Goal: Task Accomplishment & Management: Manage account settings

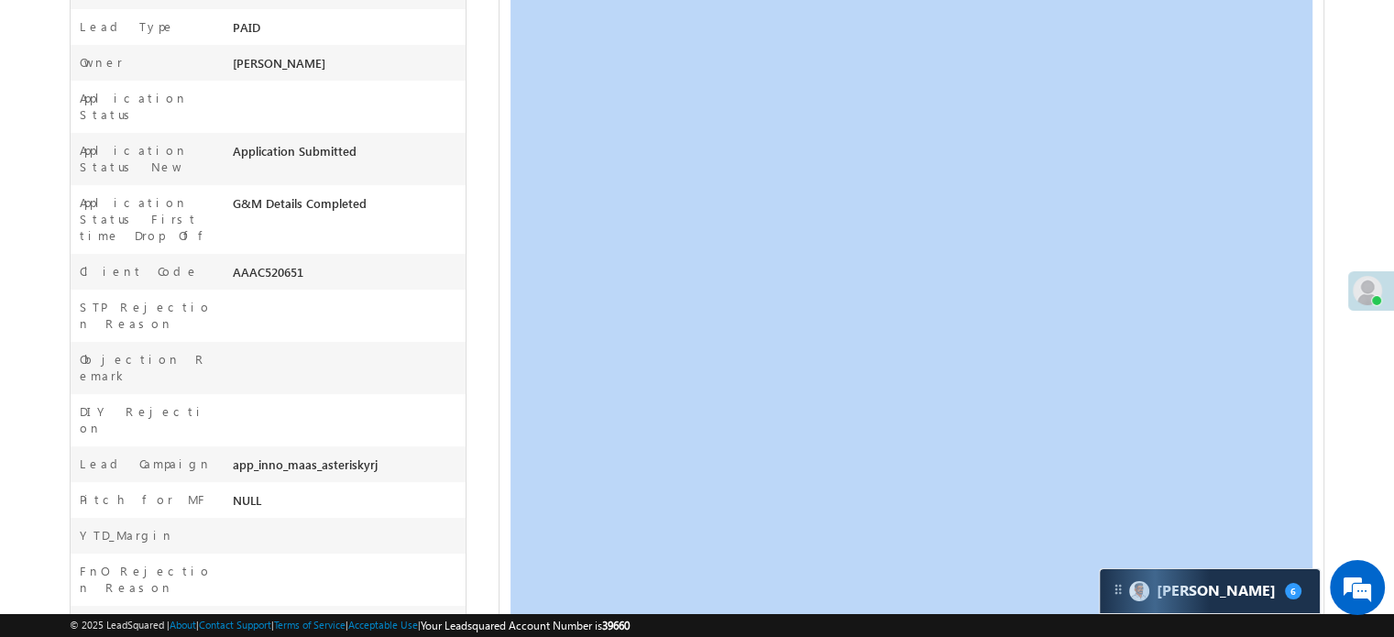
scroll to position [8708, 0]
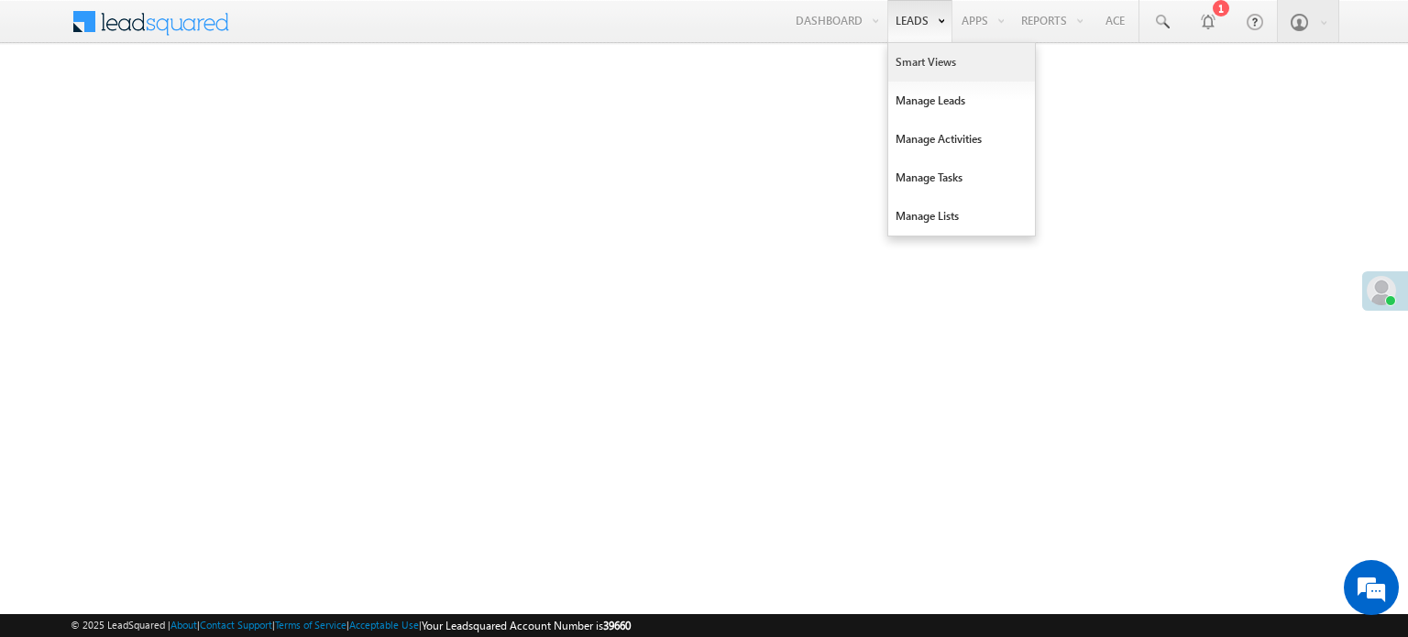
click at [913, 49] on link "Smart Views" at bounding box center [961, 62] width 147 height 38
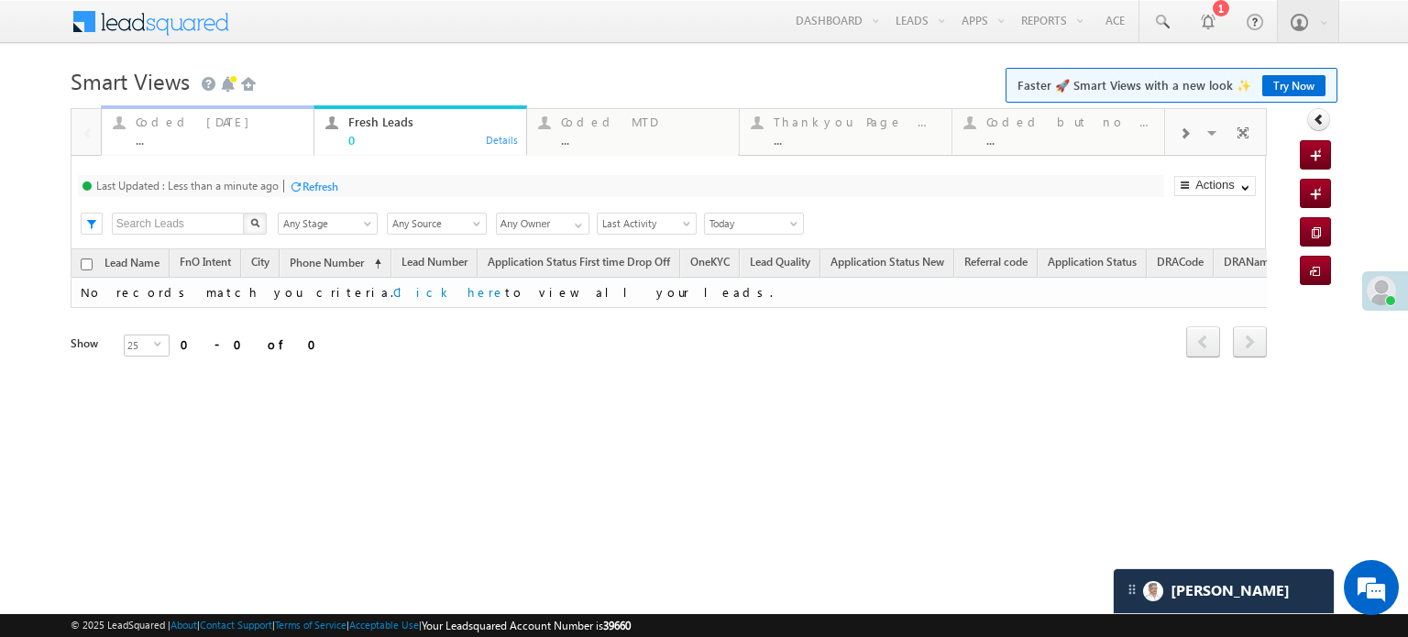
click at [206, 127] on div "Coded Today" at bounding box center [219, 122] width 167 height 15
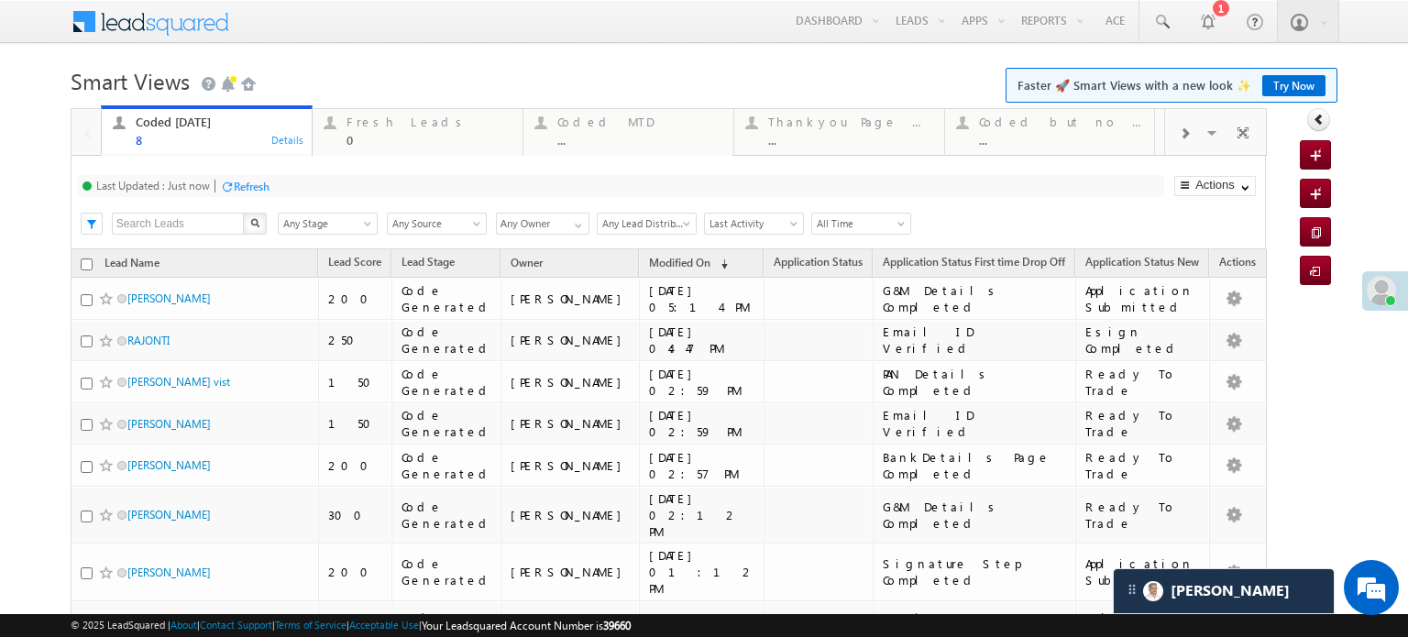
click at [260, 176] on div "Last Updated : Just now Refresh Refreshing..." at bounding box center [621, 186] width 1086 height 22
click at [256, 191] on div "Refresh" at bounding box center [252, 187] width 36 height 14
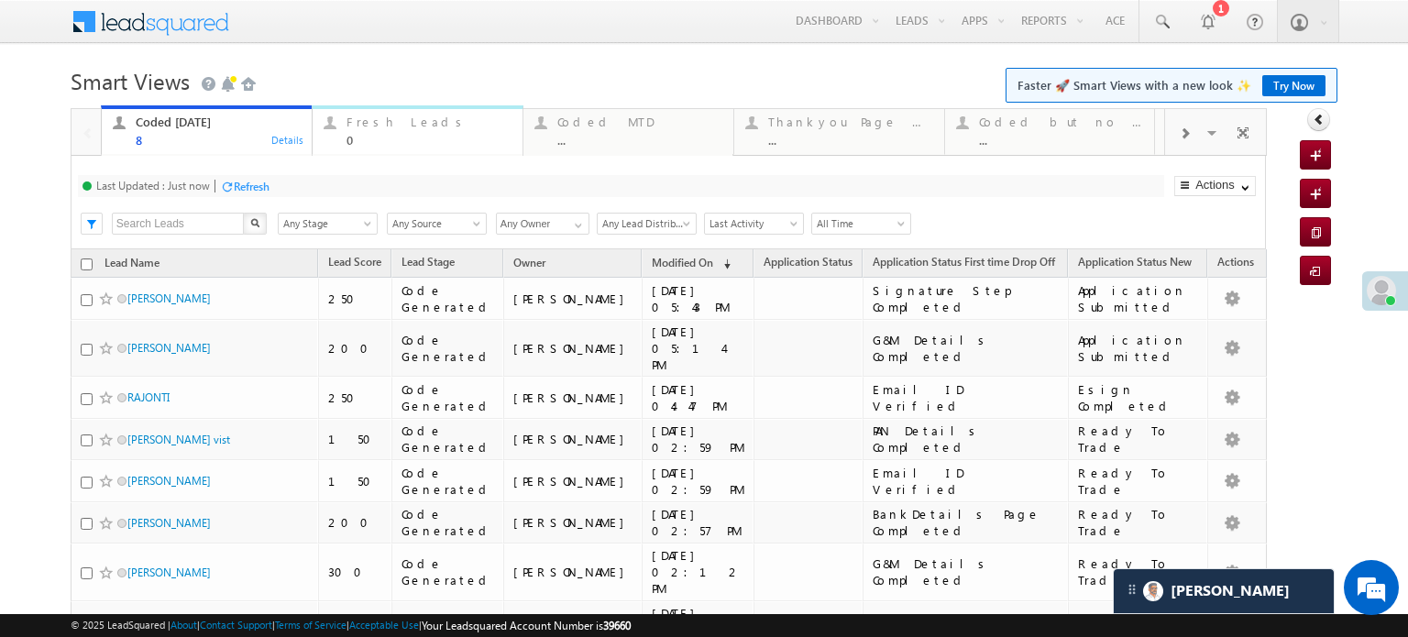
click at [396, 131] on div "Fresh Leads 0" at bounding box center [428, 129] width 165 height 36
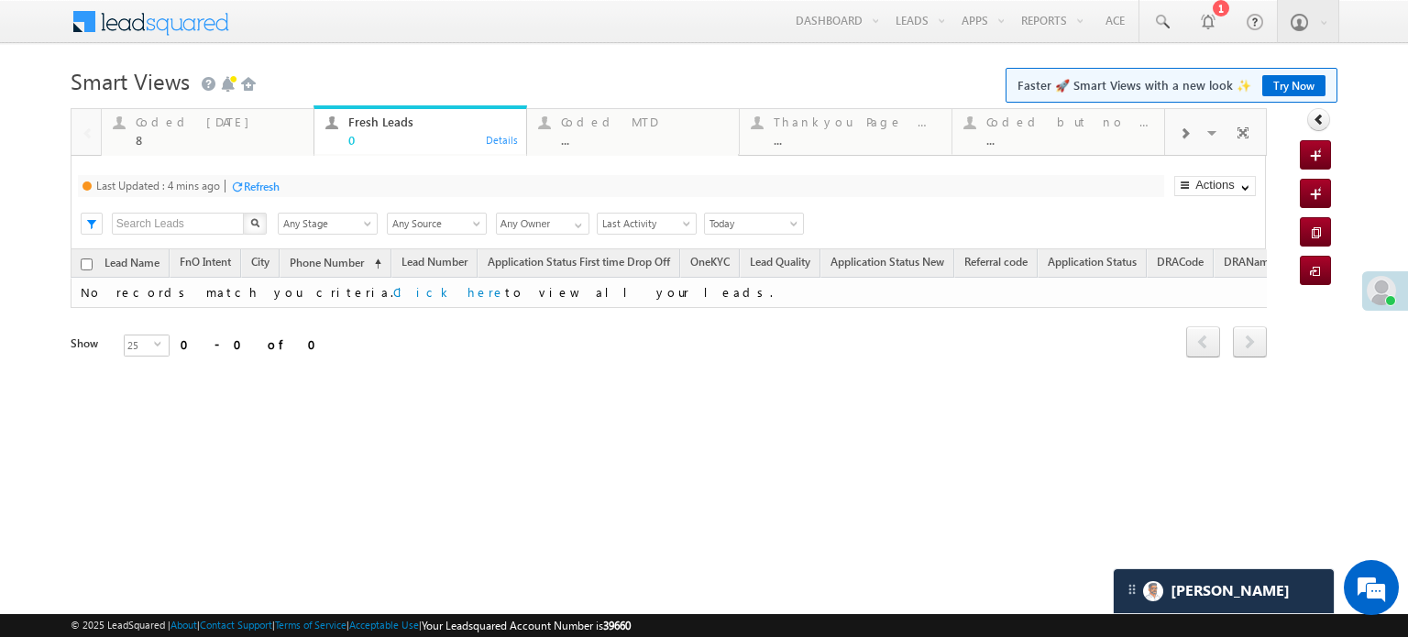
click at [246, 194] on div "Refresh" at bounding box center [254, 185] width 49 height 17
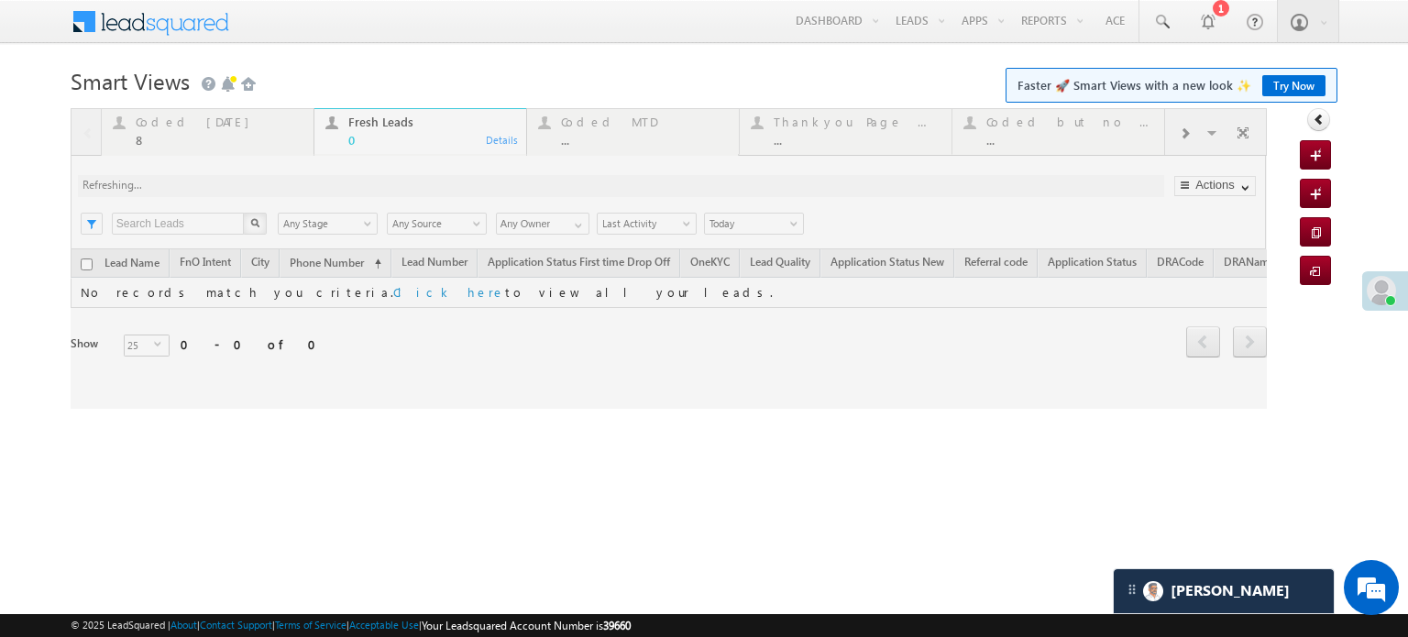
click at [246, 193] on div at bounding box center [669, 258] width 1196 height 301
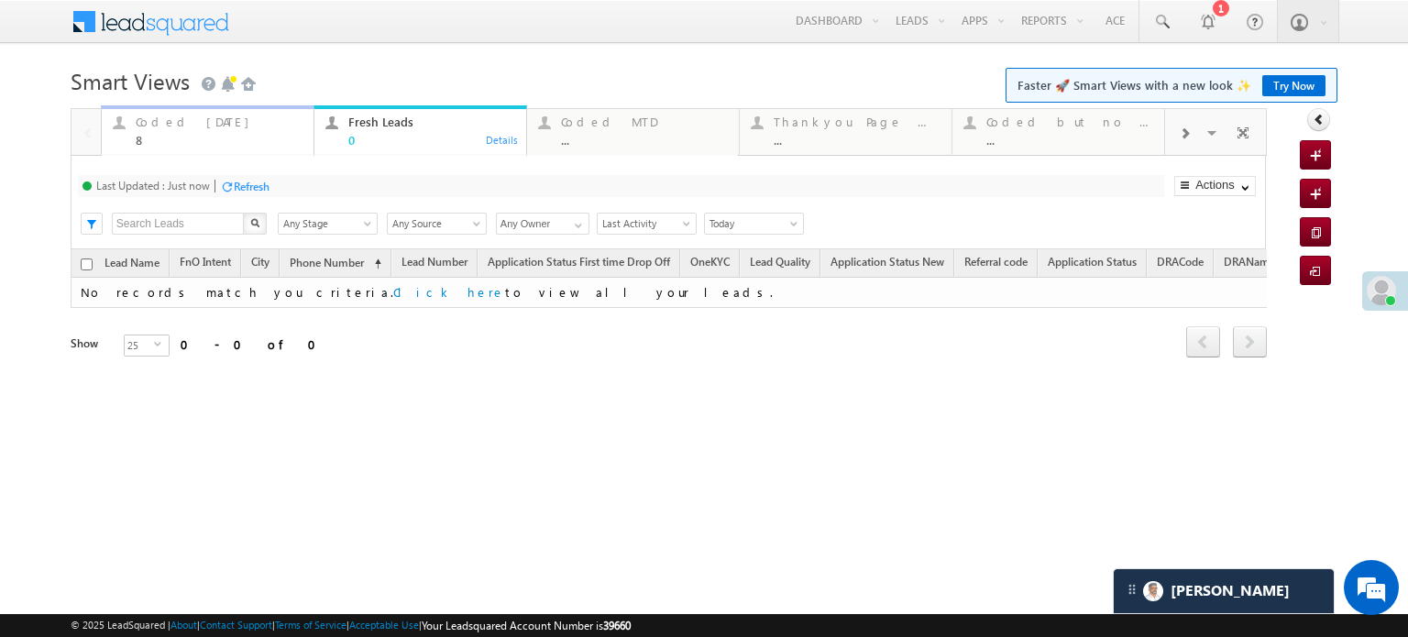
click at [206, 138] on div "8" at bounding box center [219, 140] width 167 height 14
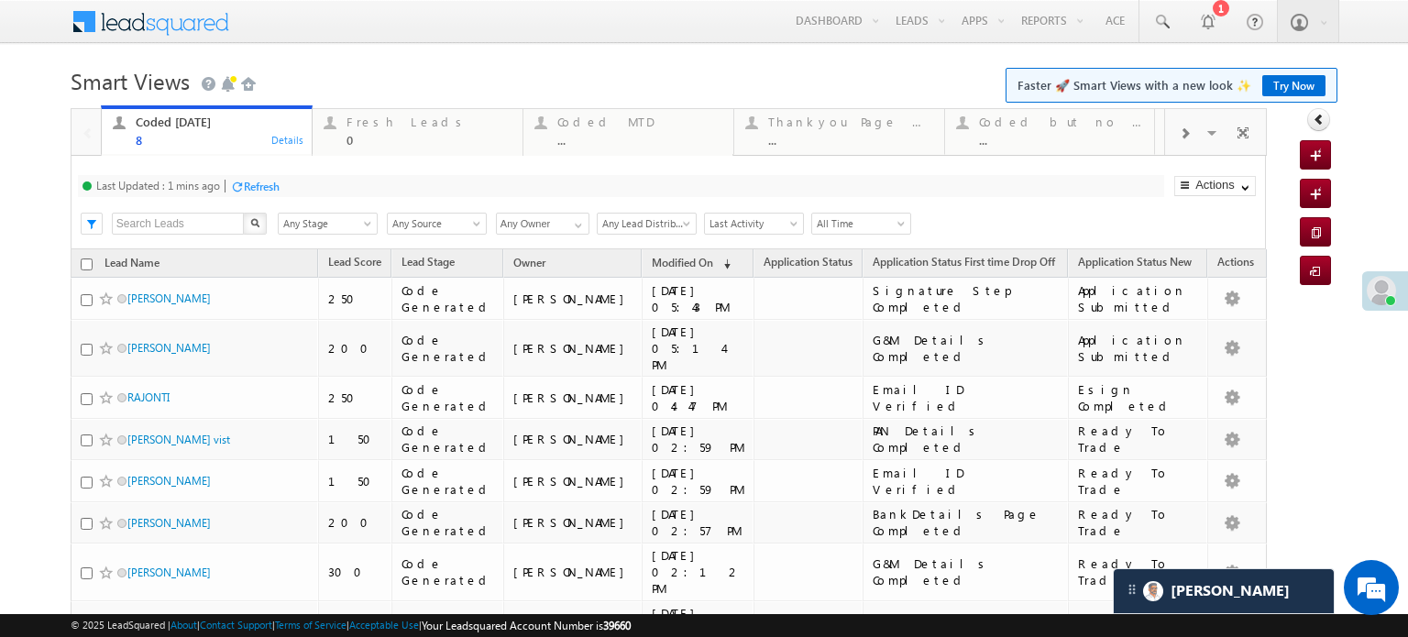
click at [258, 178] on div "Refresh" at bounding box center [254, 185] width 49 height 17
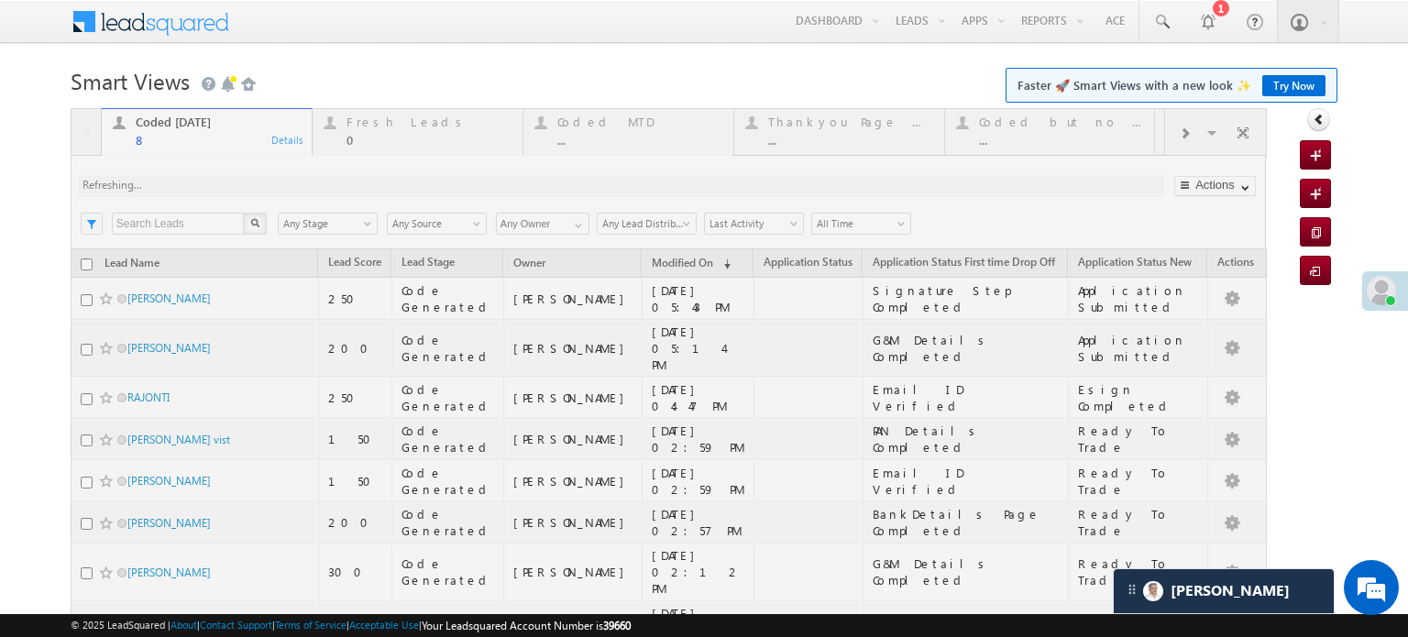
click at [260, 181] on div at bounding box center [669, 434] width 1196 height 652
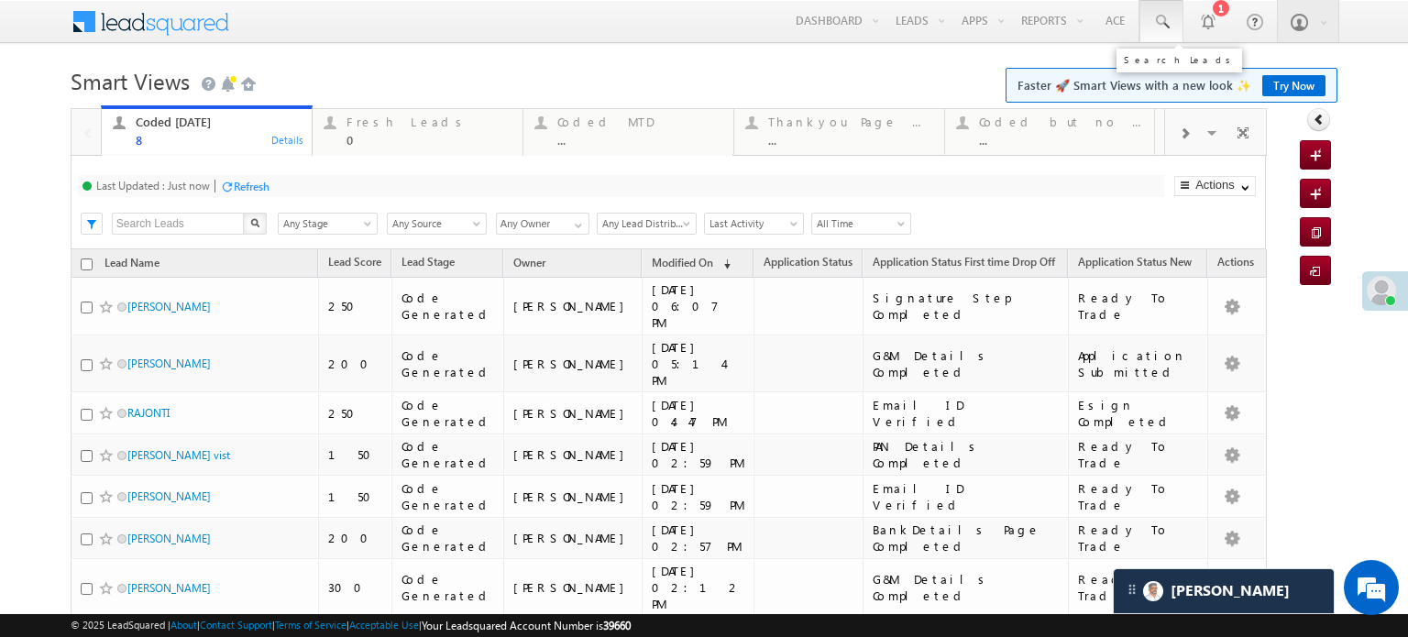
click at [1160, 17] on link at bounding box center [1161, 21] width 44 height 42
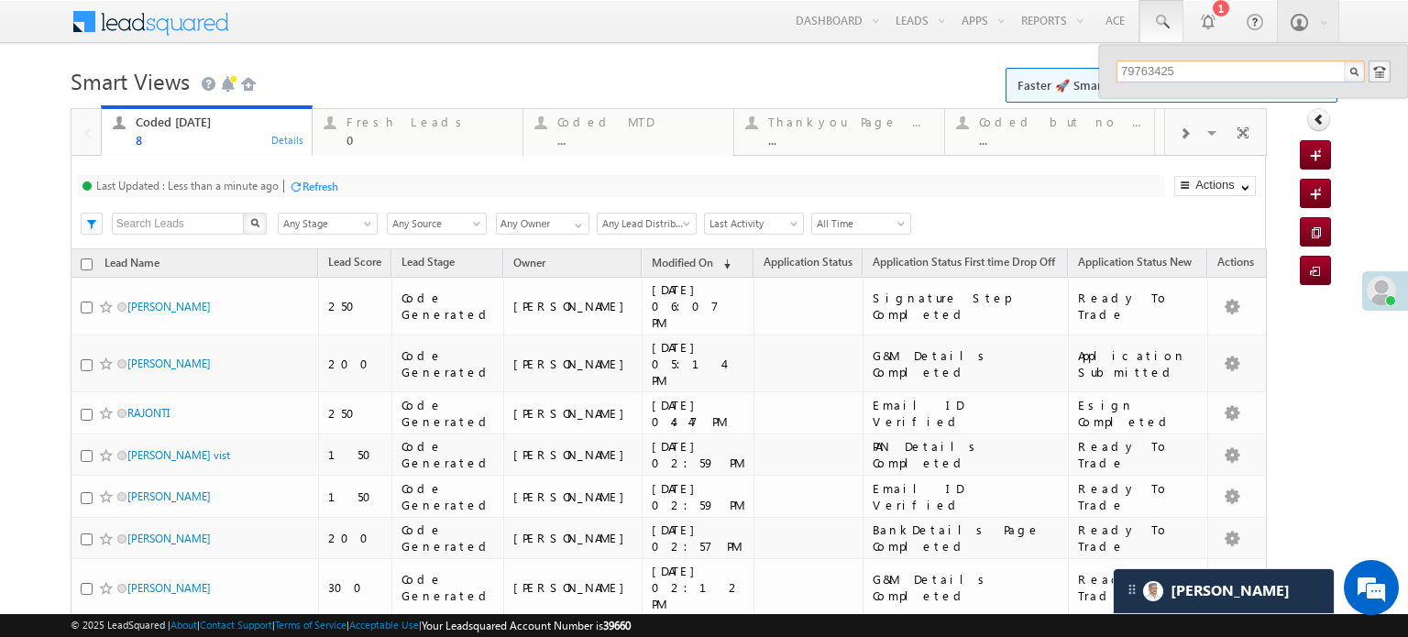
type input "797634258"
click at [1203, 73] on input "797634258" at bounding box center [1240, 71] width 248 height 22
click at [360, 137] on div "0" at bounding box center [428, 140] width 165 height 14
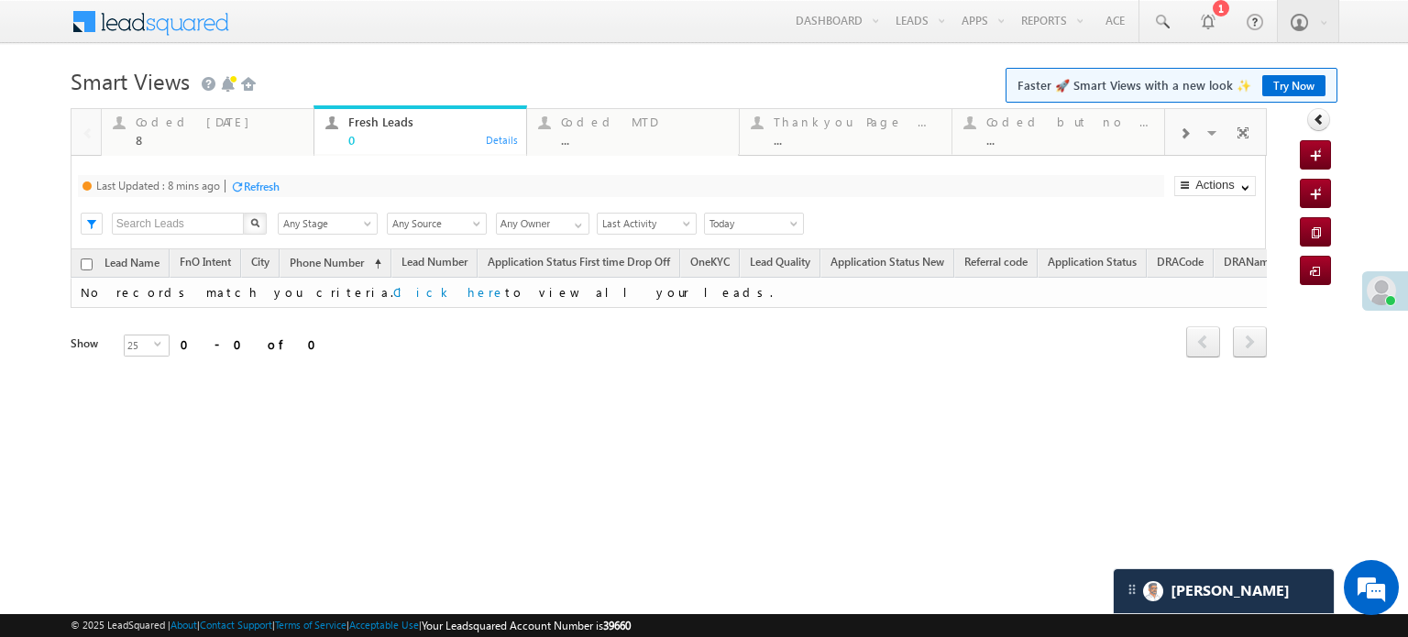
click at [277, 188] on div "Refresh" at bounding box center [262, 187] width 36 height 14
click at [265, 181] on div "Refresh" at bounding box center [252, 187] width 36 height 14
click at [1156, 11] on link at bounding box center [1161, 21] width 44 height 42
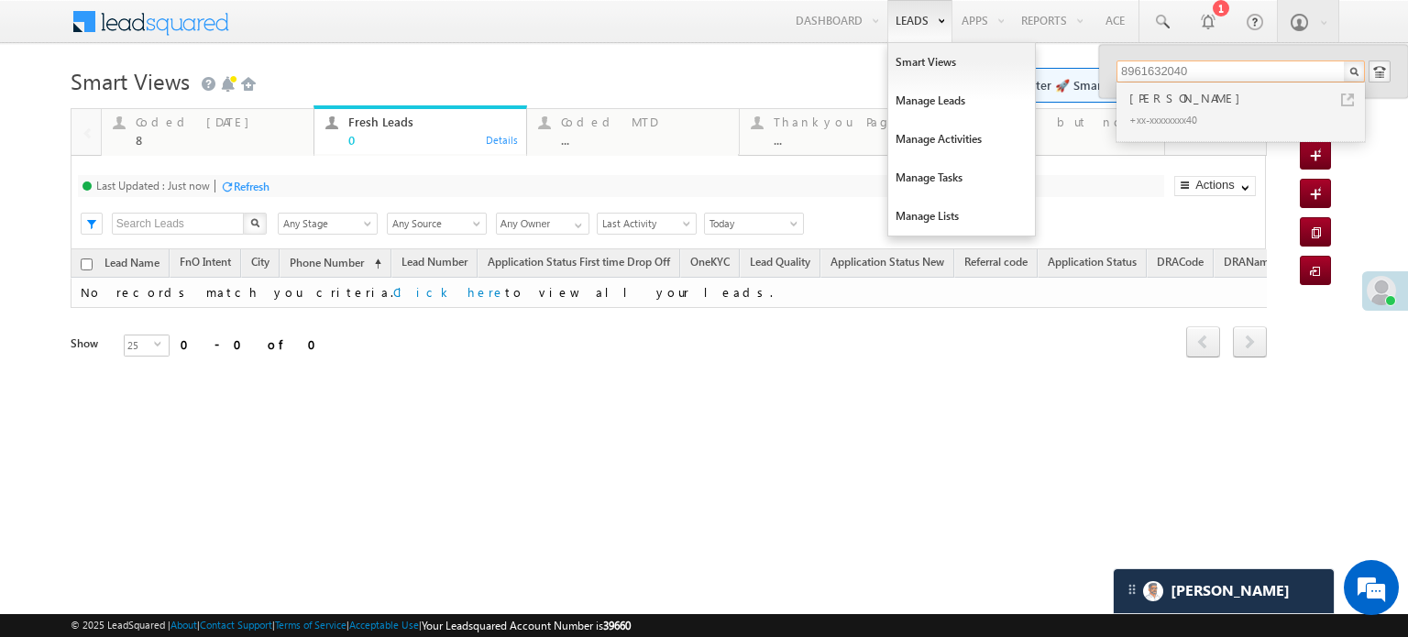
type input "8961632040"
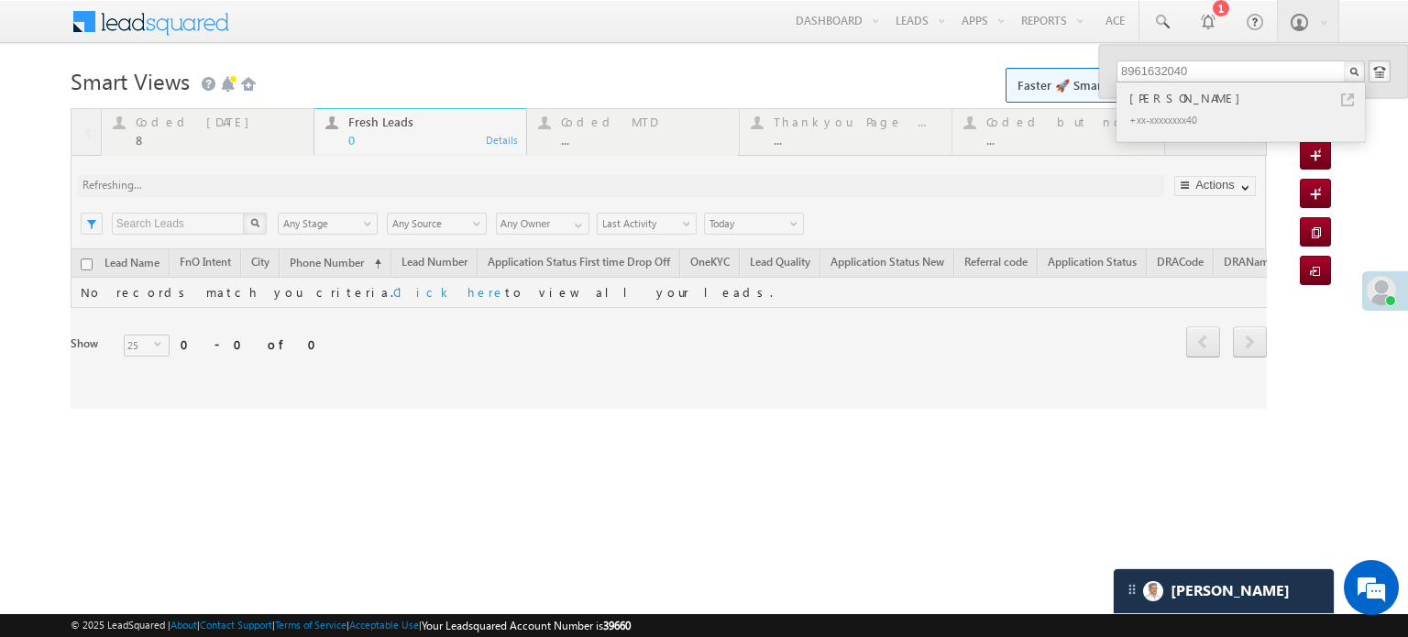
click at [1223, 101] on div "Sandipan das" at bounding box center [1249, 98] width 246 height 20
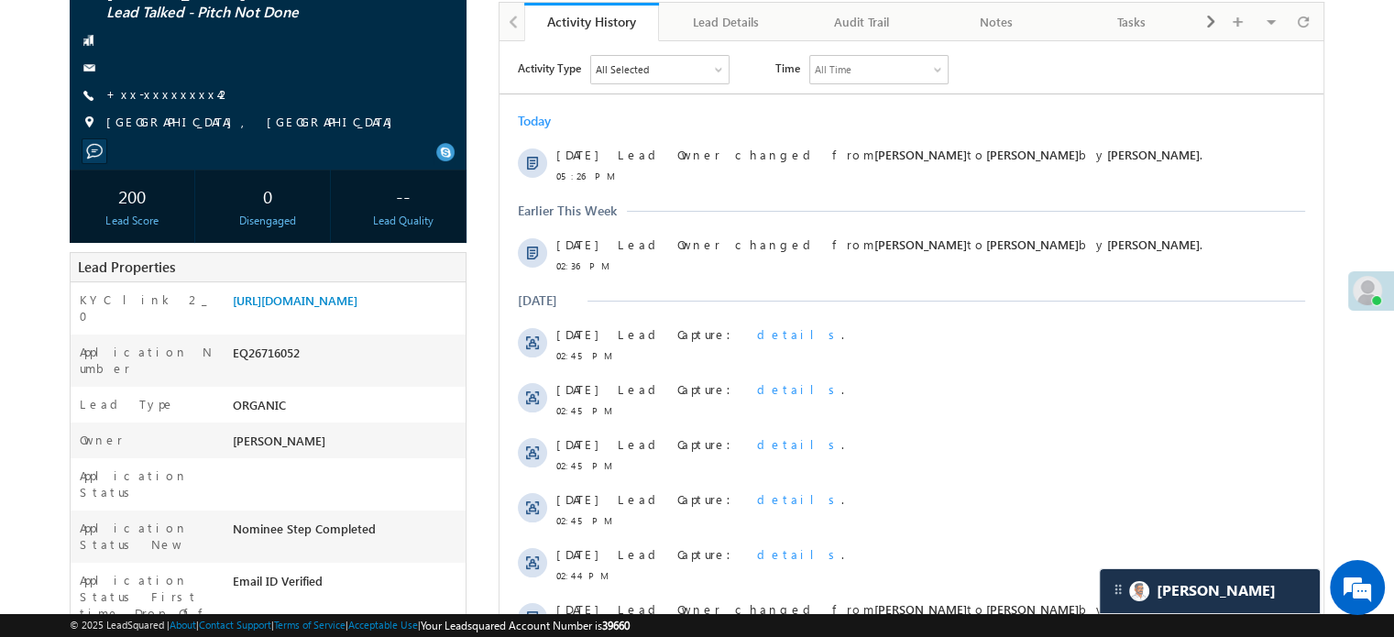
scroll to position [92, 0]
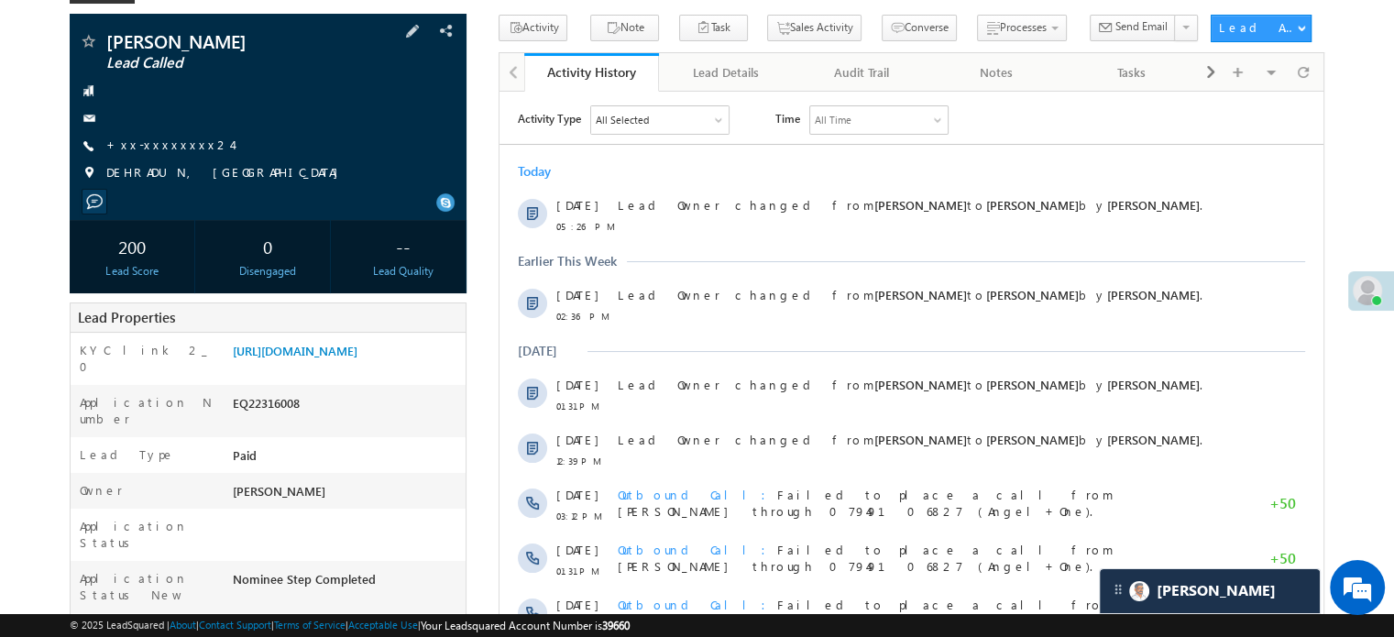
scroll to position [92, 0]
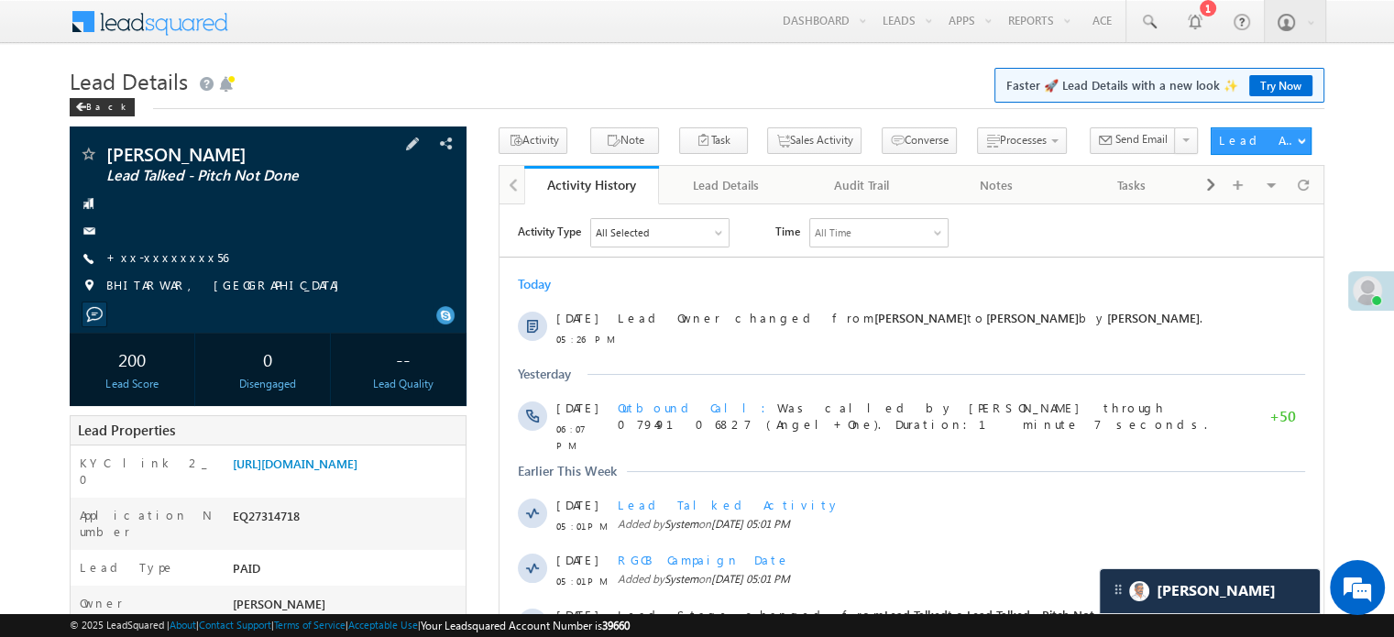
scroll to position [275, 0]
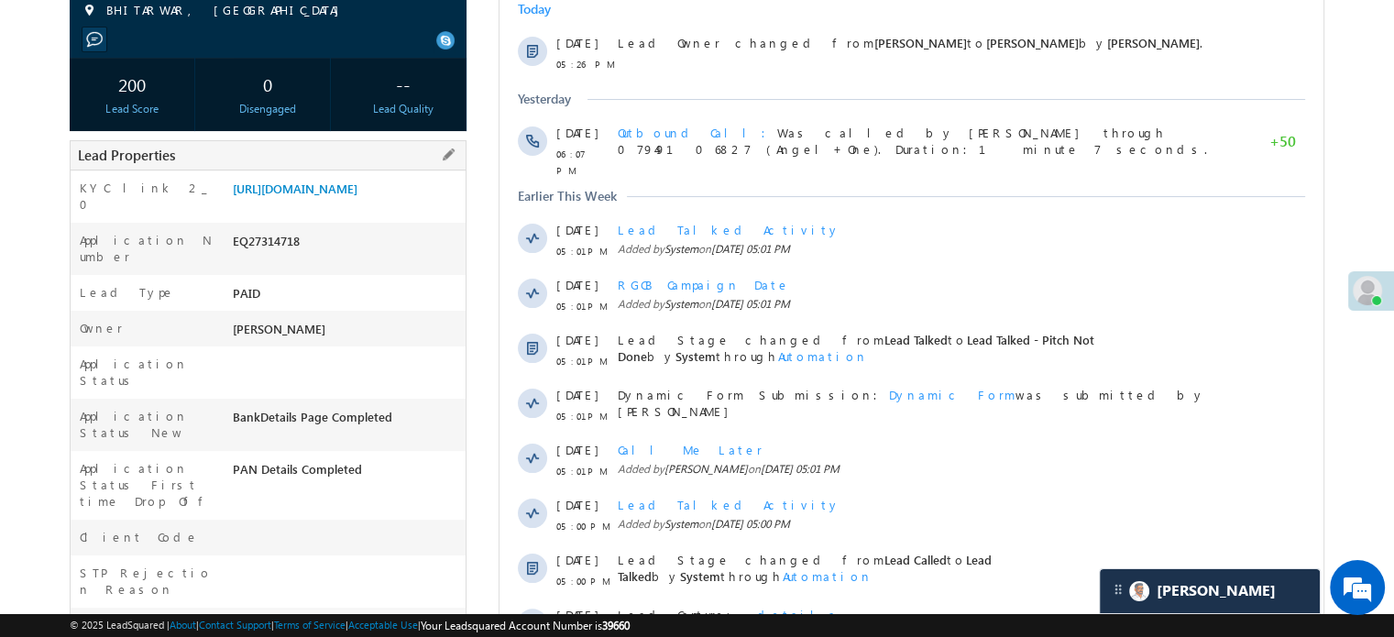
click at [379, 205] on div "https://angelbroking1-pk3em7sa.customui-test.leadsquared.com?leadId=959dacf0-f4…" at bounding box center [346, 193] width 237 height 26
click at [357, 196] on link "https://angelbroking1-pk3em7sa.customui-test.leadsquared.com?leadId=959dacf0-f4…" at bounding box center [295, 189] width 125 height 16
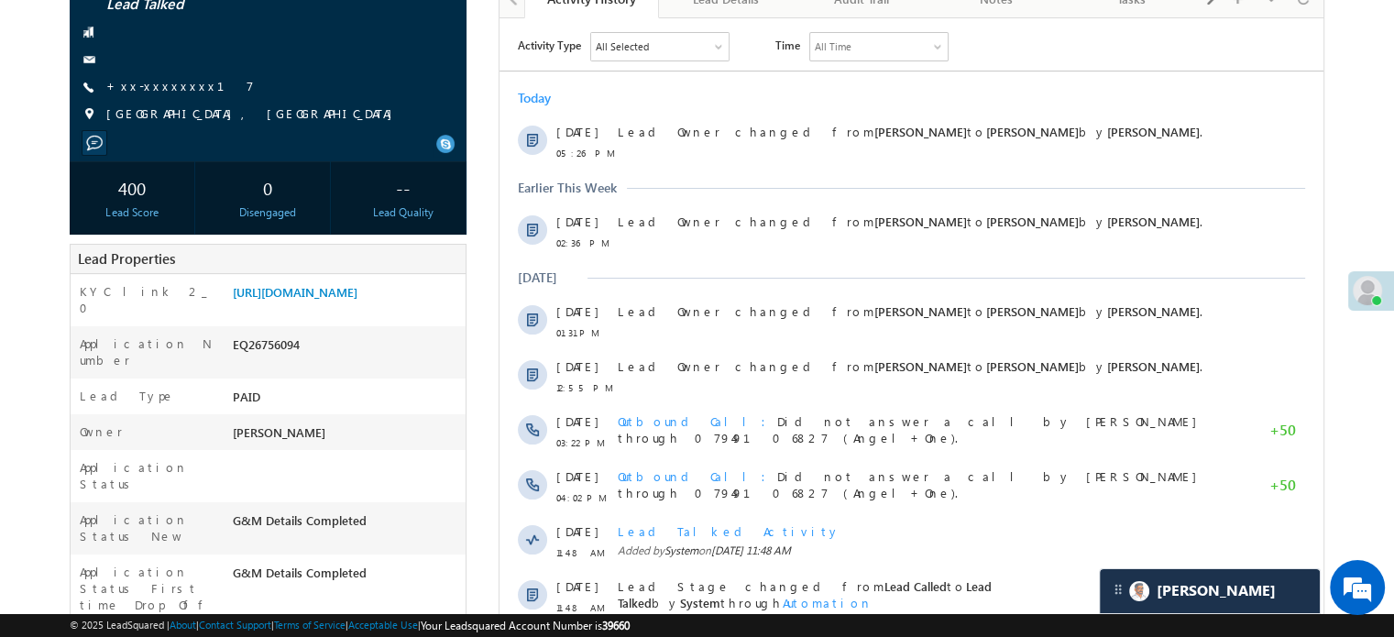
scroll to position [92, 0]
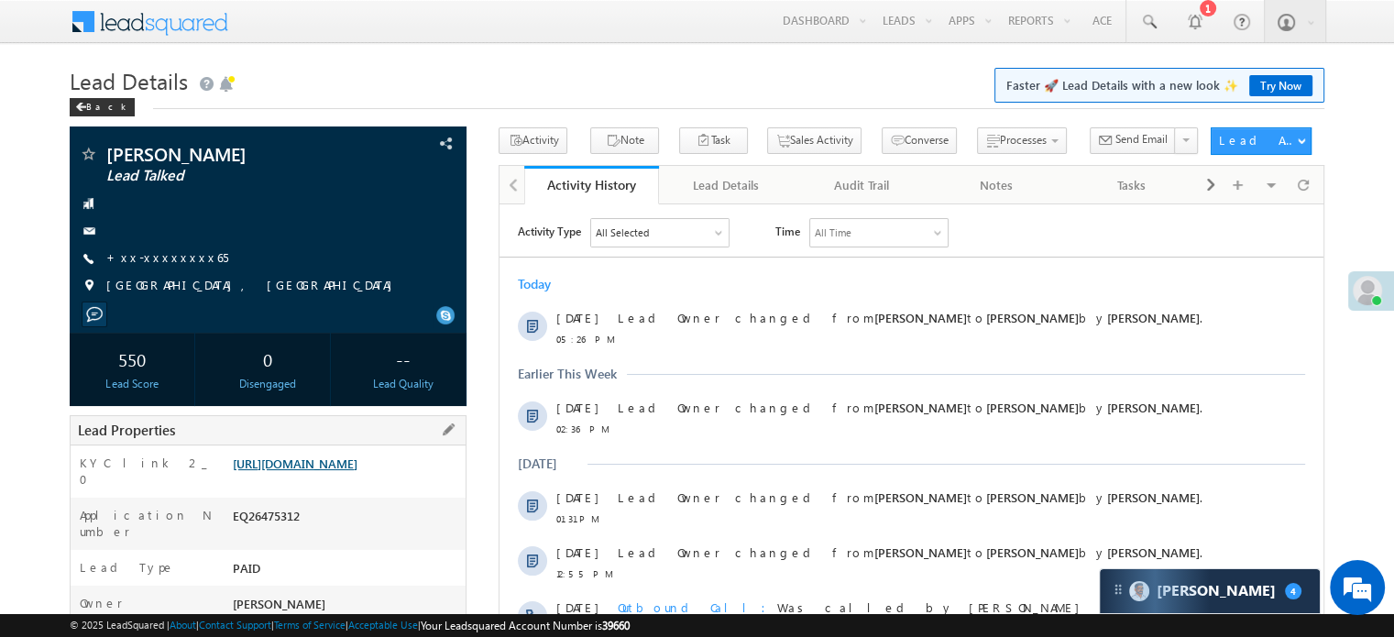
click at [337, 467] on link "https://angelbroking1-pk3em7sa.customui-test.leadsquared.com?leadId=6d1e9d7f-ad…" at bounding box center [295, 464] width 125 height 16
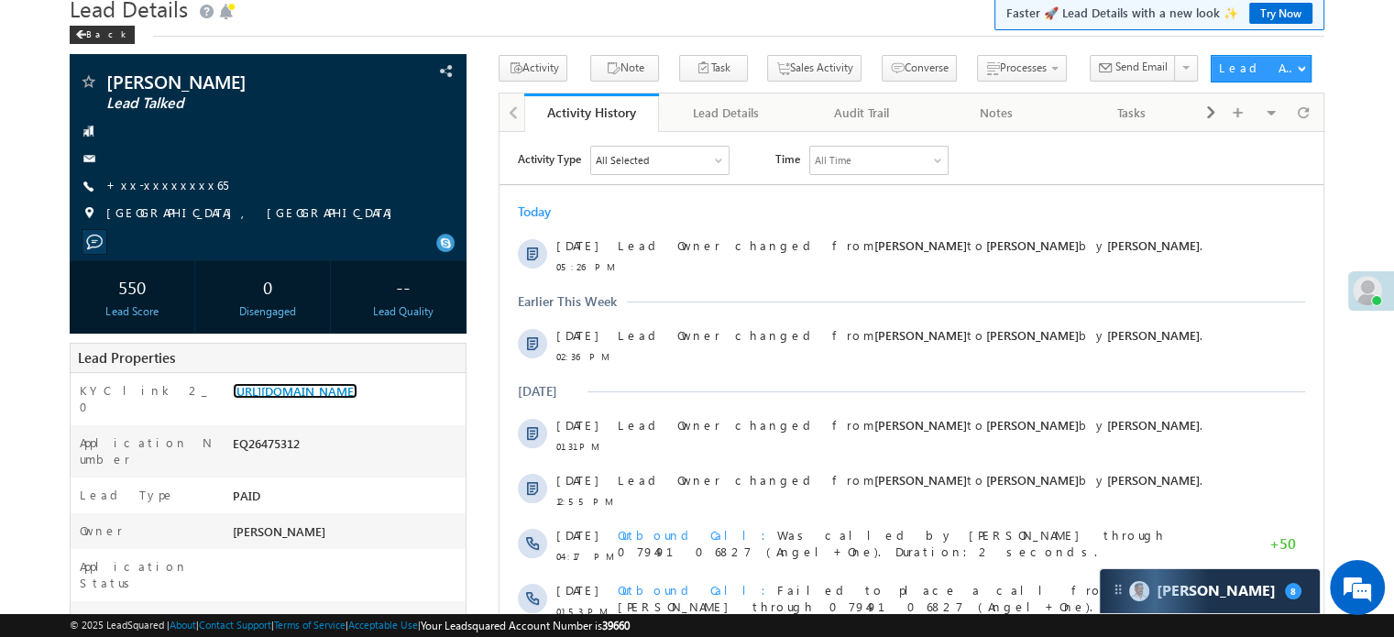
scroll to position [9122, 0]
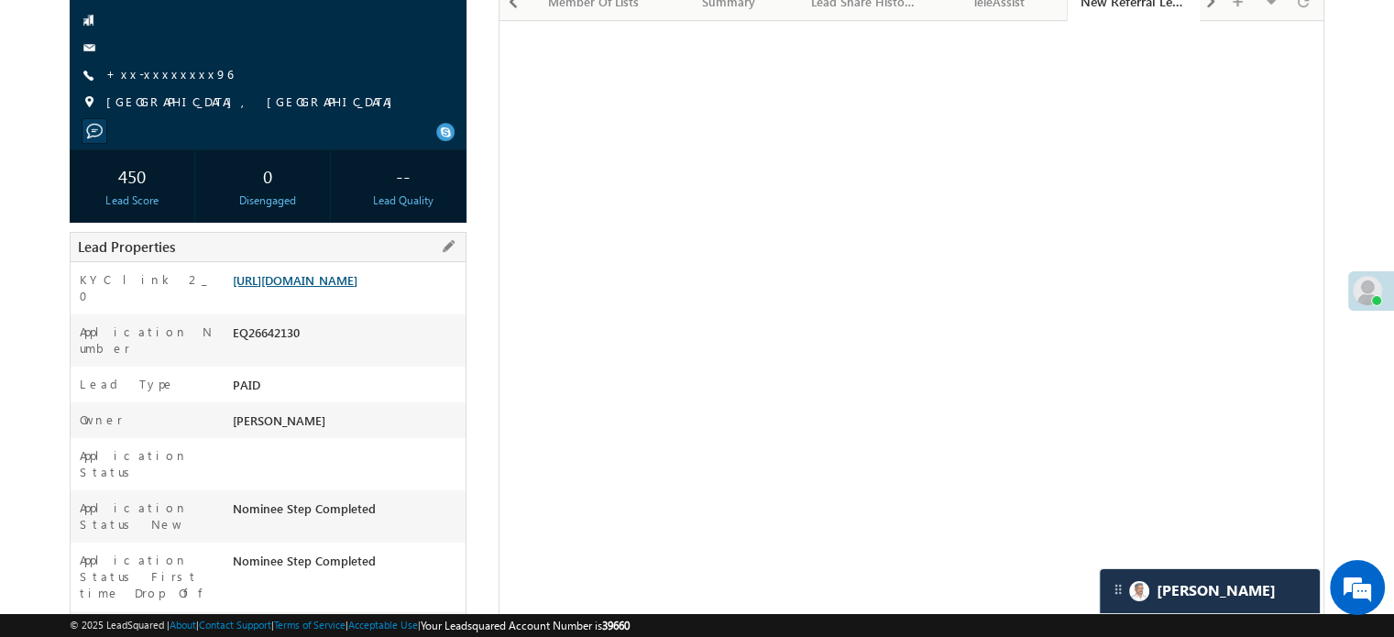
click at [348, 288] on link "[URL][DOMAIN_NAME]" at bounding box center [295, 280] width 125 height 16
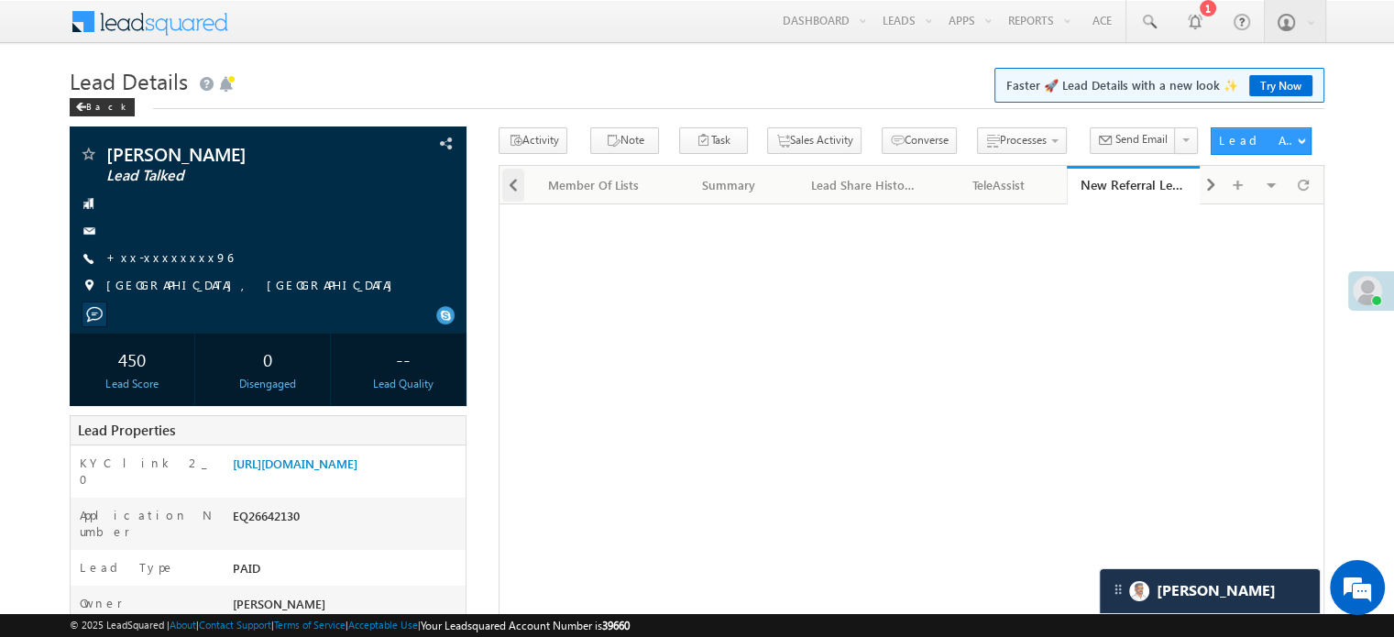
click at [506, 189] on div at bounding box center [513, 185] width 22 height 33
click at [504, 189] on div at bounding box center [513, 185] width 22 height 33
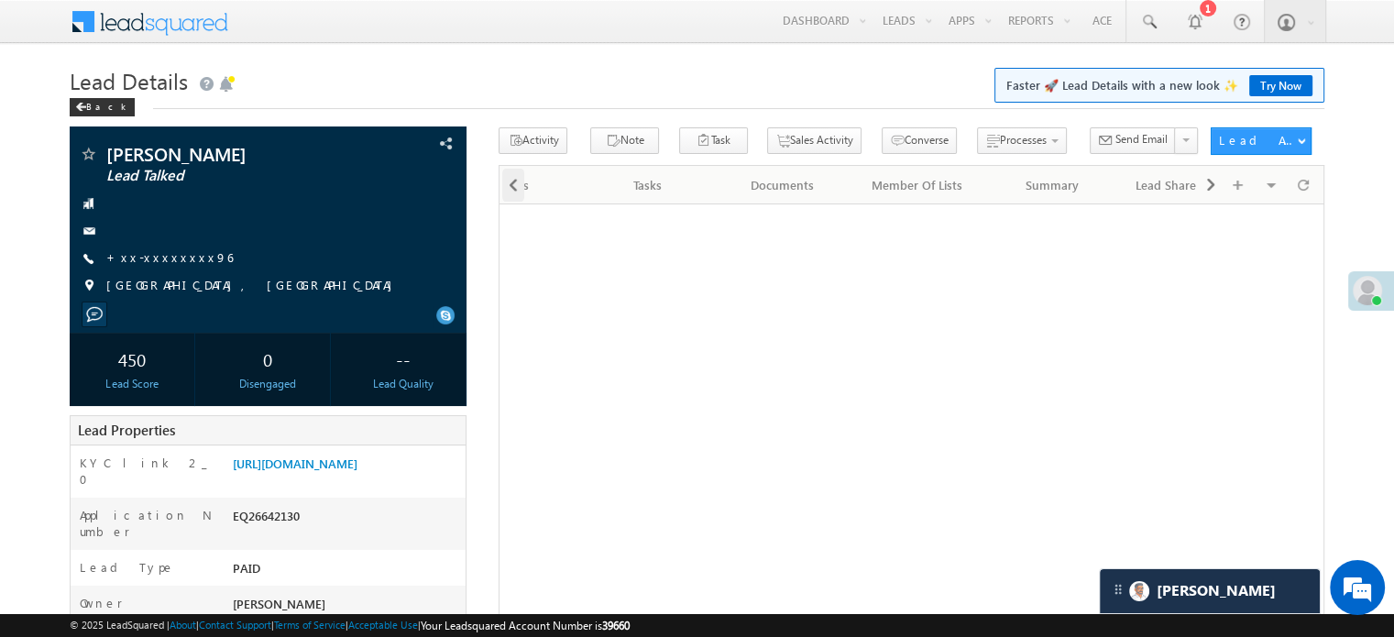
click at [504, 189] on div at bounding box center [513, 185] width 22 height 33
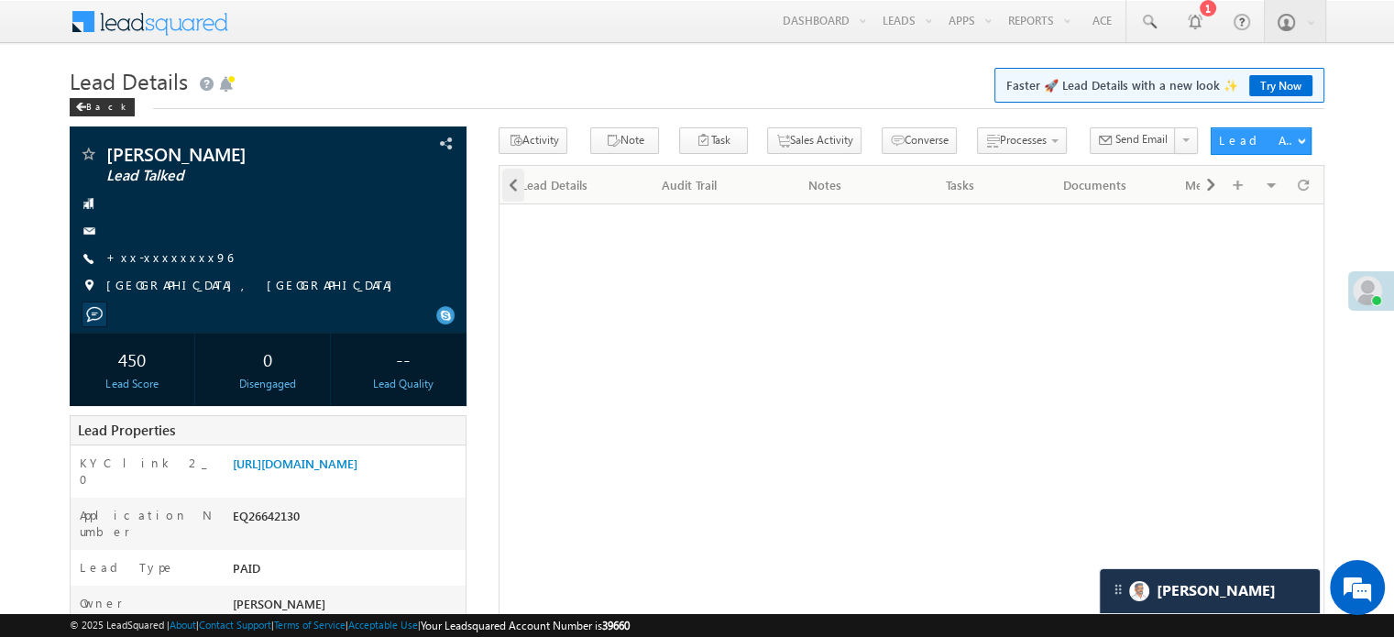
click at [504, 189] on div at bounding box center [513, 185] width 22 height 33
click at [504, 189] on div at bounding box center [512, 184] width 25 height 36
click at [703, 195] on div "Lead Details" at bounding box center [726, 185] width 104 height 22
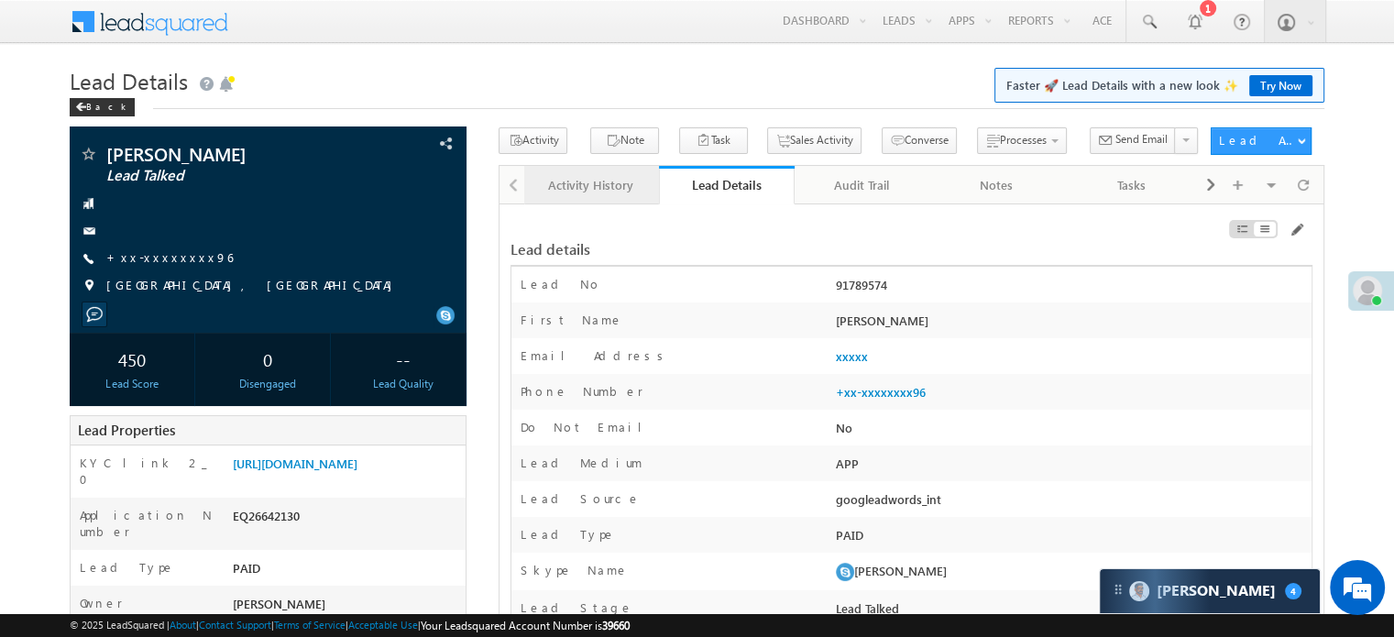
click at [605, 181] on div "Activity History" at bounding box center [591, 185] width 104 height 22
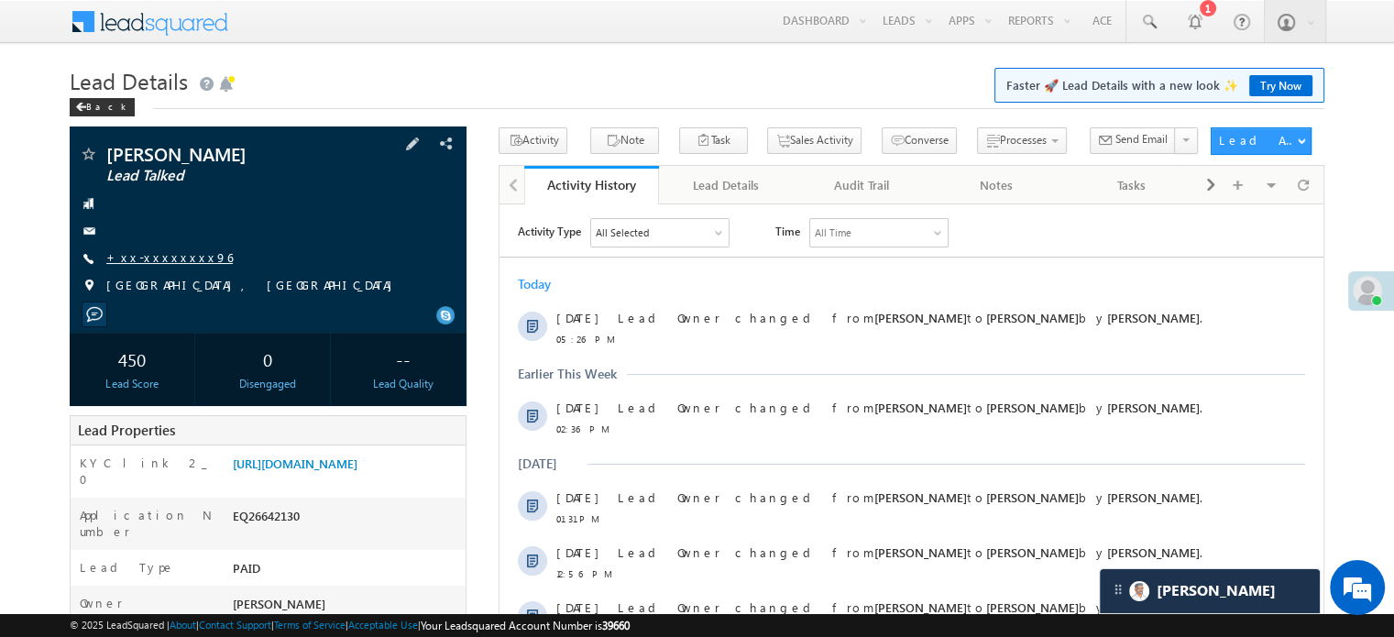
click at [136, 254] on link "+xx-xxxxxxxx96" at bounding box center [169, 257] width 126 height 16
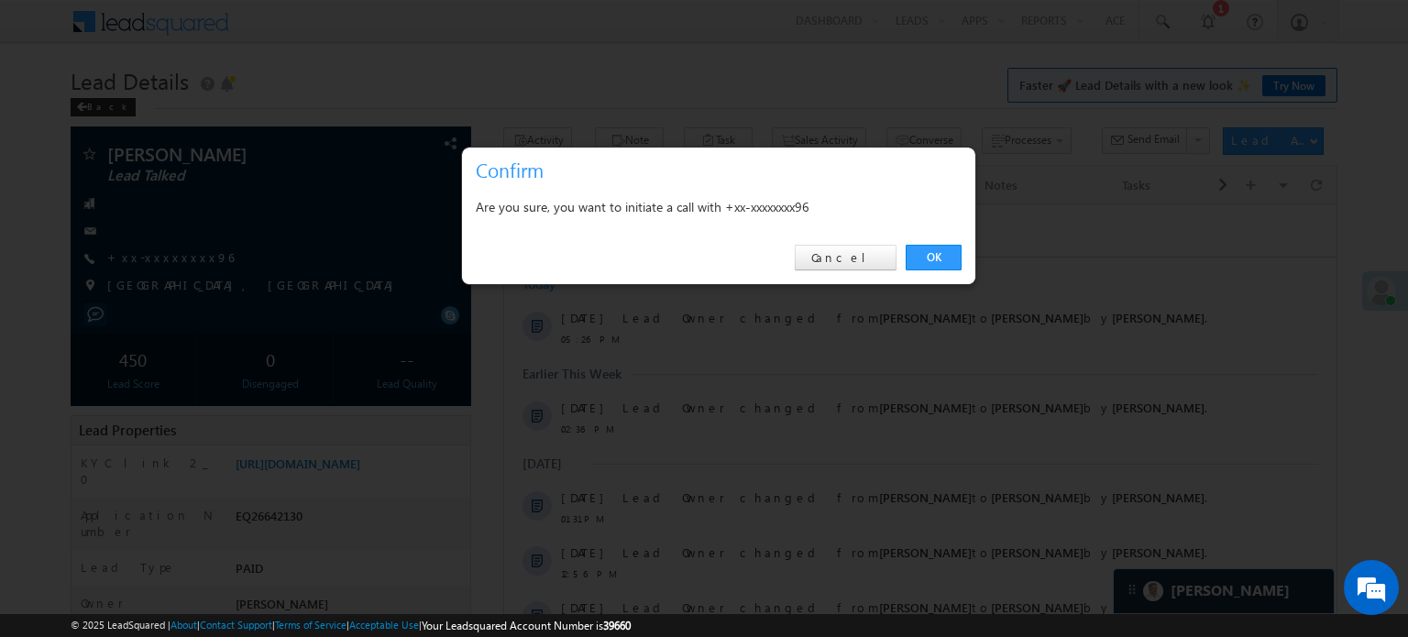
click at [924, 241] on div "OK Cancel" at bounding box center [718, 258] width 513 height 52
click at [924, 248] on link "OK" at bounding box center [934, 258] width 56 height 26
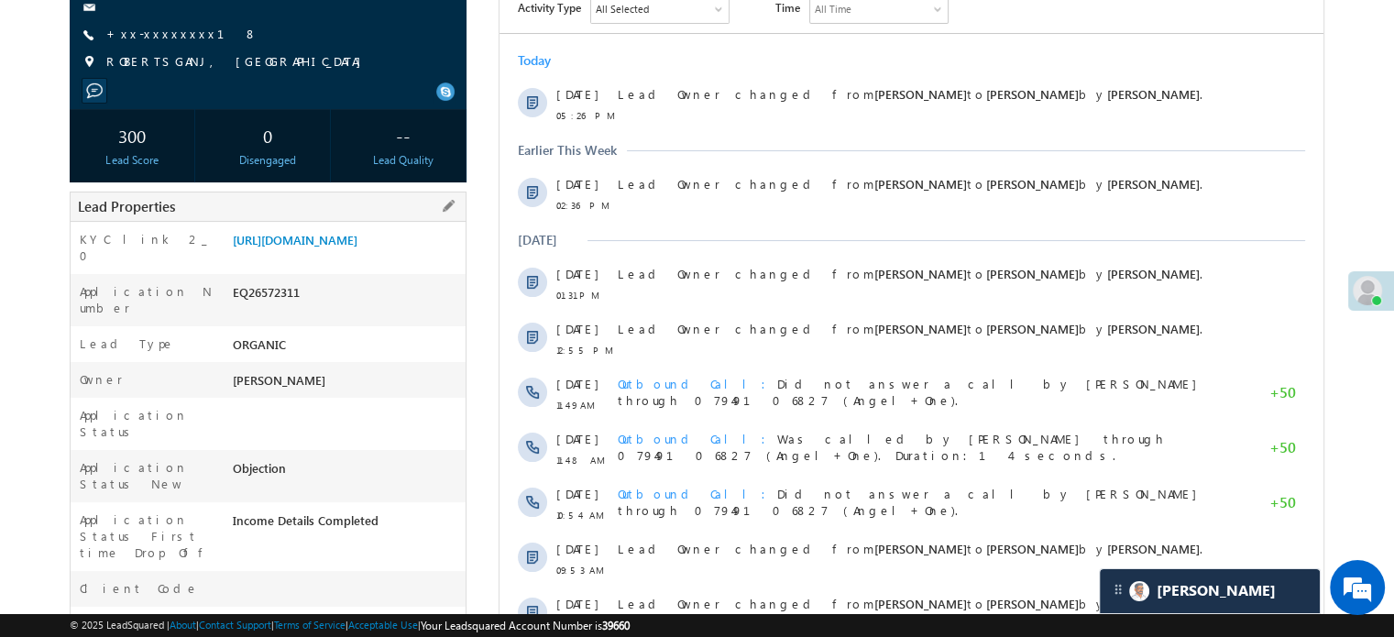
scroll to position [92, 0]
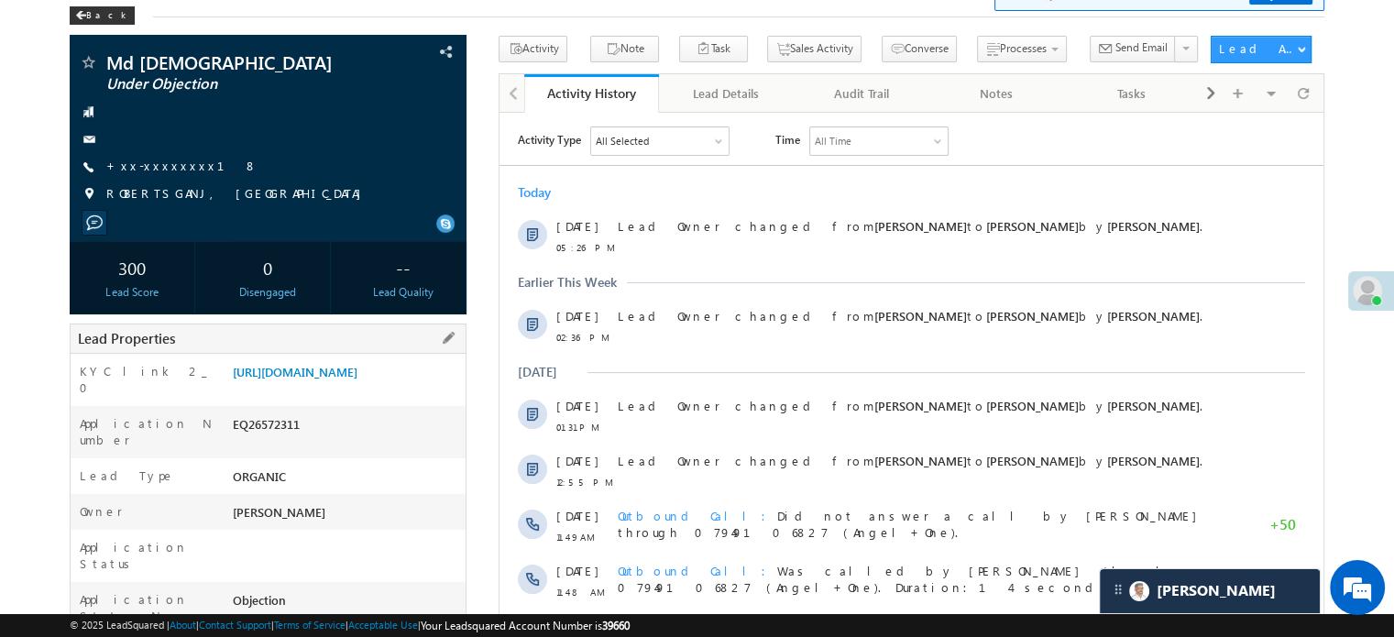
click at [390, 389] on div "https://angelbroking1-pk3em7sa.customui-test.leadsquared.com?leadId=5b157ded-b1…" at bounding box center [346, 376] width 237 height 26
click at [338, 377] on link "https://angelbroking1-pk3em7sa.customui-test.leadsquared.com?leadId=5b157ded-b1…" at bounding box center [295, 372] width 125 height 16
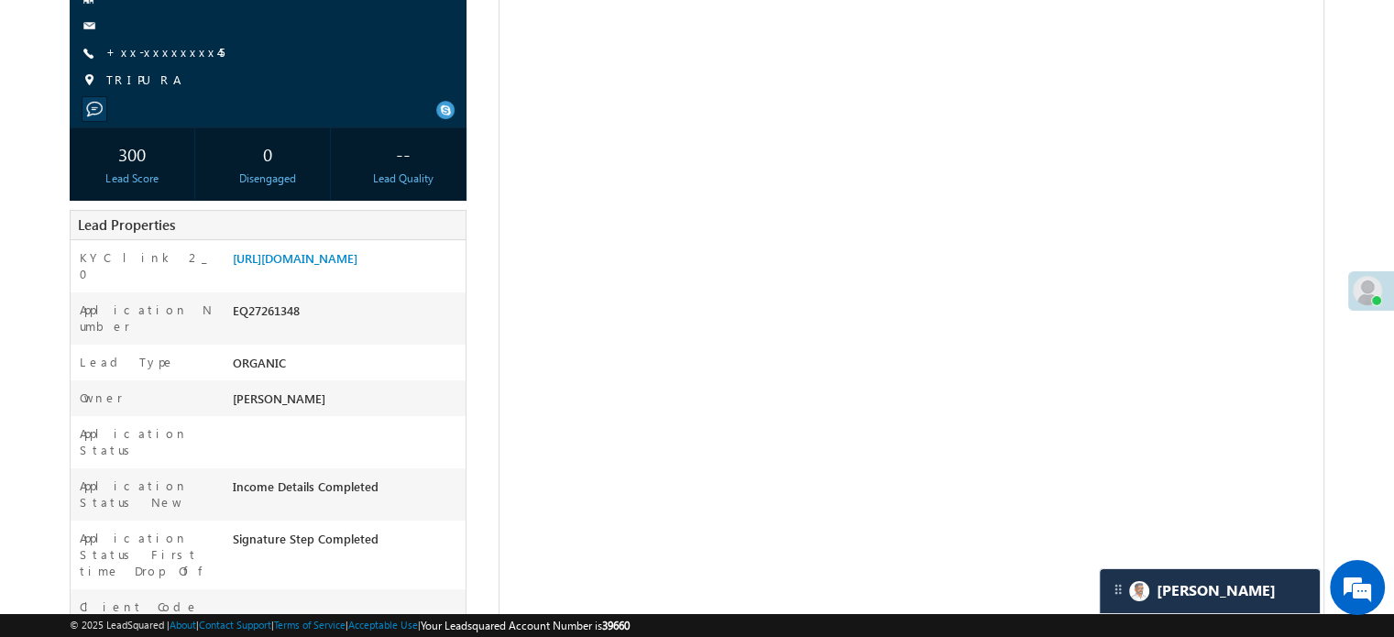
scroll to position [183, 0]
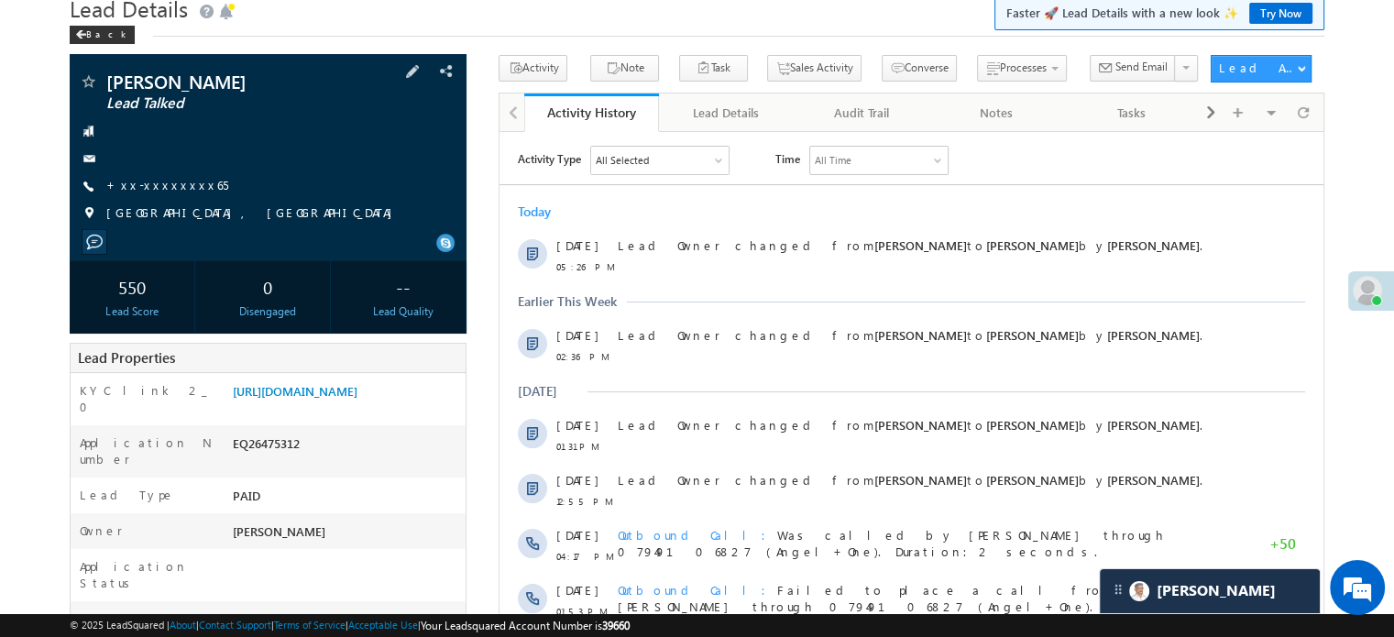
click at [160, 175] on div "Kanhaiya Lal Lead Talked +xx-xxxxxxxx65" at bounding box center [268, 151] width 379 height 159
click at [165, 183] on link "+xx-xxxxxxxx65" at bounding box center [167, 185] width 122 height 16
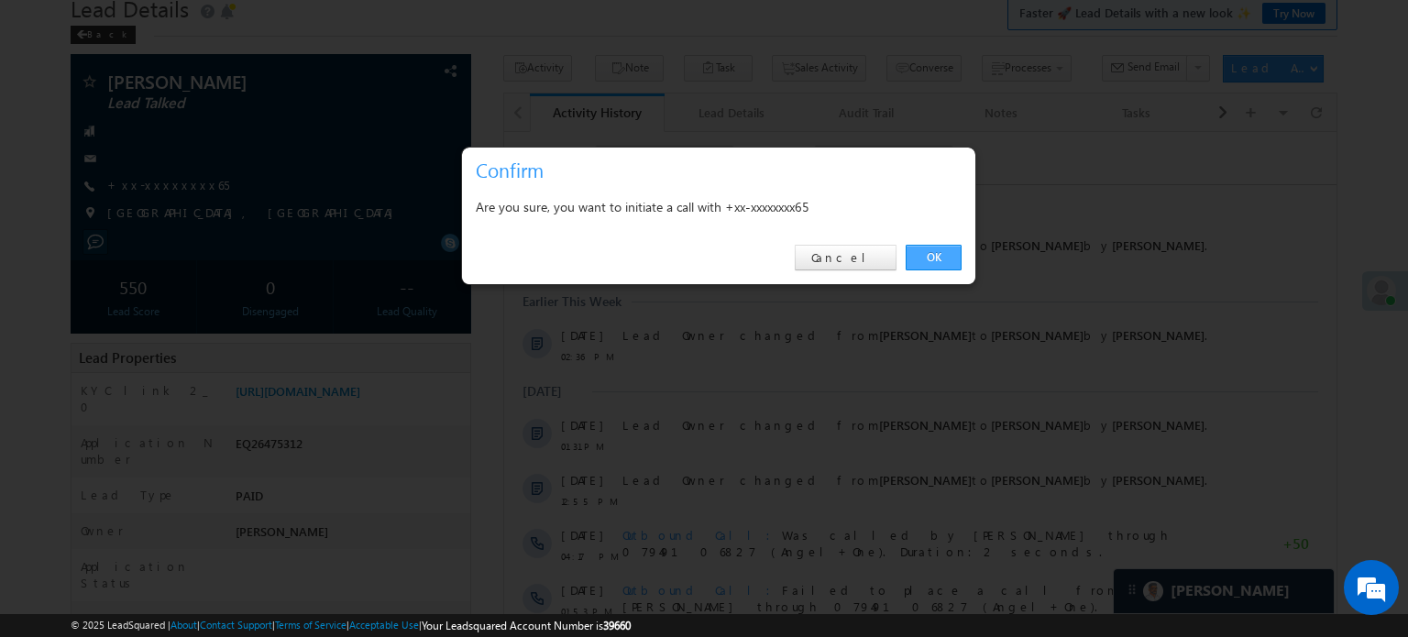
click at [936, 259] on link "OK" at bounding box center [934, 258] width 56 height 26
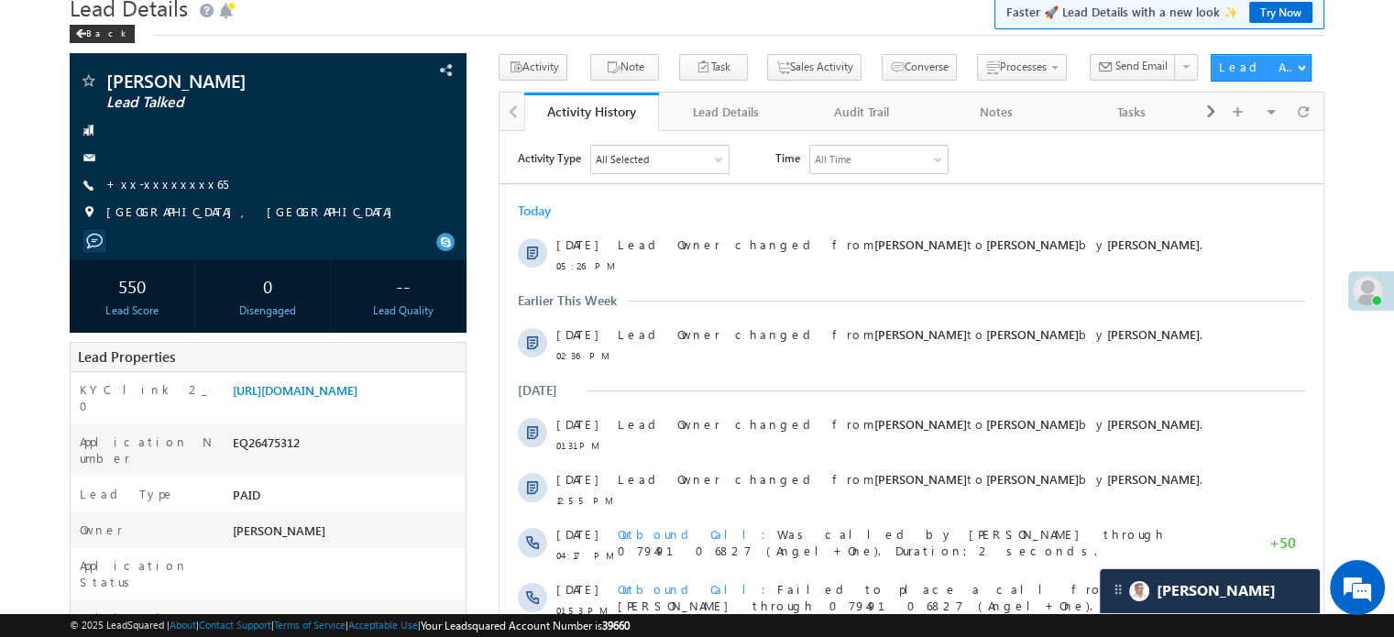
scroll to position [72, 0]
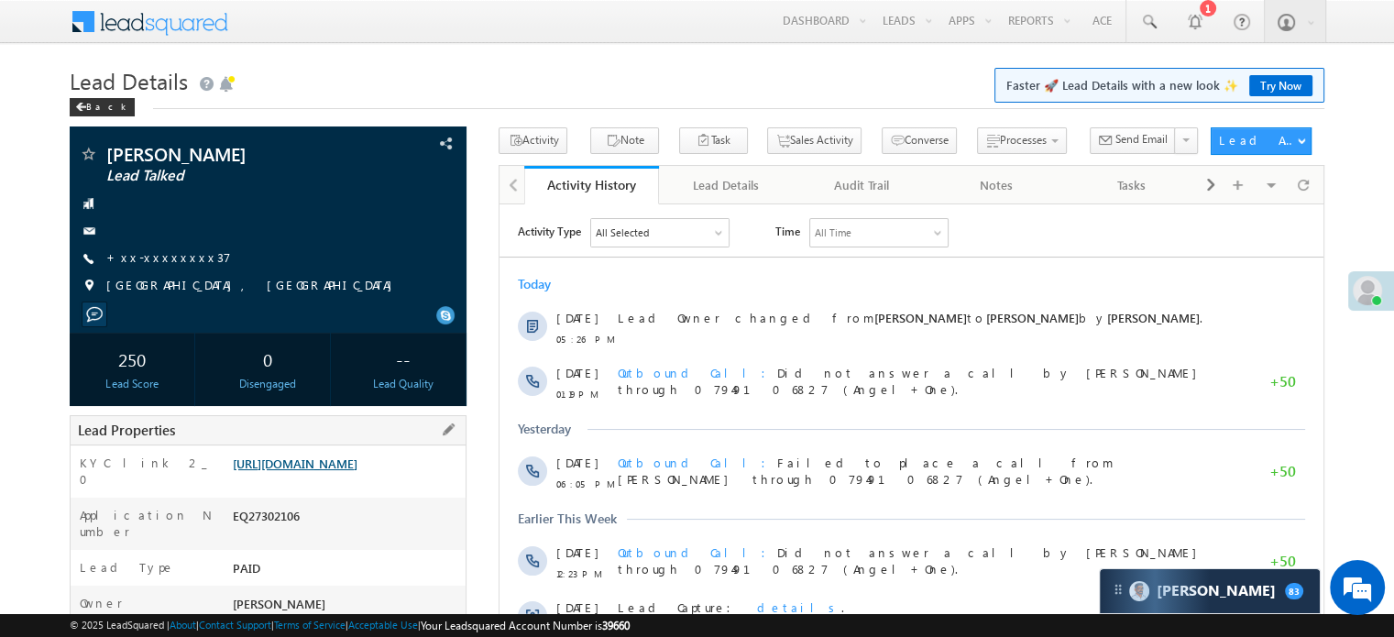
click at [357, 461] on link "https://angelbroking1-pk3em7sa.customui-test.leadsquared.com?leadId=833c2e11-b2…" at bounding box center [295, 464] width 125 height 16
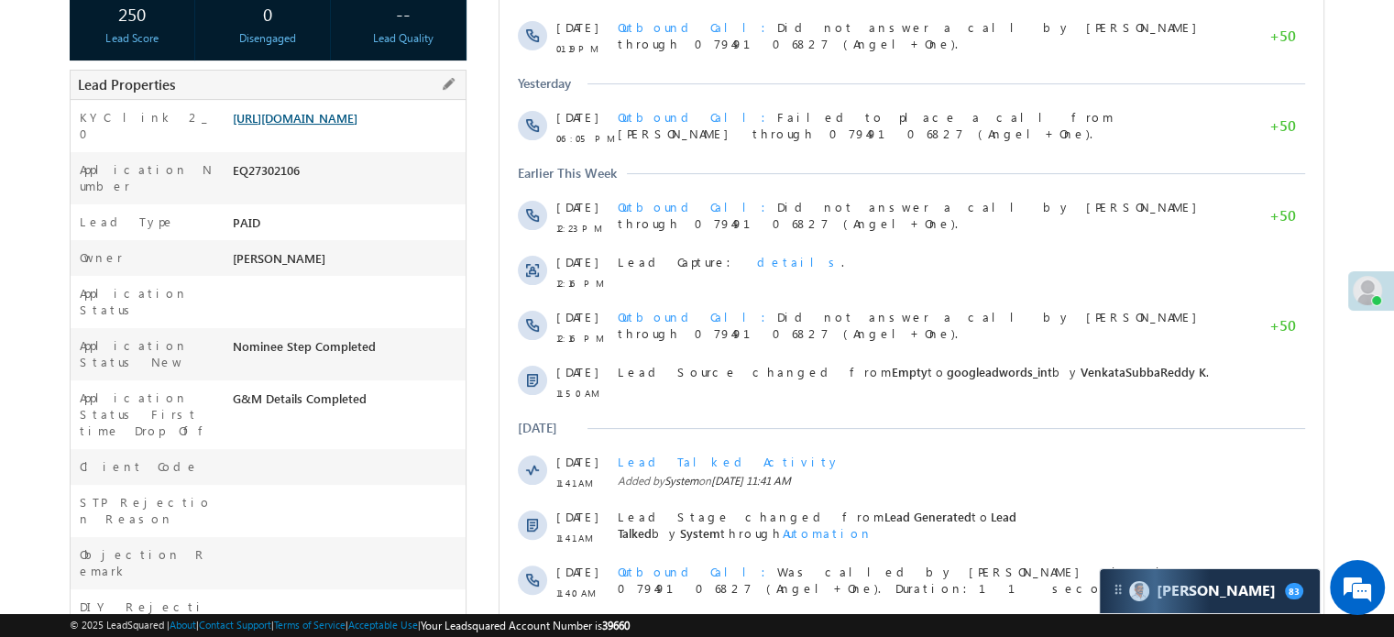
scroll to position [331, 0]
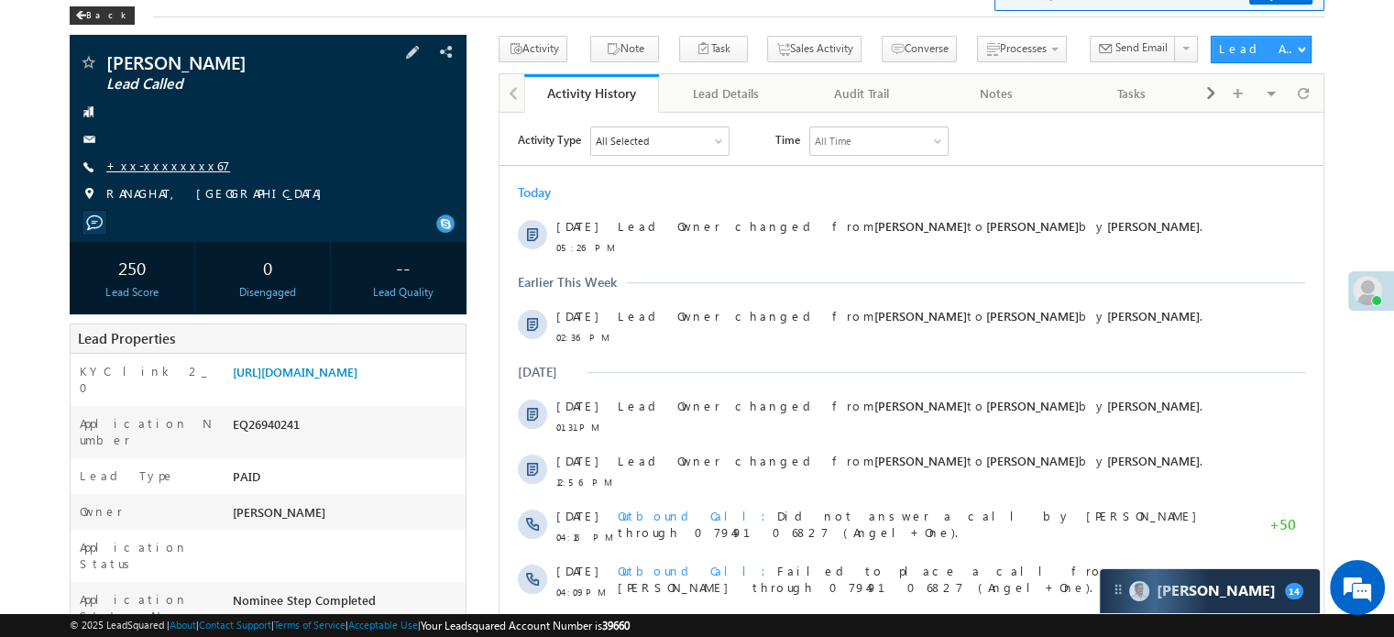
click at [147, 167] on link "+xx-xxxxxxxx67" at bounding box center [168, 166] width 124 height 16
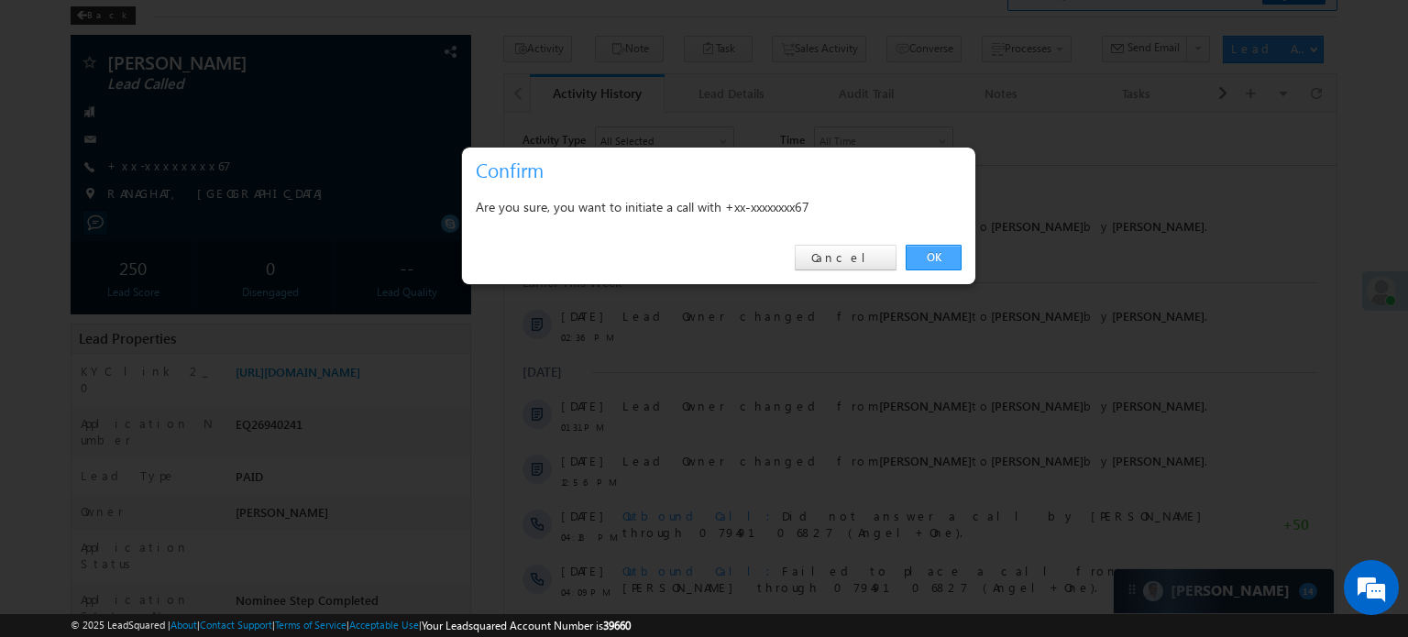
click at [931, 245] on link "OK" at bounding box center [934, 258] width 56 height 26
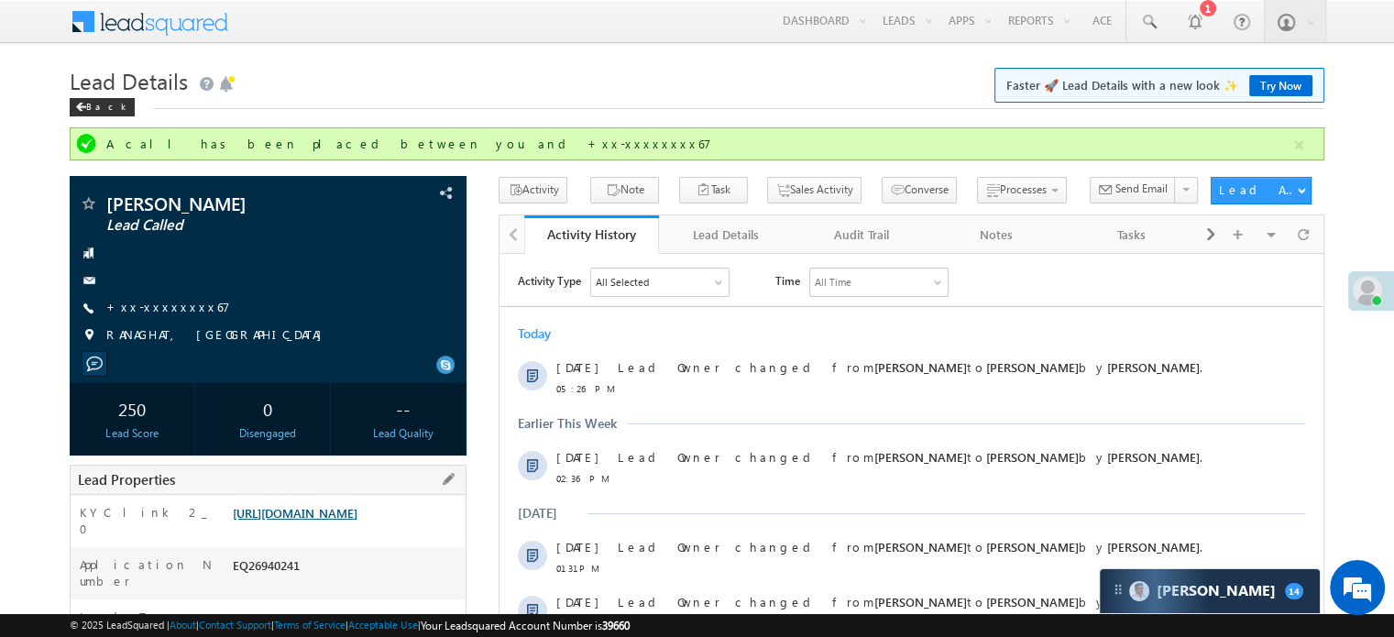
click at [326, 516] on link "https://angelbroking1-pk3em7sa.customui-test.leadsquared.com?leadId=968b3924-fc…" at bounding box center [295, 513] width 125 height 16
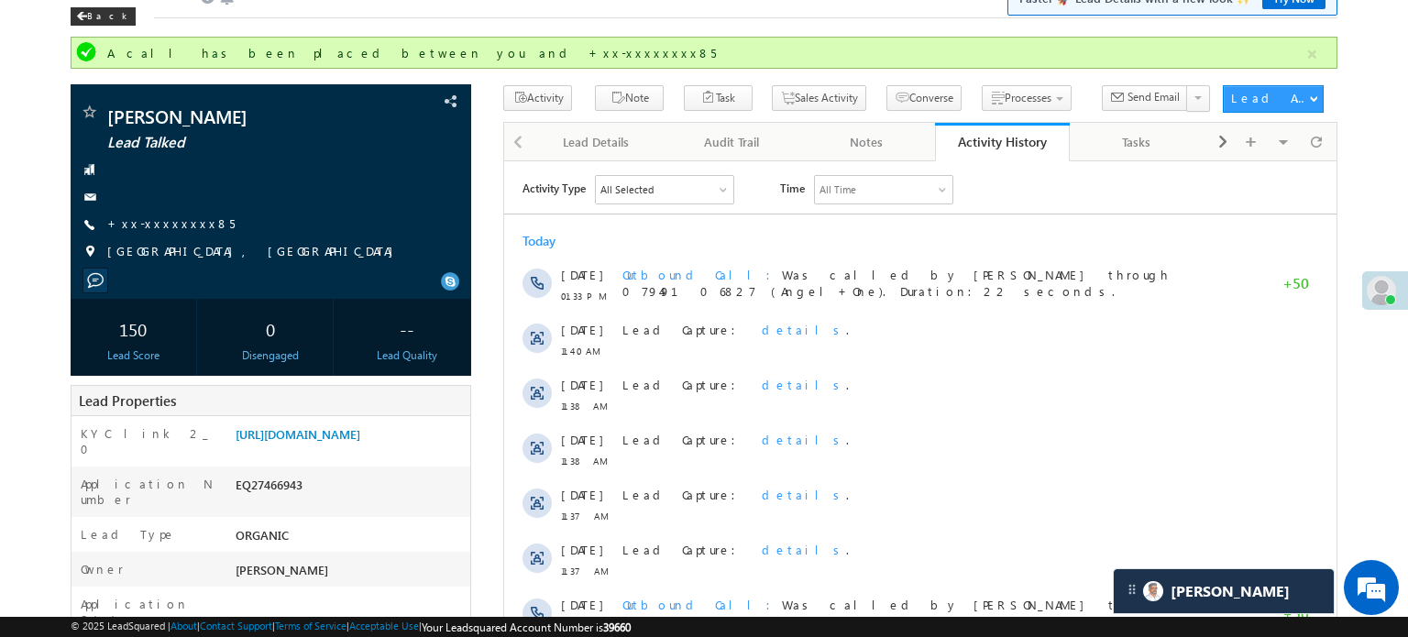
scroll to position [9869, 0]
click at [161, 226] on link "+xx-xxxxxxxx85" at bounding box center [170, 223] width 127 height 16
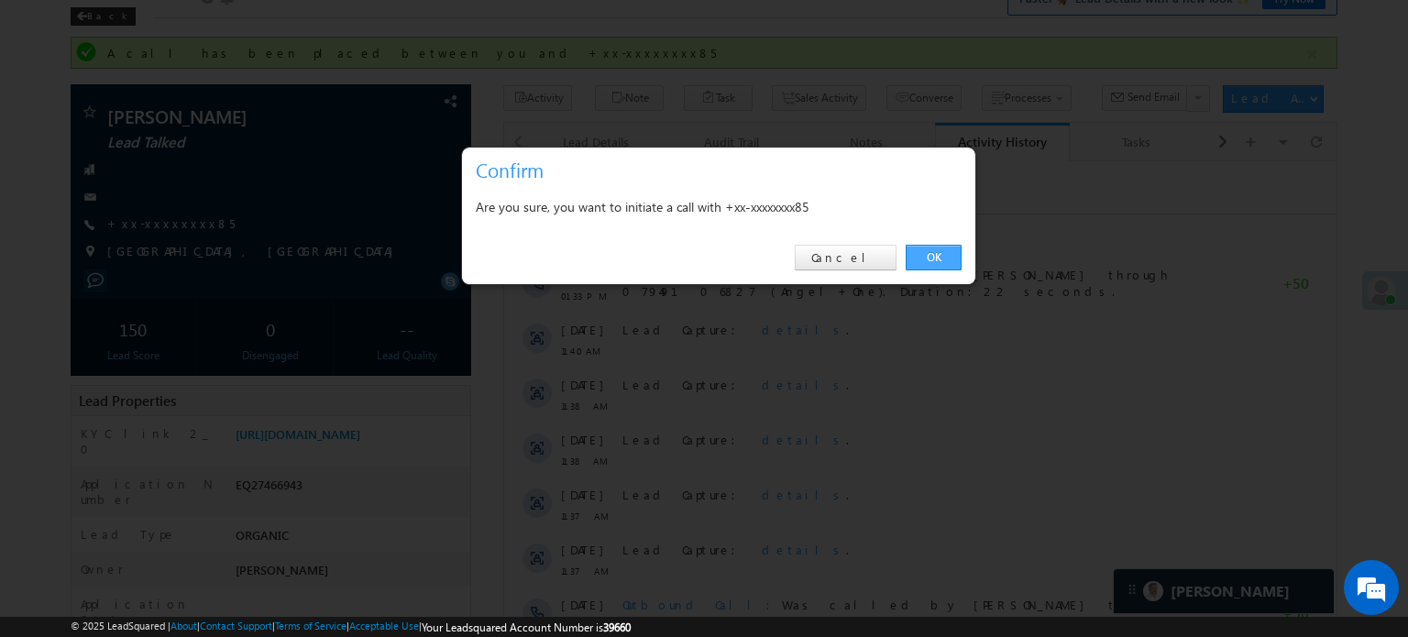
click at [940, 256] on link "OK" at bounding box center [934, 258] width 56 height 26
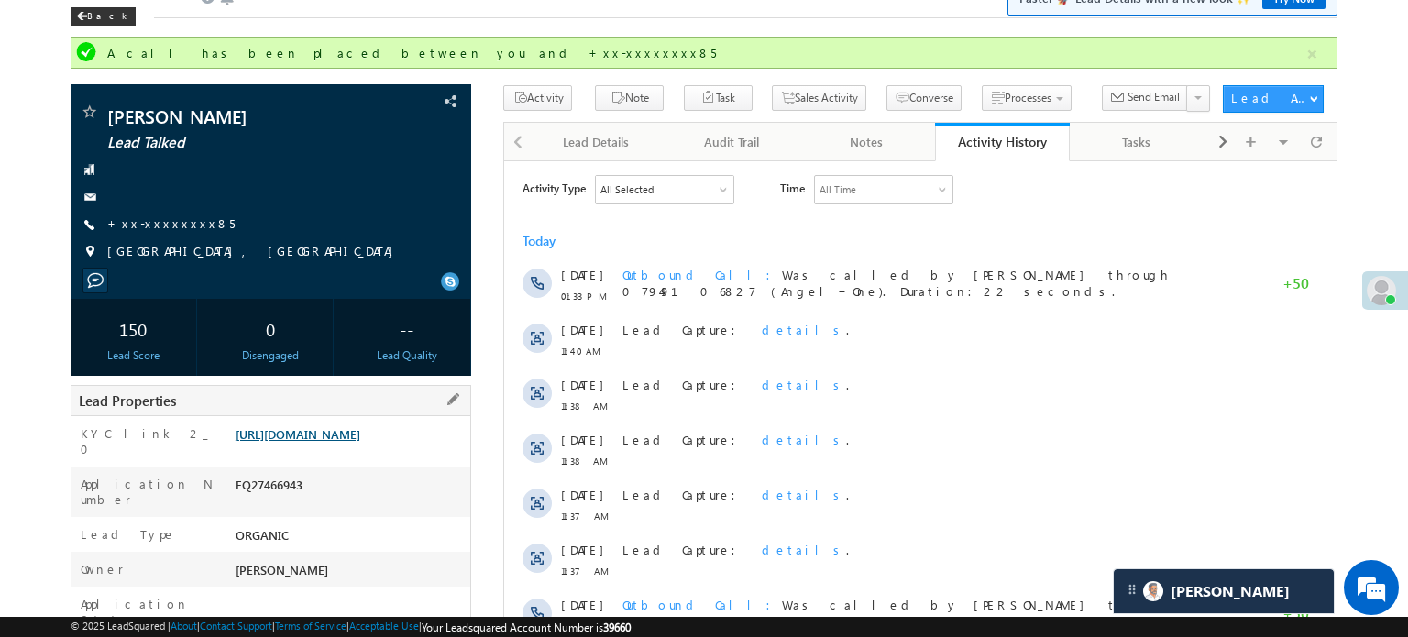
click at [360, 442] on link "https://angelbroking1-pk3em7sa.customui-test.leadsquared.com?leadId=a19dc305-27…" at bounding box center [298, 434] width 125 height 16
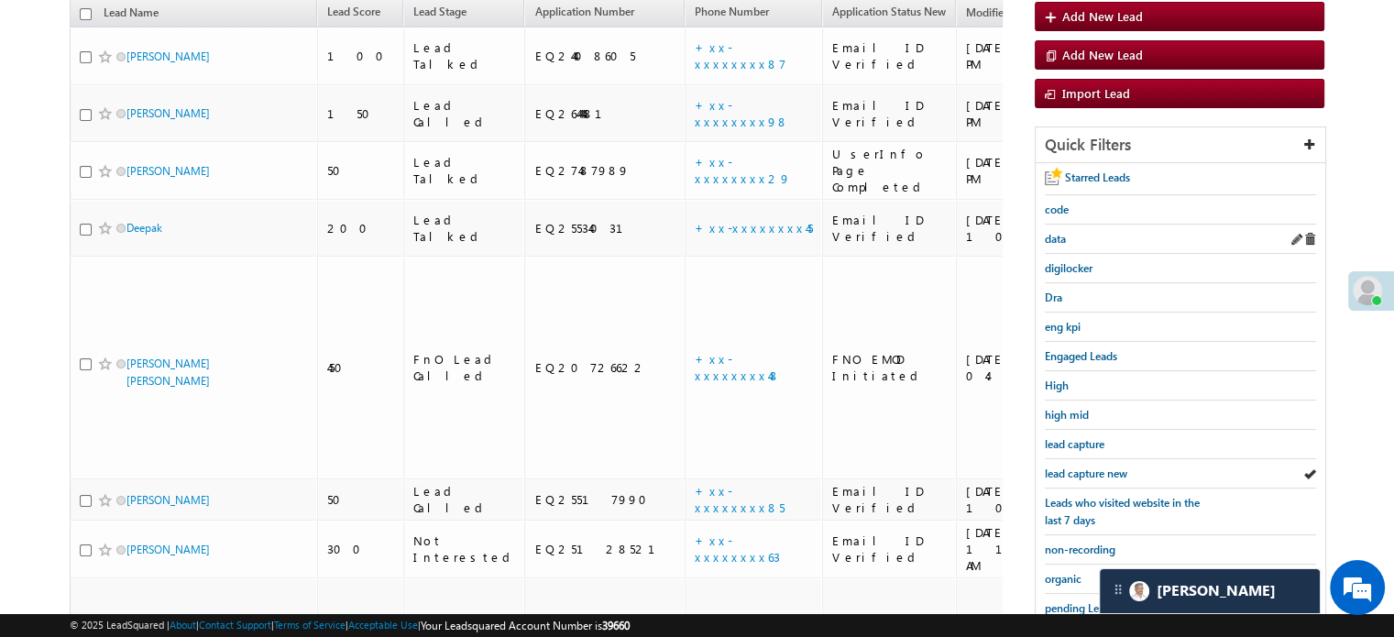
scroll to position [242, 0]
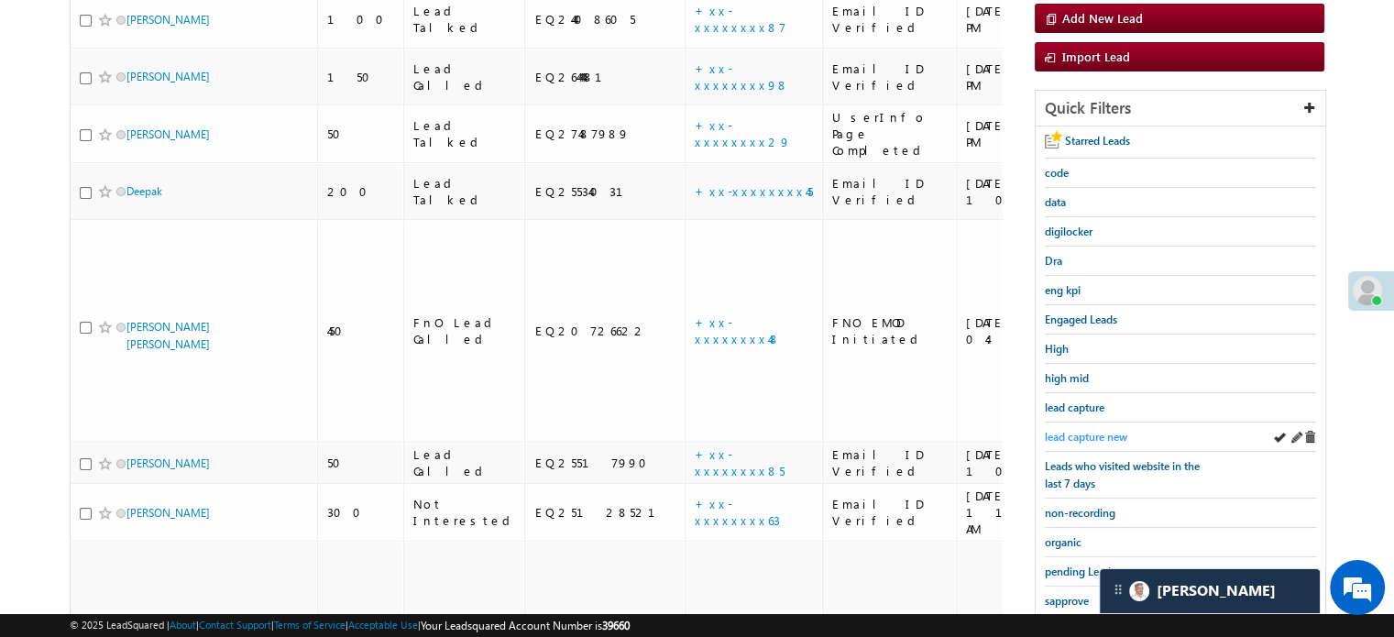
click at [1089, 439] on link "lead capture new" at bounding box center [1086, 436] width 82 height 17
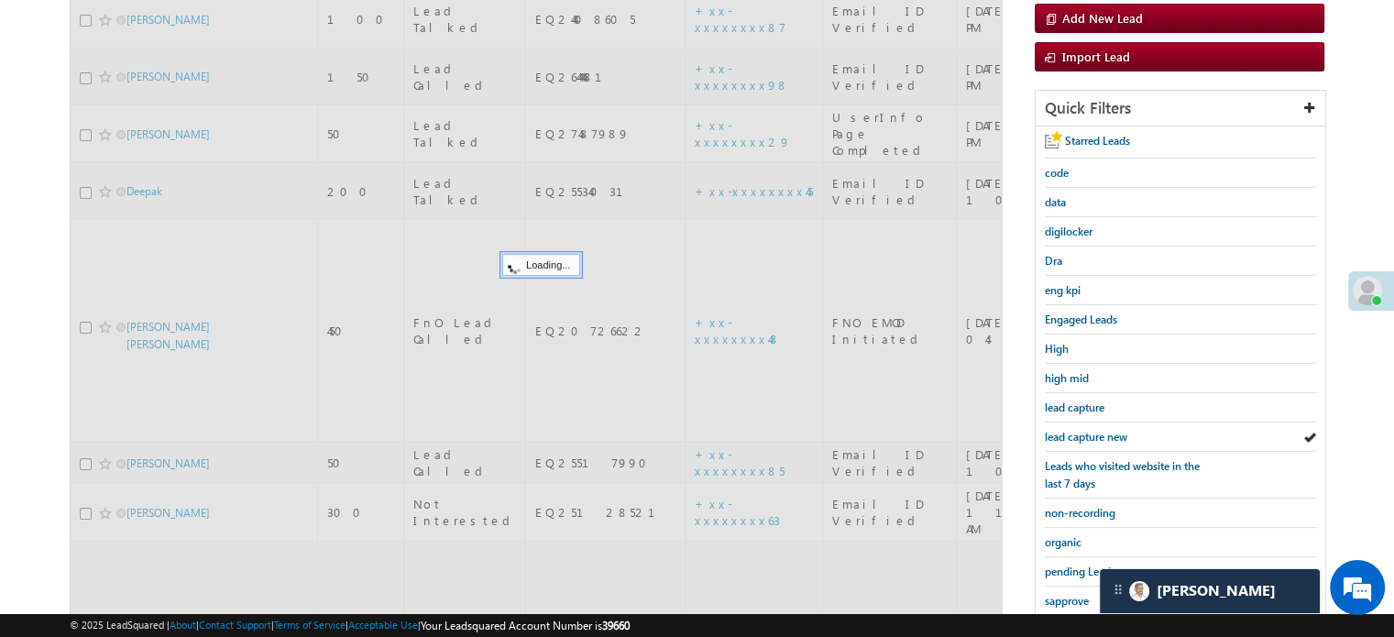
click at [1084, 430] on span "lead capture new" at bounding box center [1086, 437] width 82 height 14
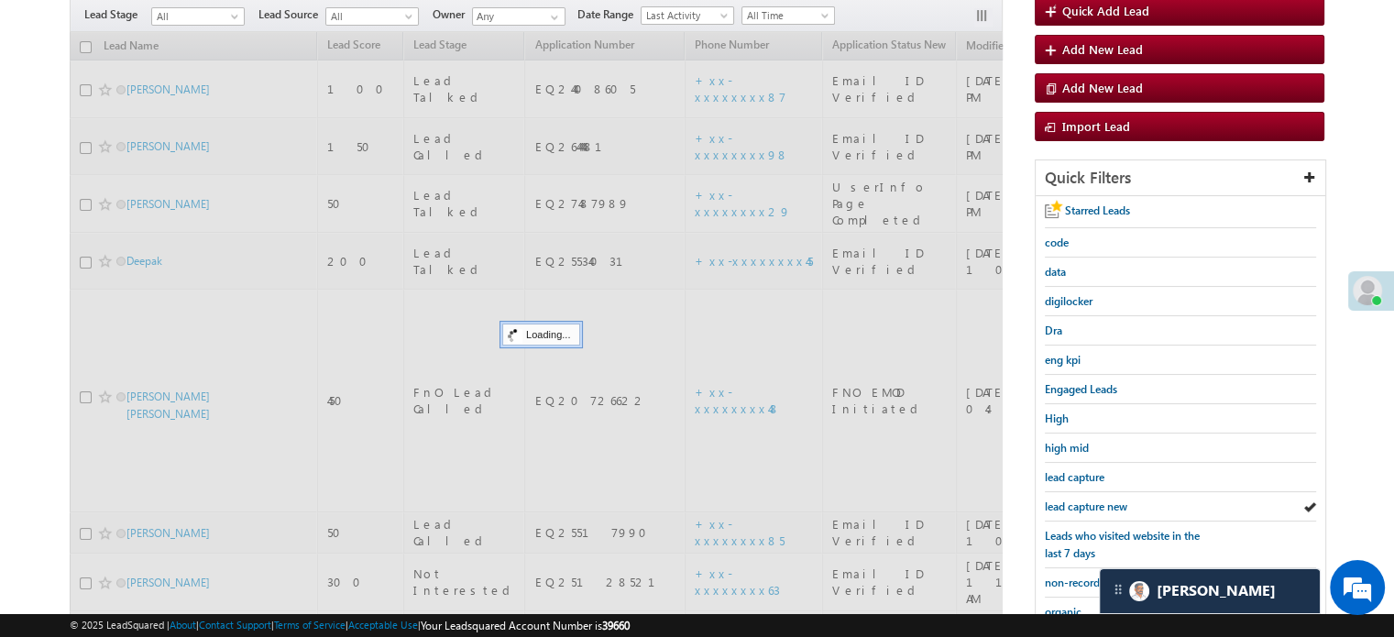
scroll to position [59, 0]
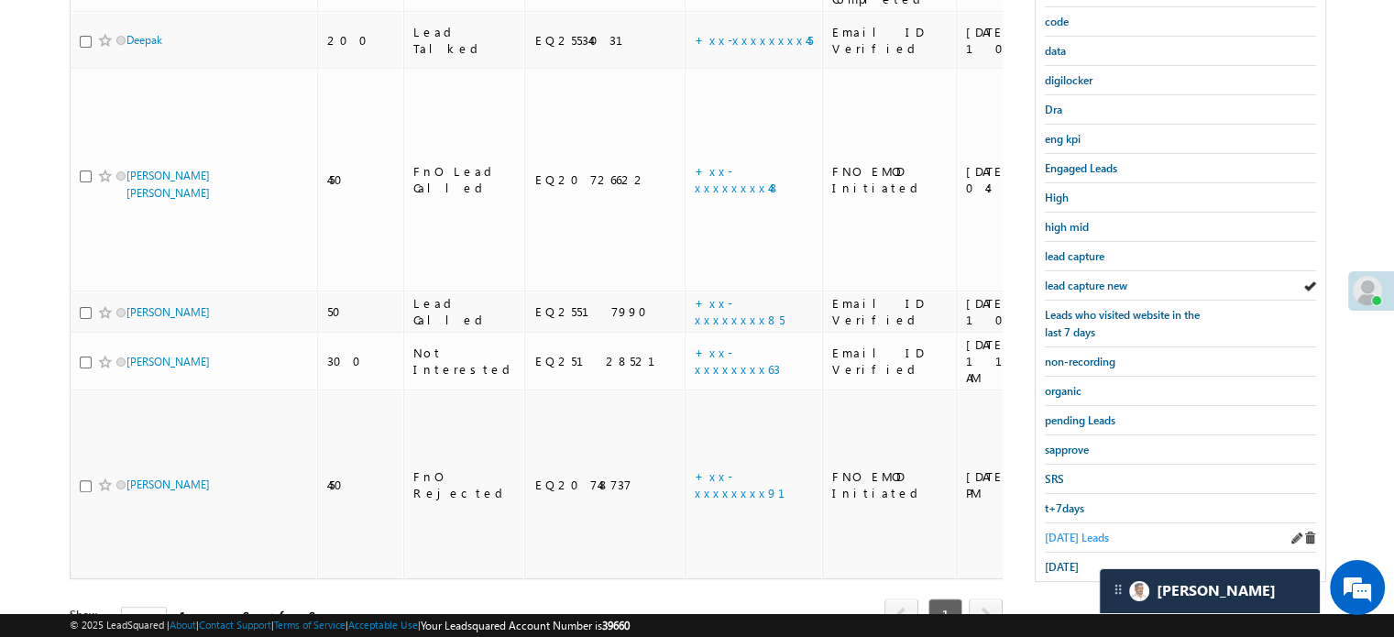
click at [1047, 532] on span "Today's Leads" at bounding box center [1077, 538] width 64 height 14
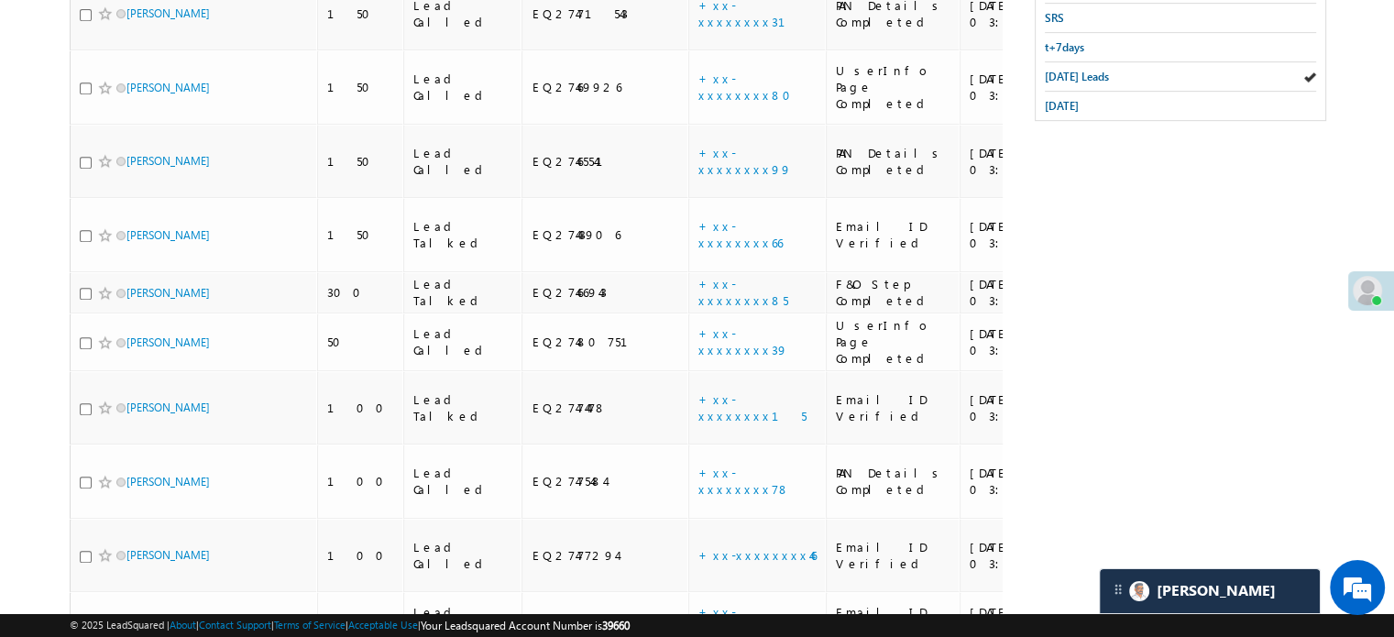
scroll to position [825, 0]
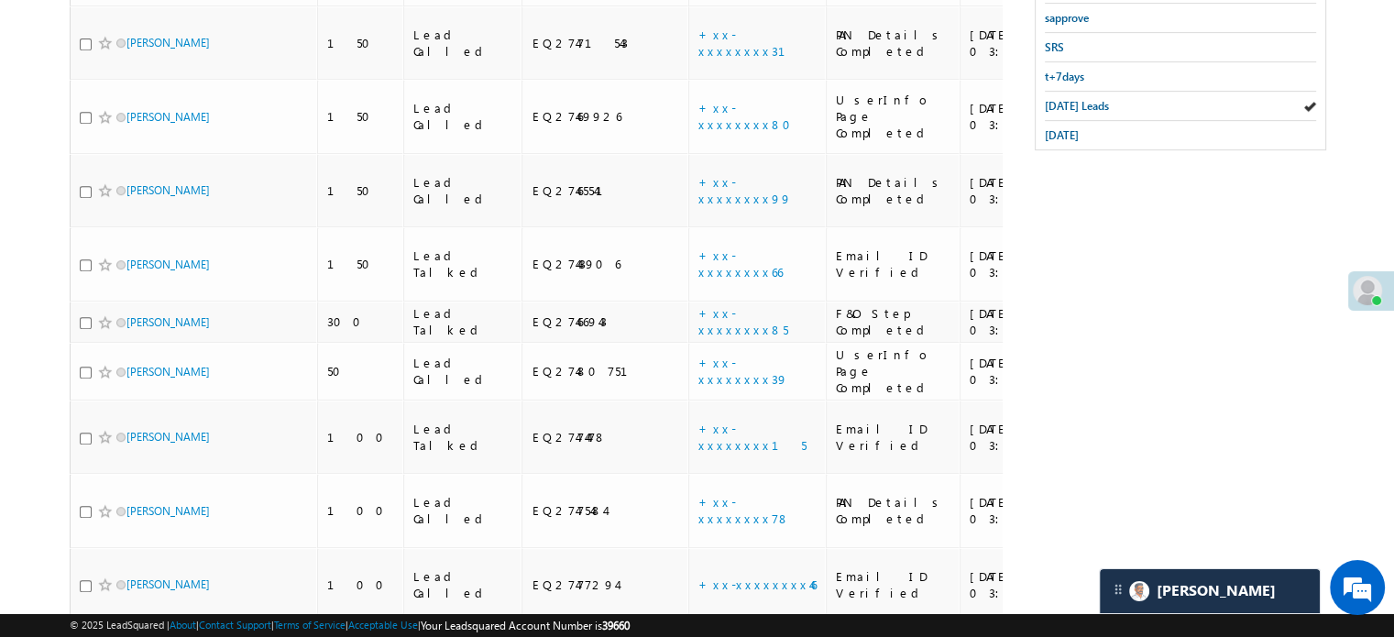
click at [698, 633] on link "+xx-xxxxxxxx58" at bounding box center [743, 649] width 90 height 32
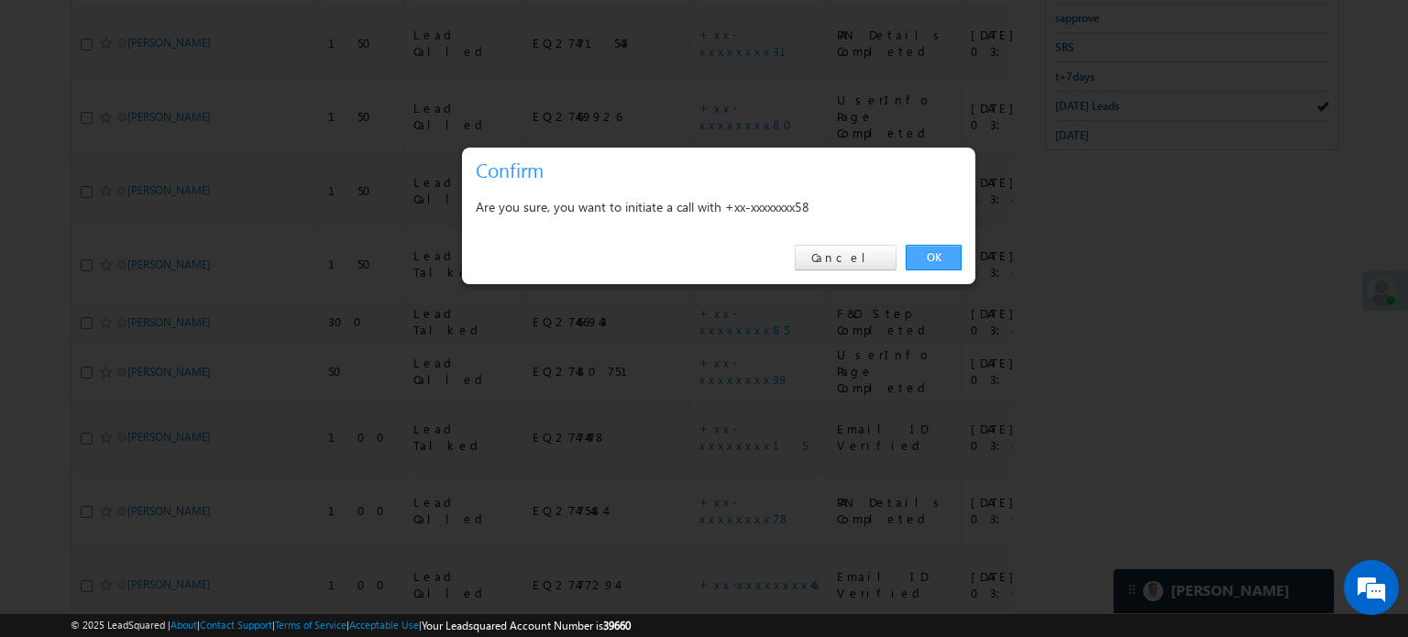
click at [920, 256] on link "OK" at bounding box center [934, 258] width 56 height 26
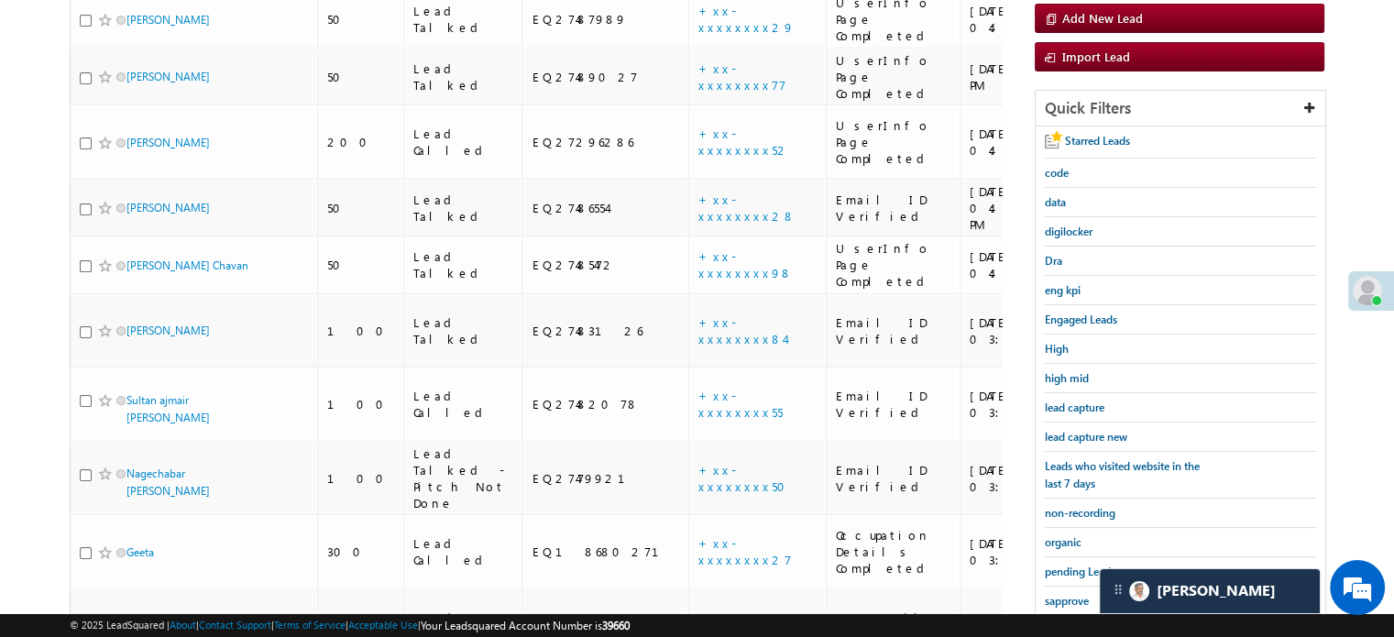
scroll to position [198, 0]
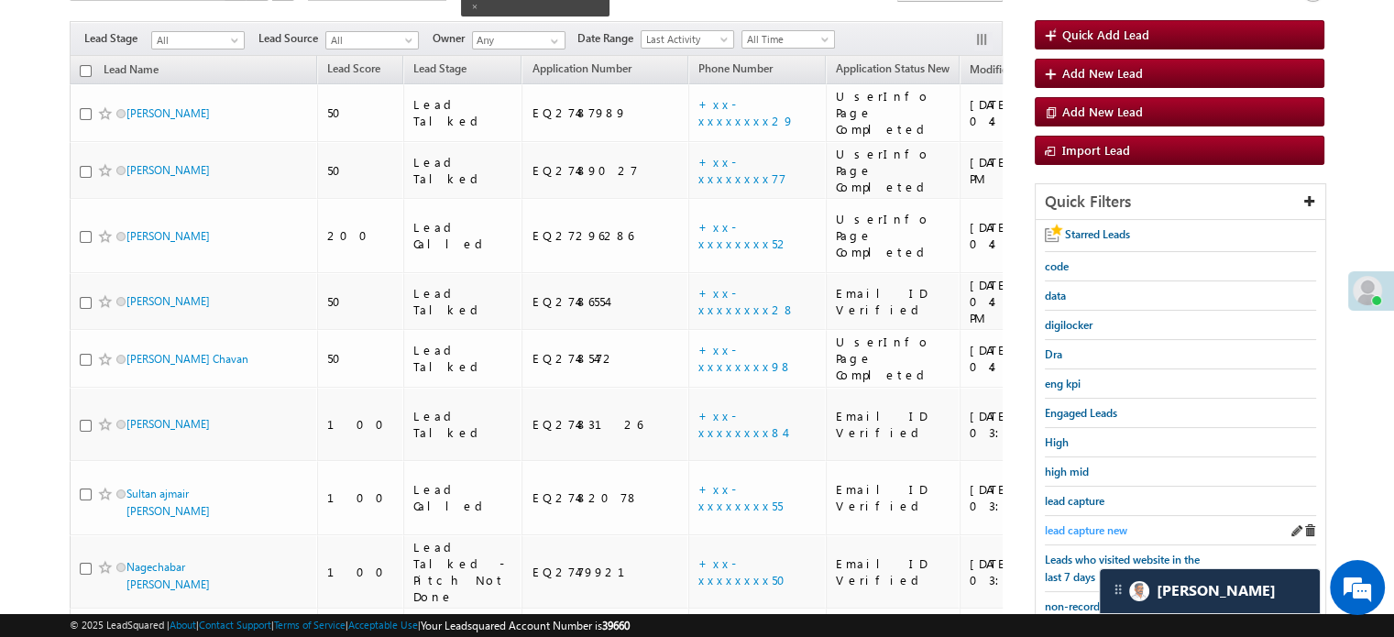
click at [1085, 523] on span "lead capture new" at bounding box center [1086, 530] width 82 height 14
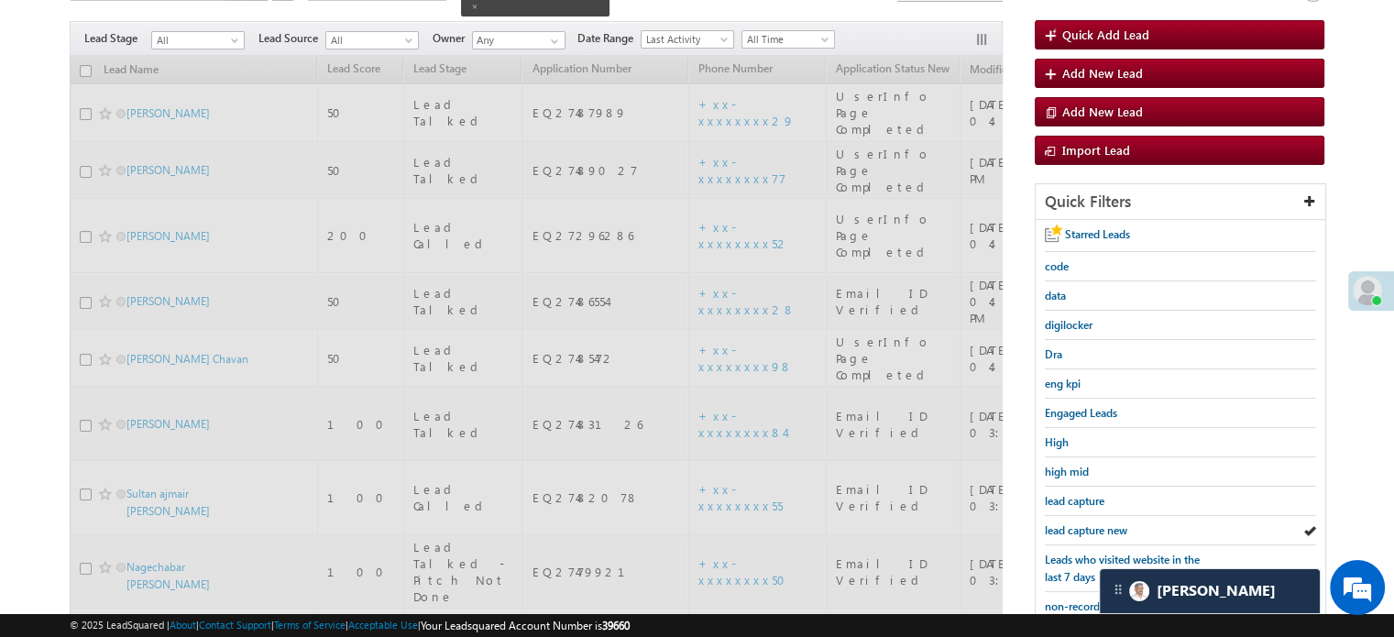
scroll to position [148, 0]
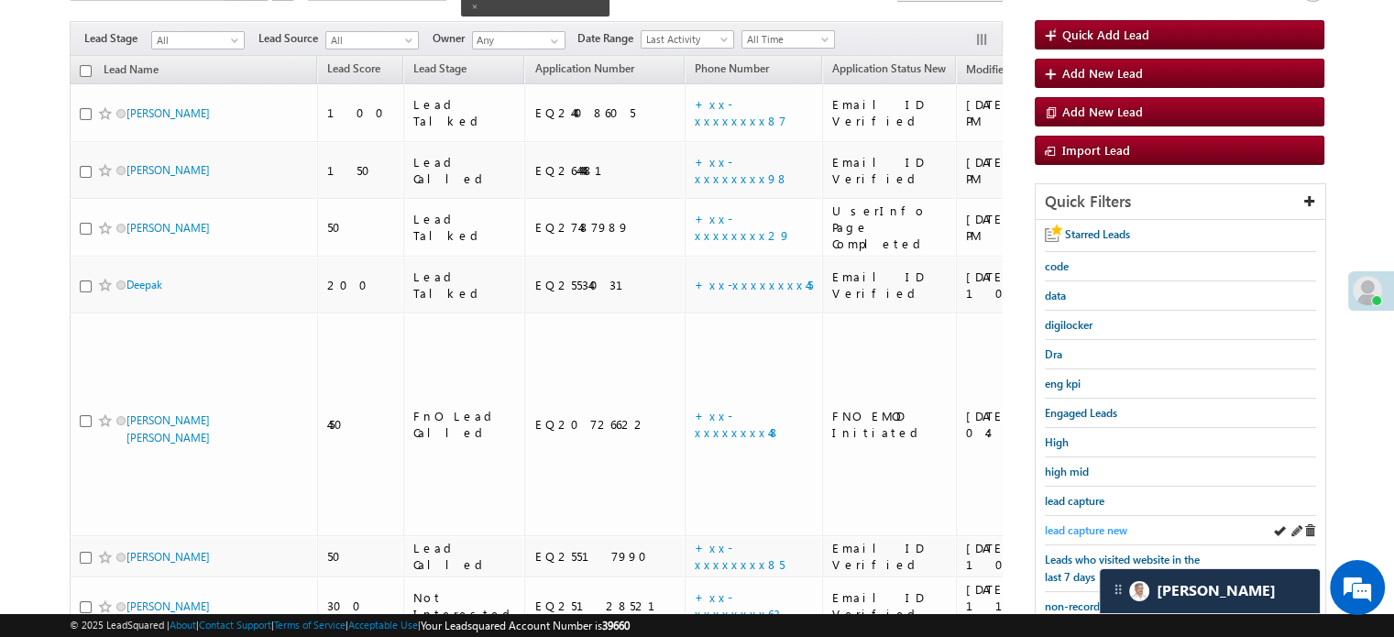
click at [1078, 523] on span "lead capture new" at bounding box center [1086, 530] width 82 height 14
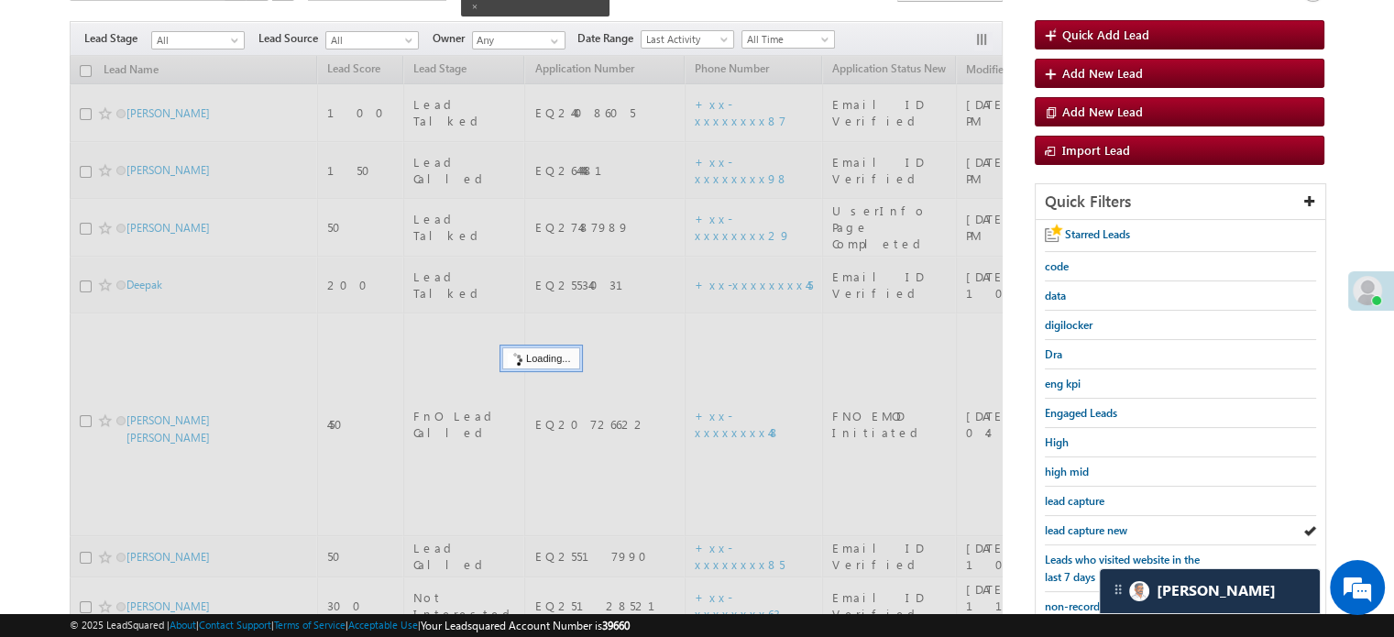
click at [1078, 523] on span "lead capture new" at bounding box center [1086, 530] width 82 height 14
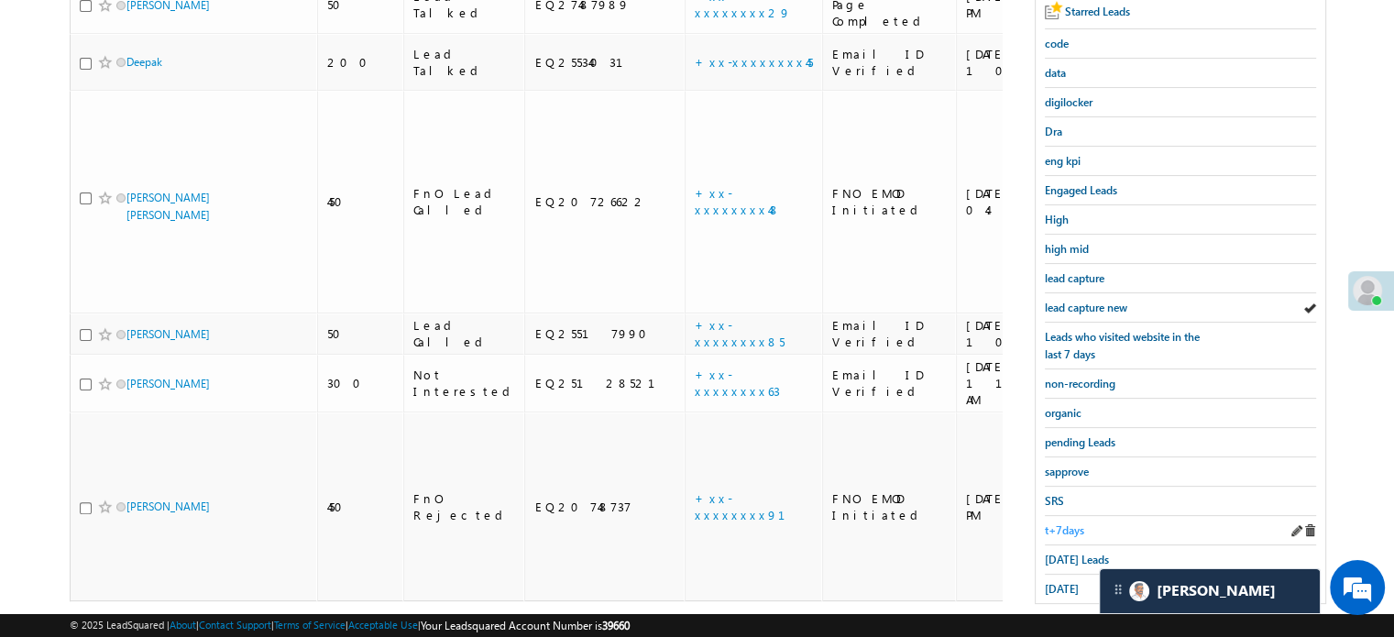
scroll to position [393, 0]
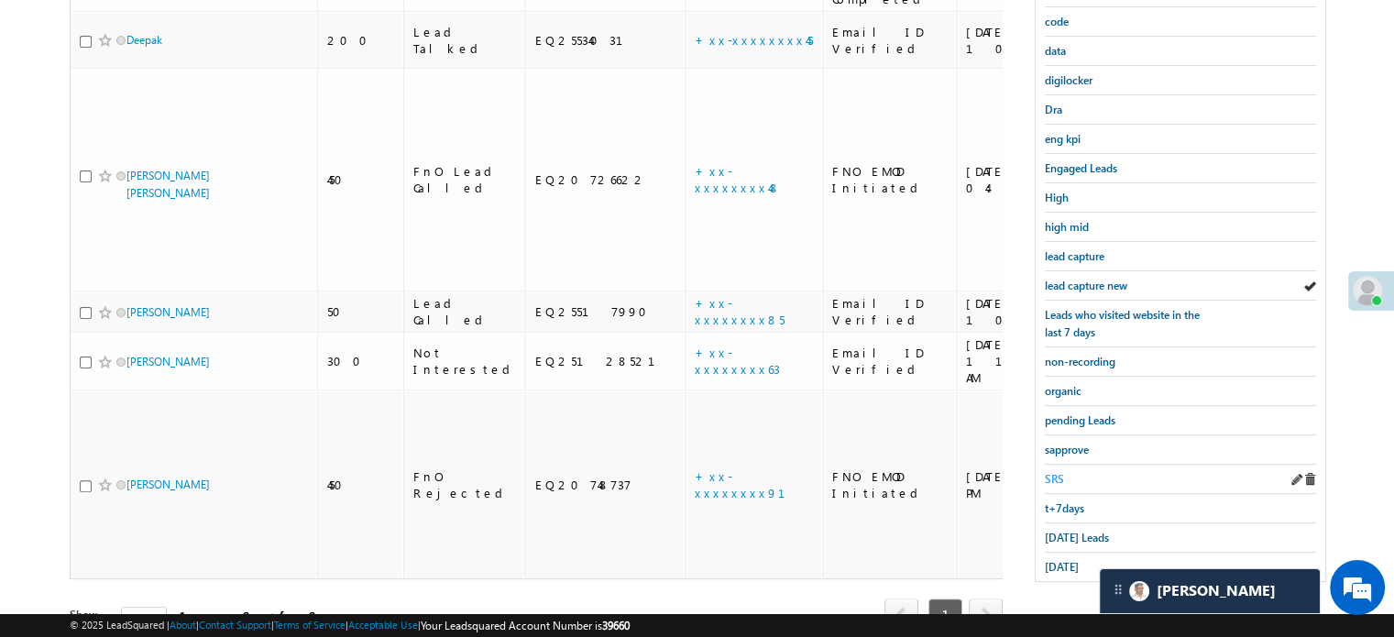
click at [1060, 472] on span "SRS" at bounding box center [1054, 479] width 19 height 14
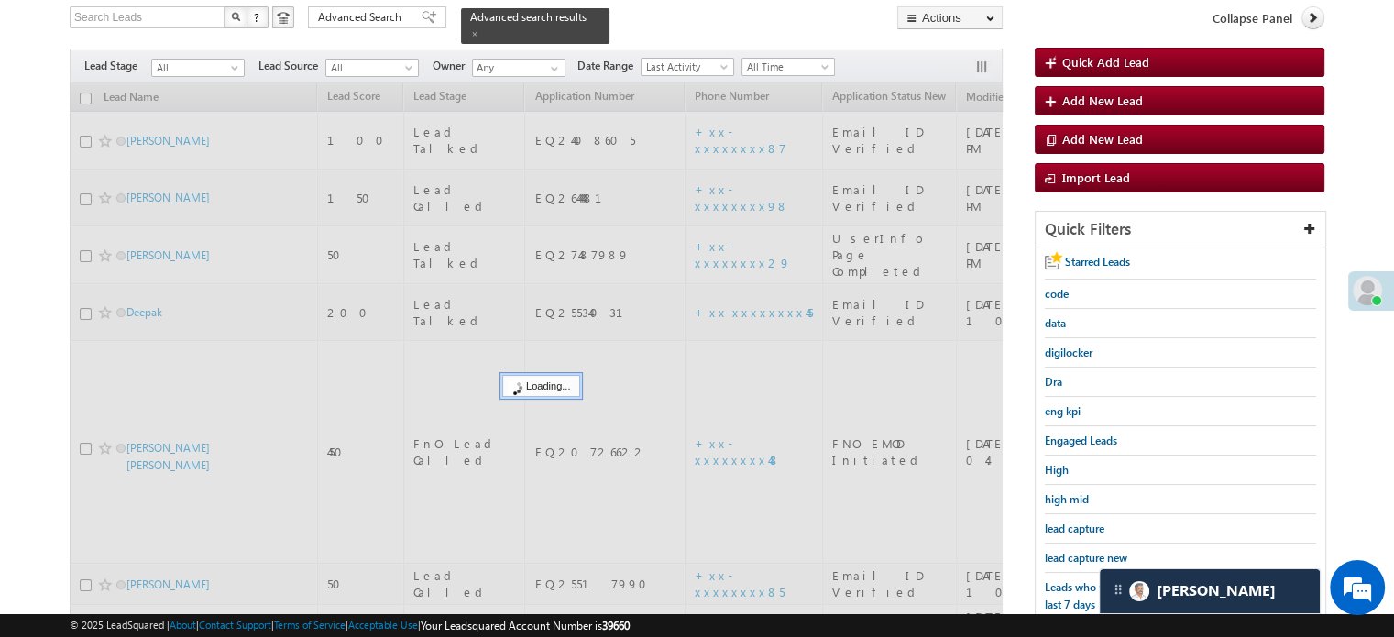
scroll to position [118, 0]
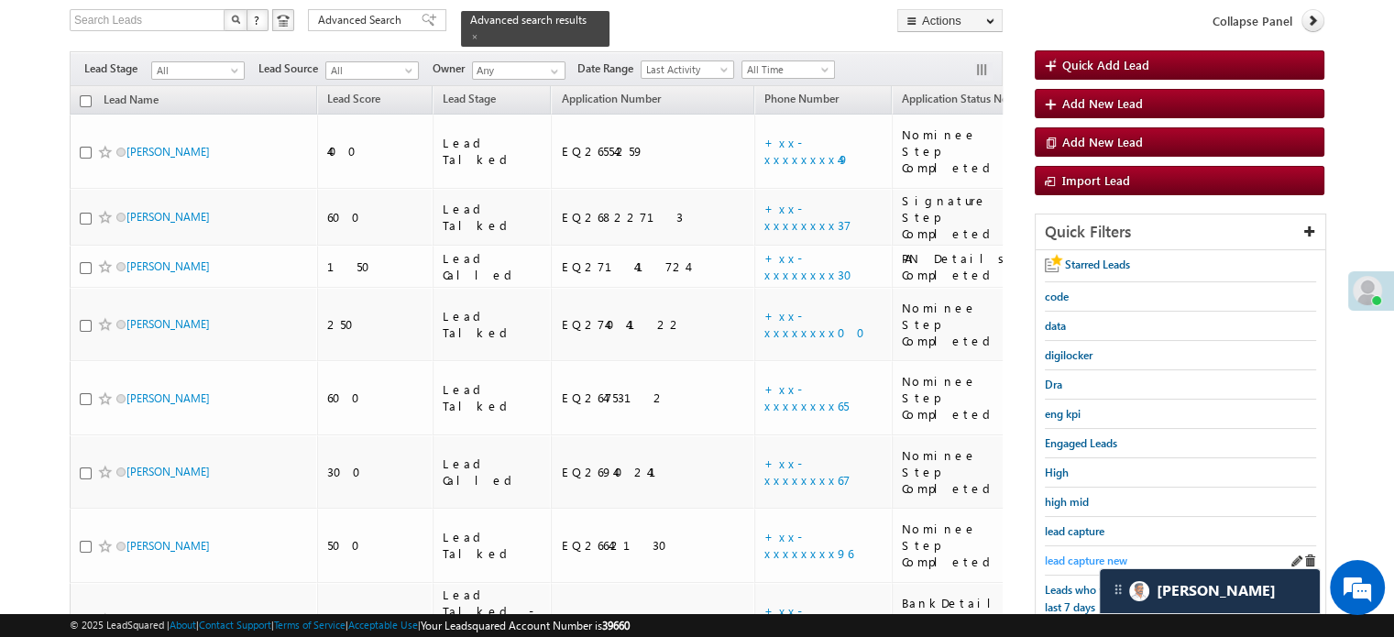
click at [1055, 561] on span "lead capture new" at bounding box center [1086, 561] width 82 height 14
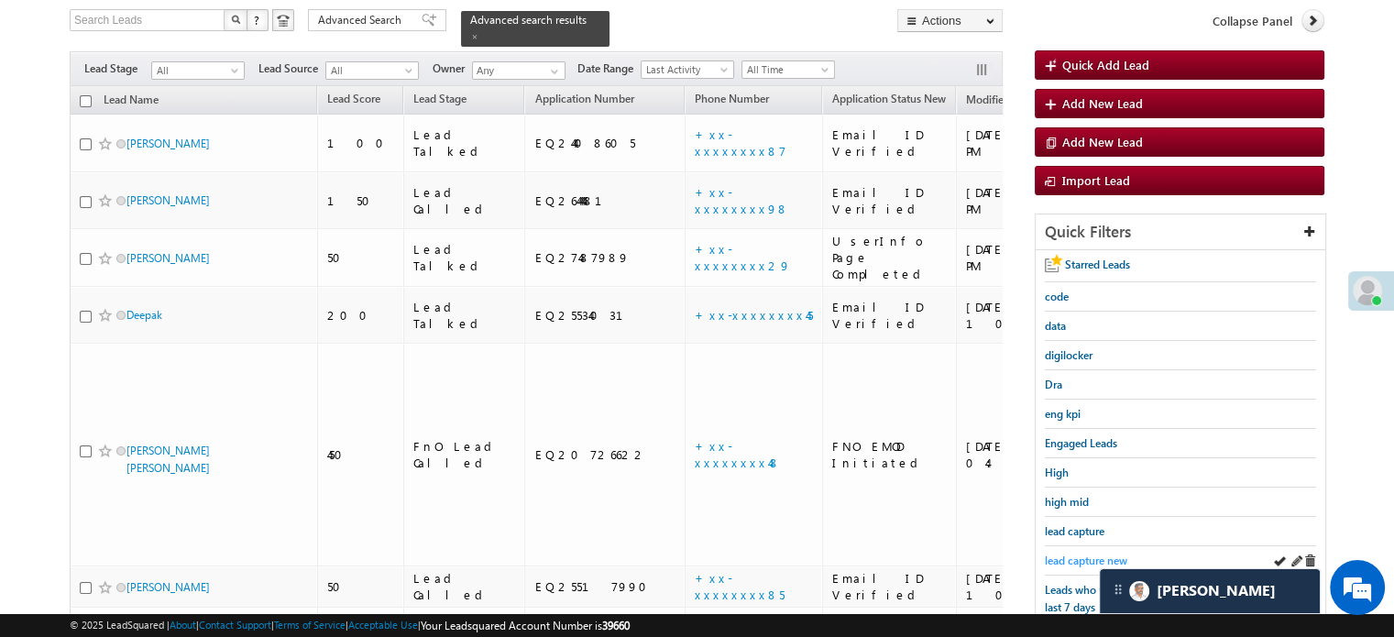
click at [1068, 554] on span "lead capture new" at bounding box center [1086, 561] width 82 height 14
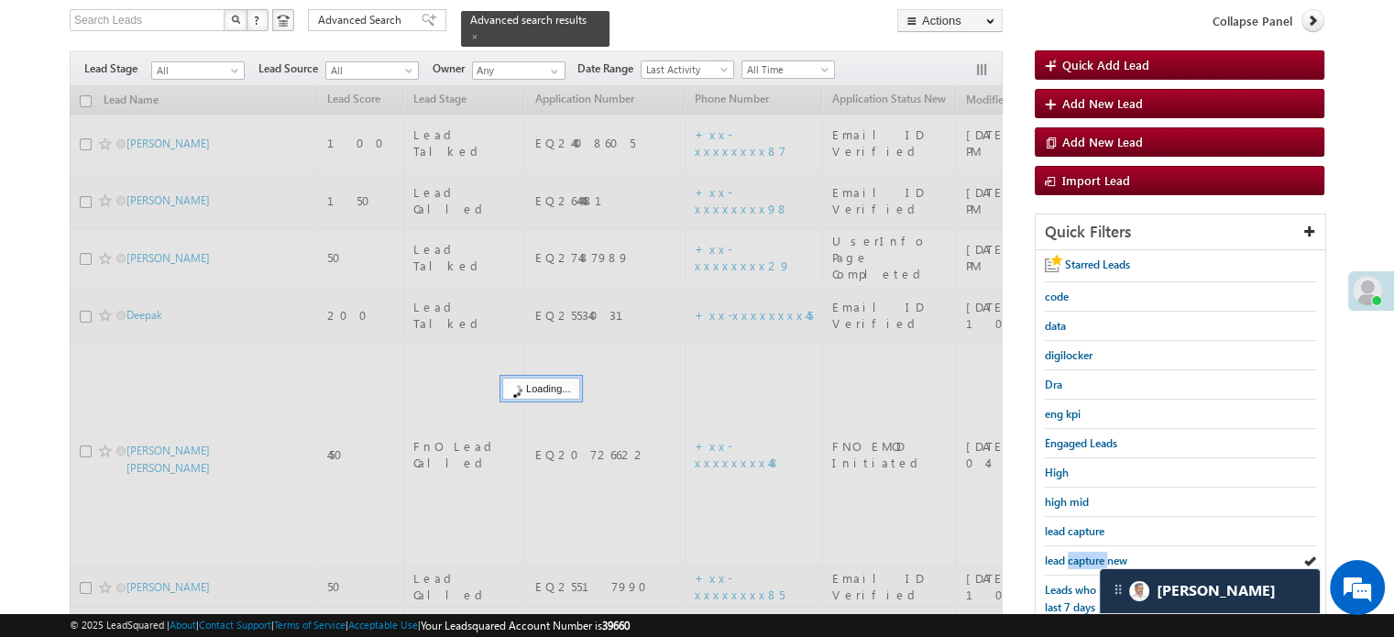
click at [1068, 554] on span "lead capture new" at bounding box center [1086, 561] width 82 height 14
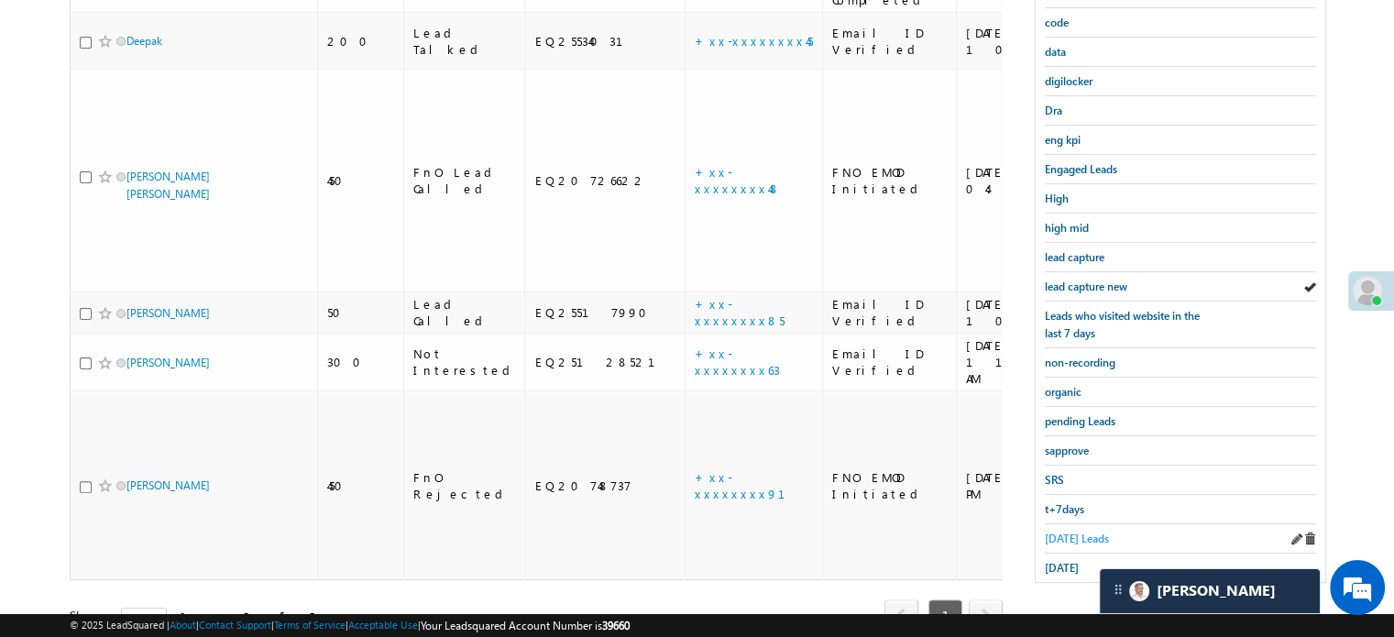
scroll to position [393, 0]
click at [1078, 531] on span "Today's Leads" at bounding box center [1077, 538] width 64 height 14
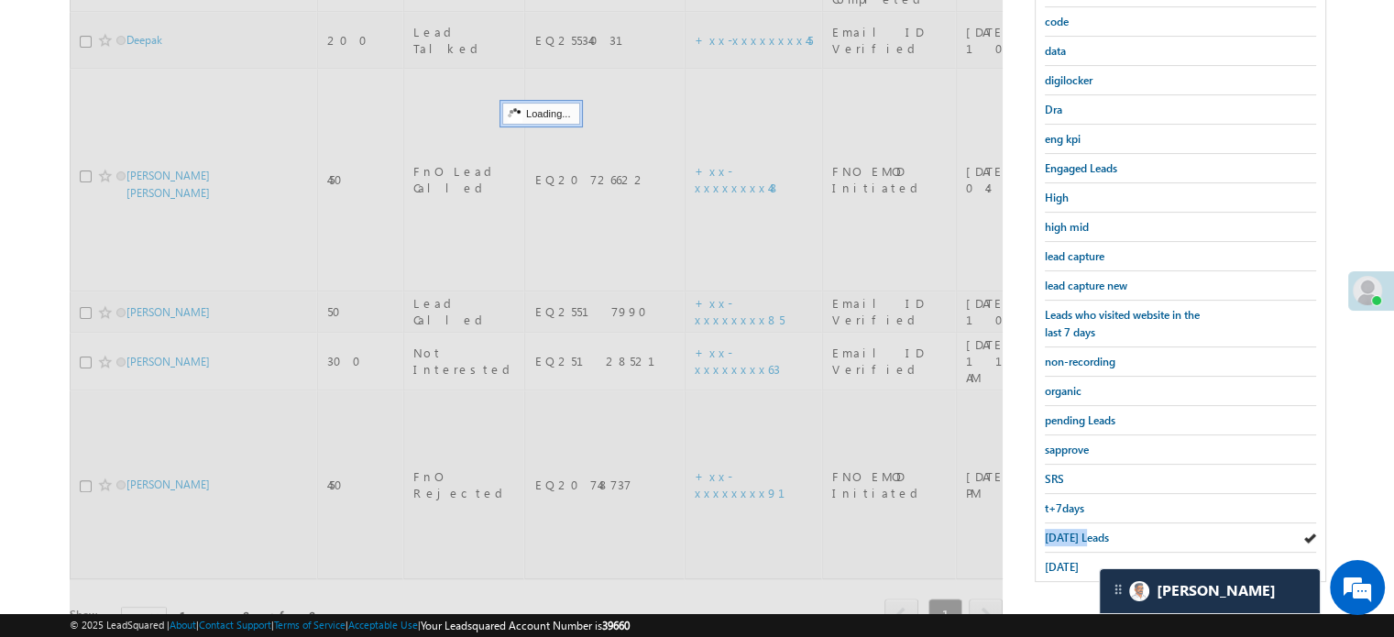
click at [1078, 531] on span "Today's Leads" at bounding box center [1077, 538] width 64 height 14
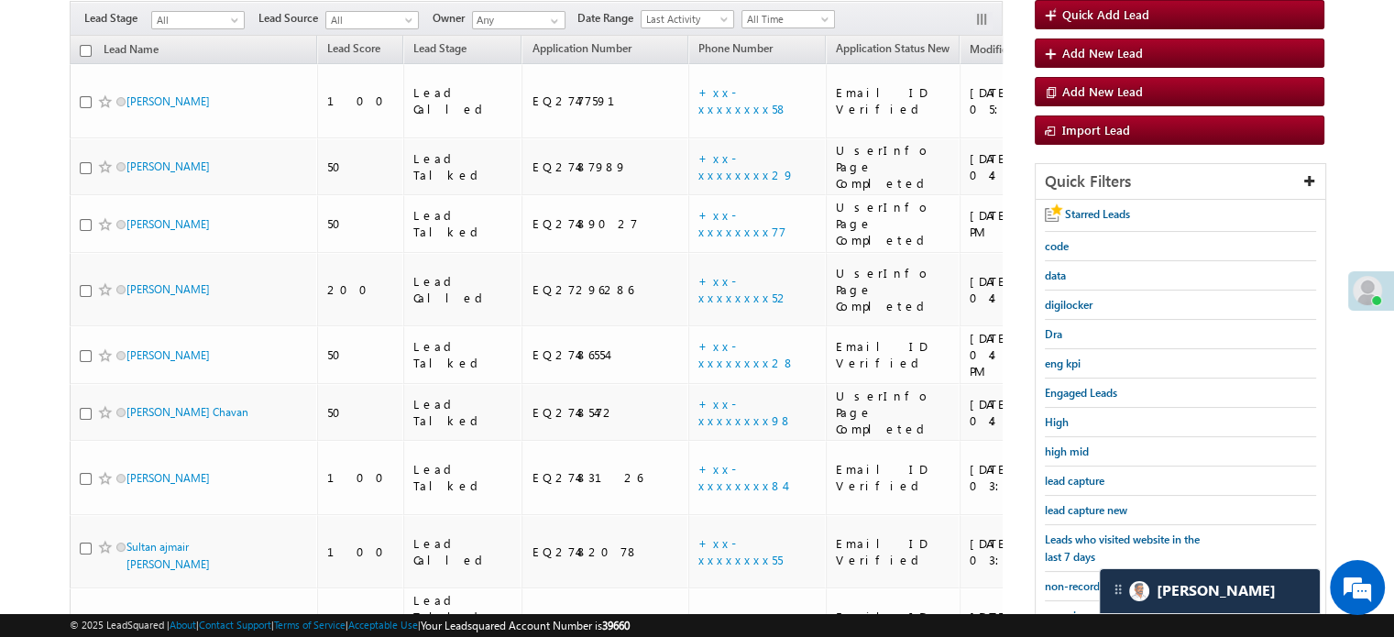
scroll to position [292, 0]
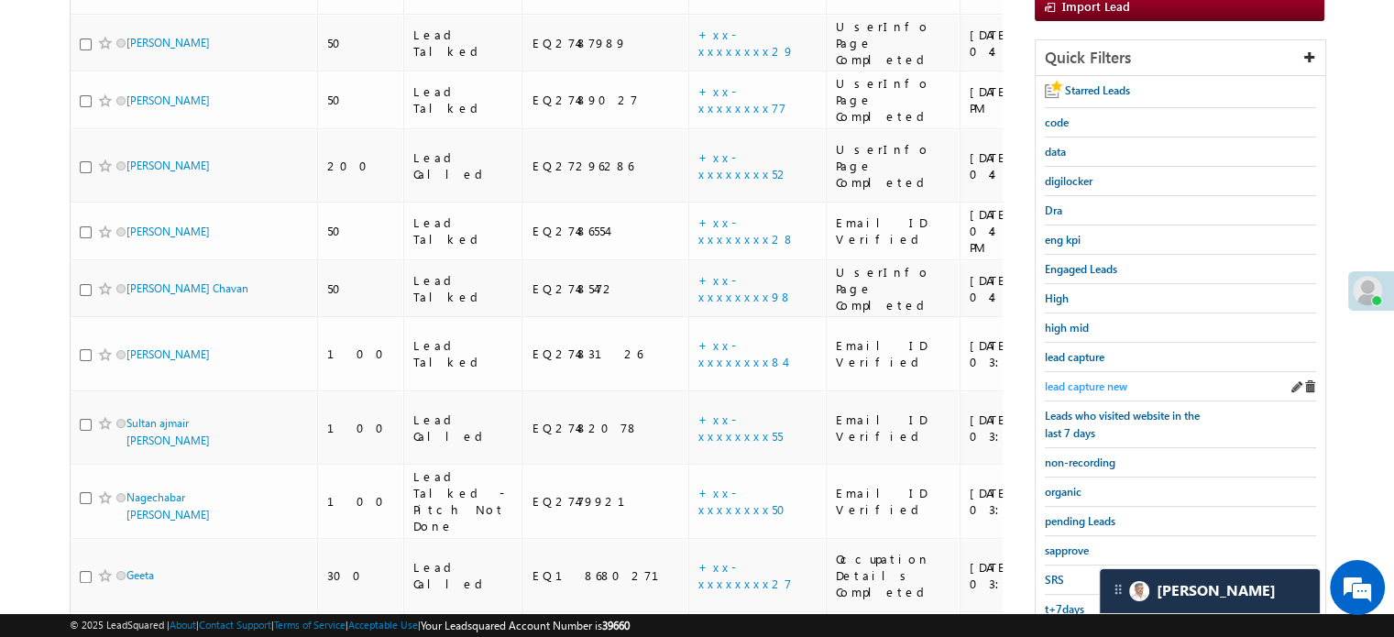
click at [1093, 379] on span "lead capture new" at bounding box center [1086, 386] width 82 height 14
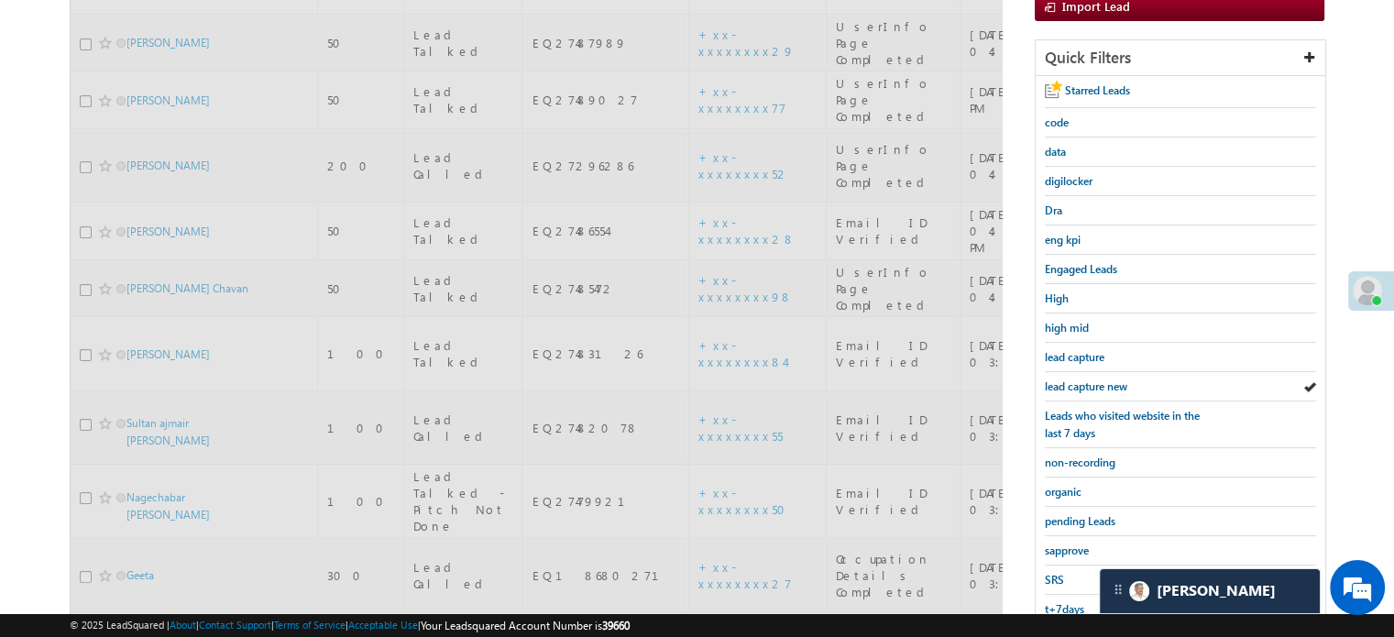
click at [1093, 379] on span "lead capture new" at bounding box center [1086, 386] width 82 height 14
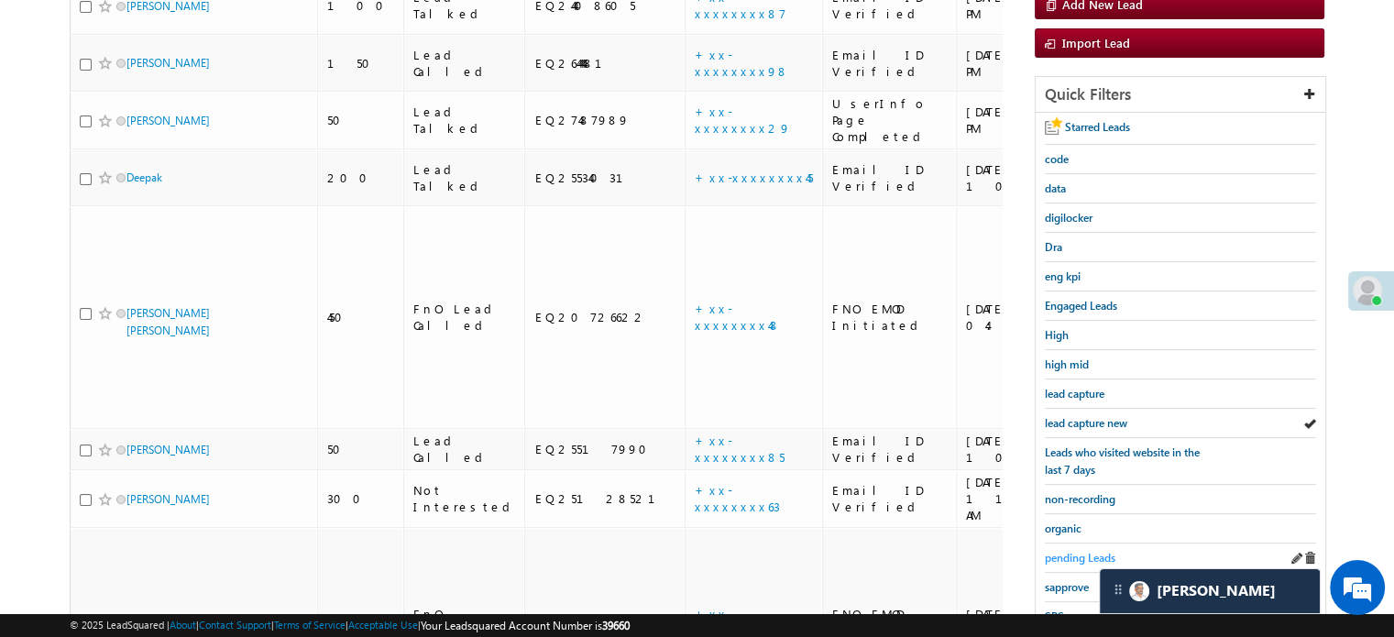
scroll to position [393, 0]
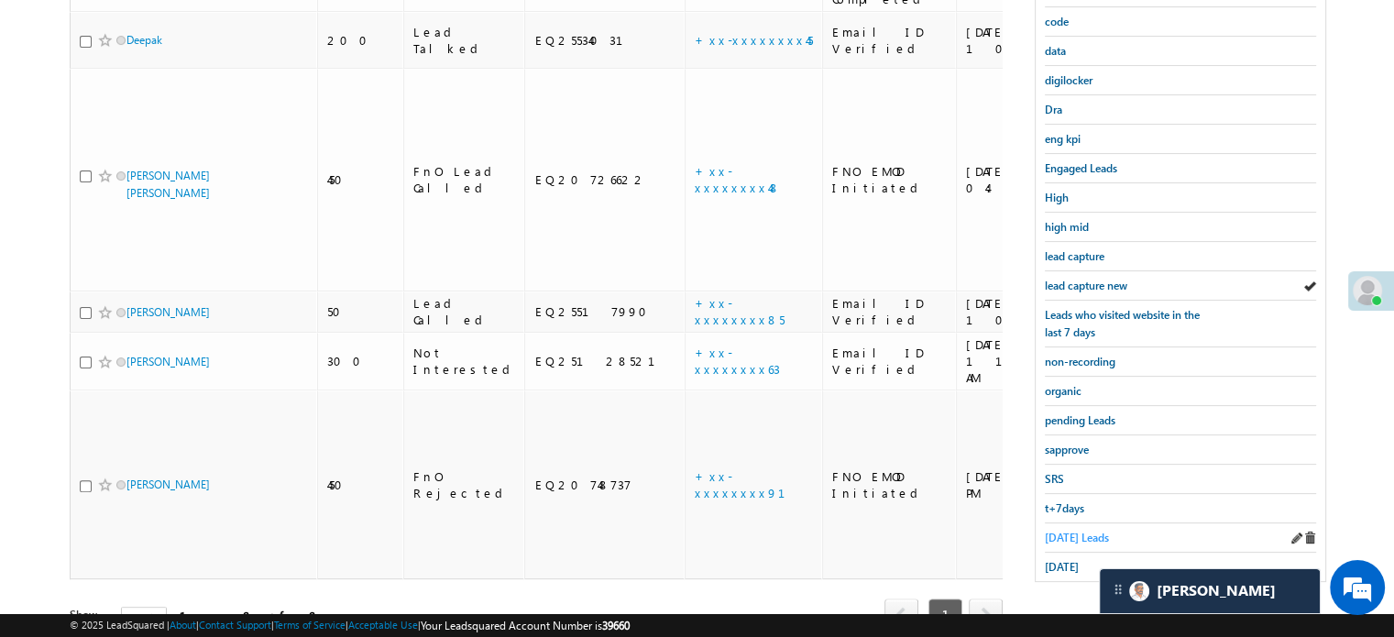
click at [1074, 529] on link "Today's Leads" at bounding box center [1077, 537] width 64 height 17
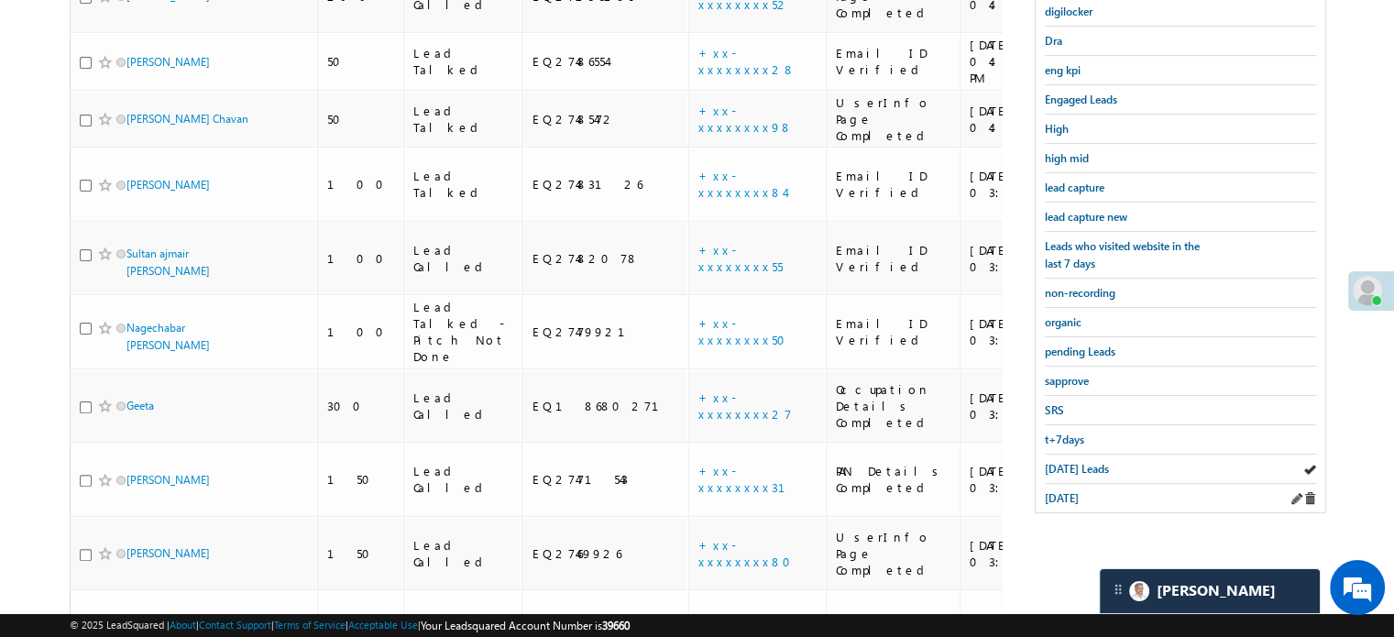
scroll to position [302, 0]
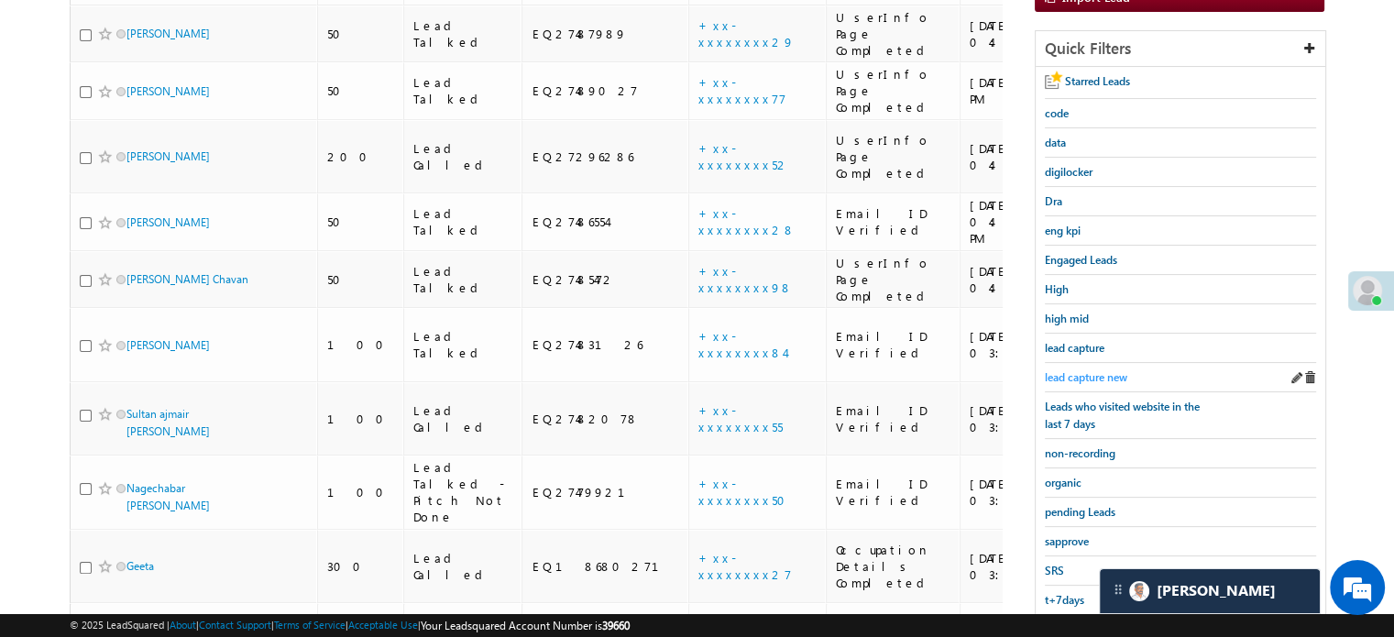
click at [1104, 370] on span "lead capture new" at bounding box center [1086, 377] width 82 height 14
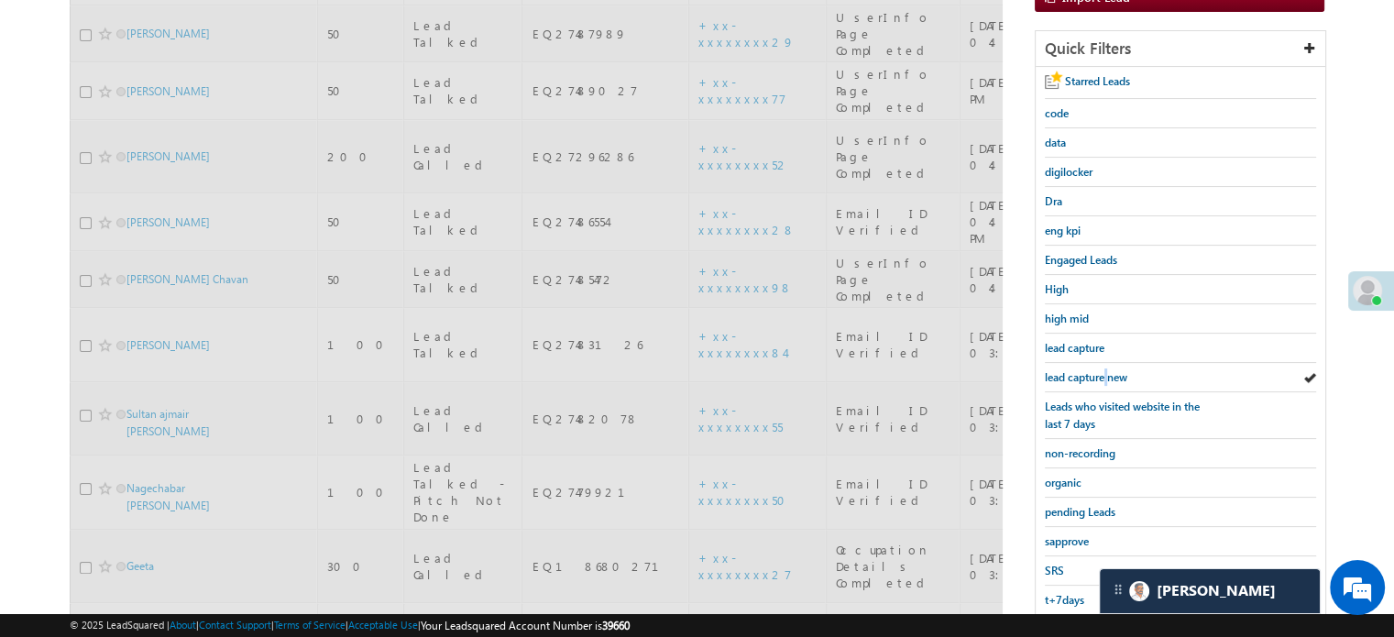
click at [1104, 370] on span "lead capture new" at bounding box center [1086, 377] width 82 height 14
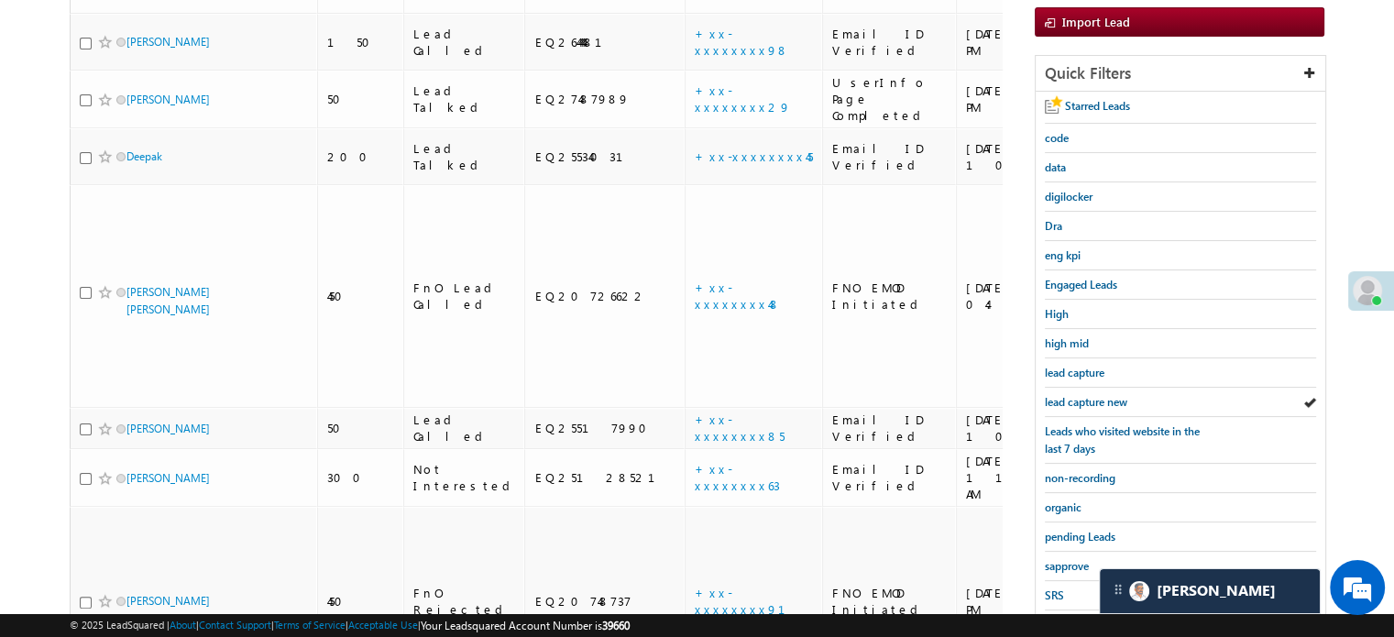
scroll to position [393, 0]
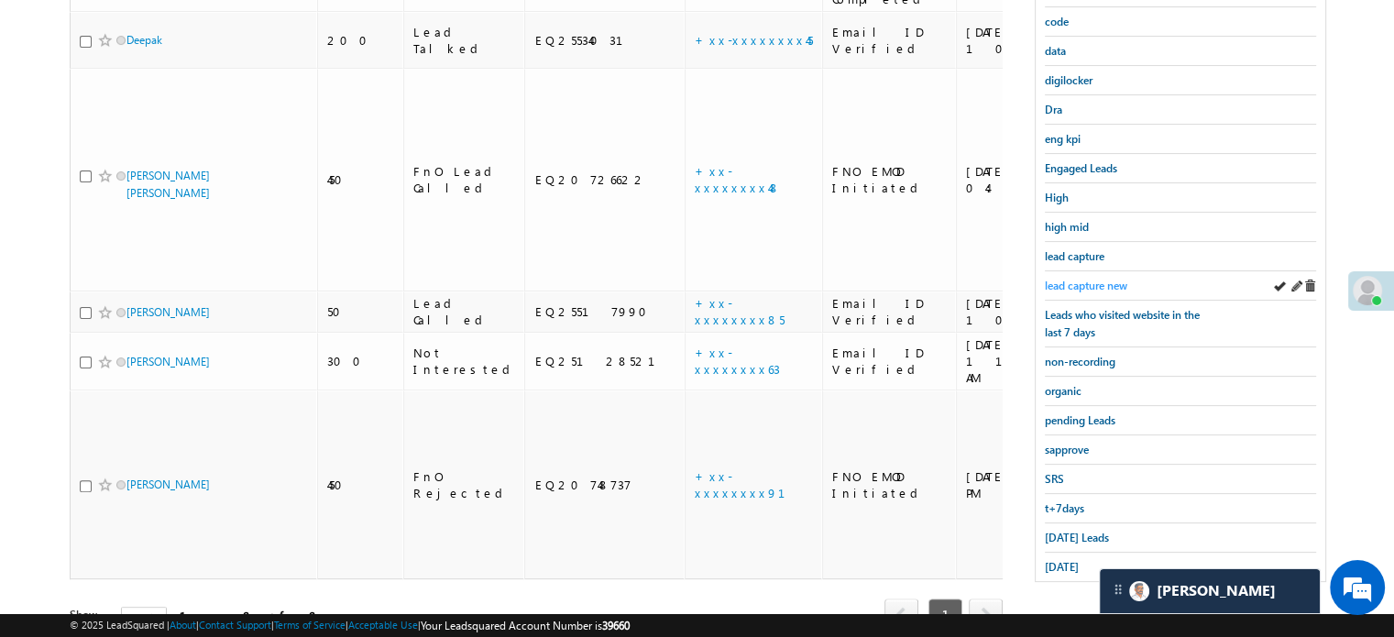
click at [1085, 279] on span "lead capture new" at bounding box center [1086, 286] width 82 height 14
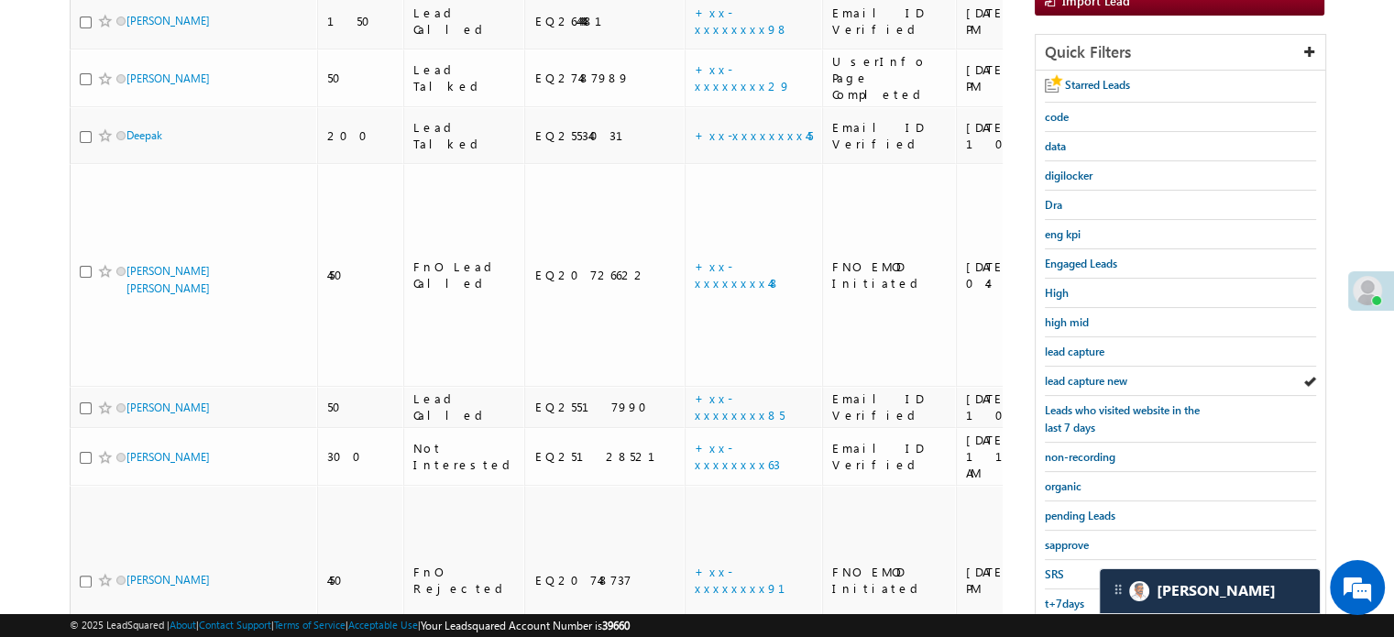
scroll to position [302, 0]
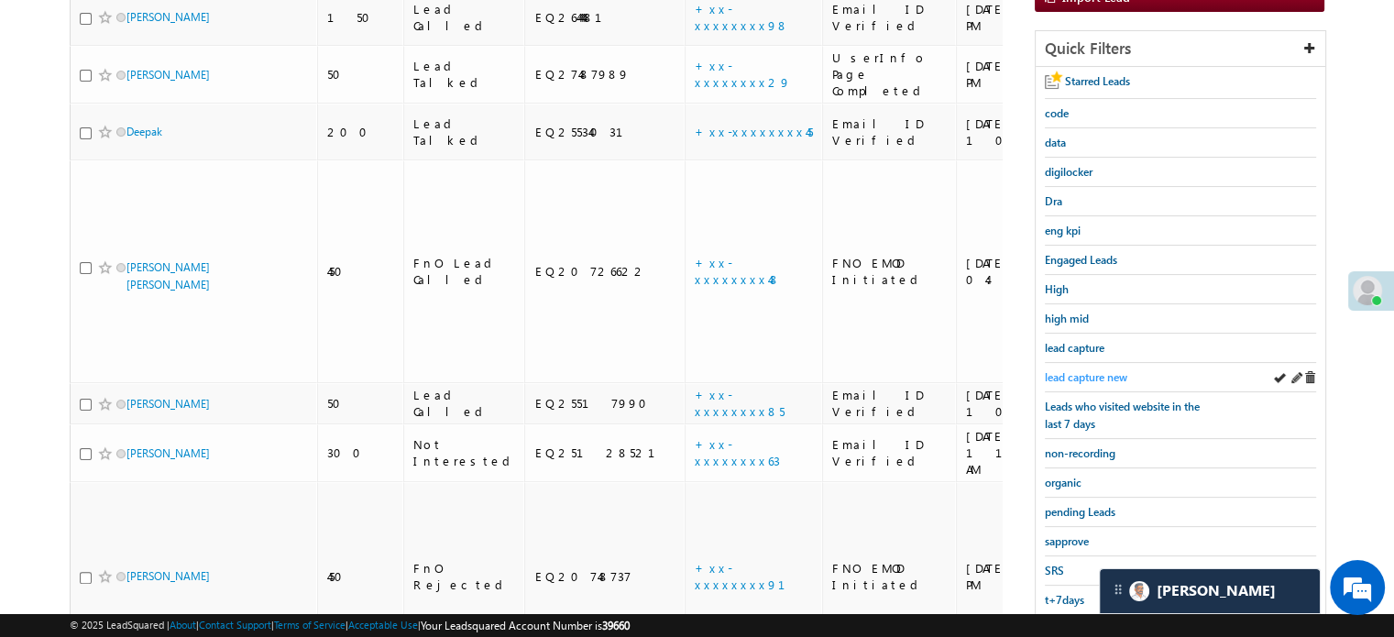
click at [1056, 370] on span "lead capture new" at bounding box center [1086, 377] width 82 height 14
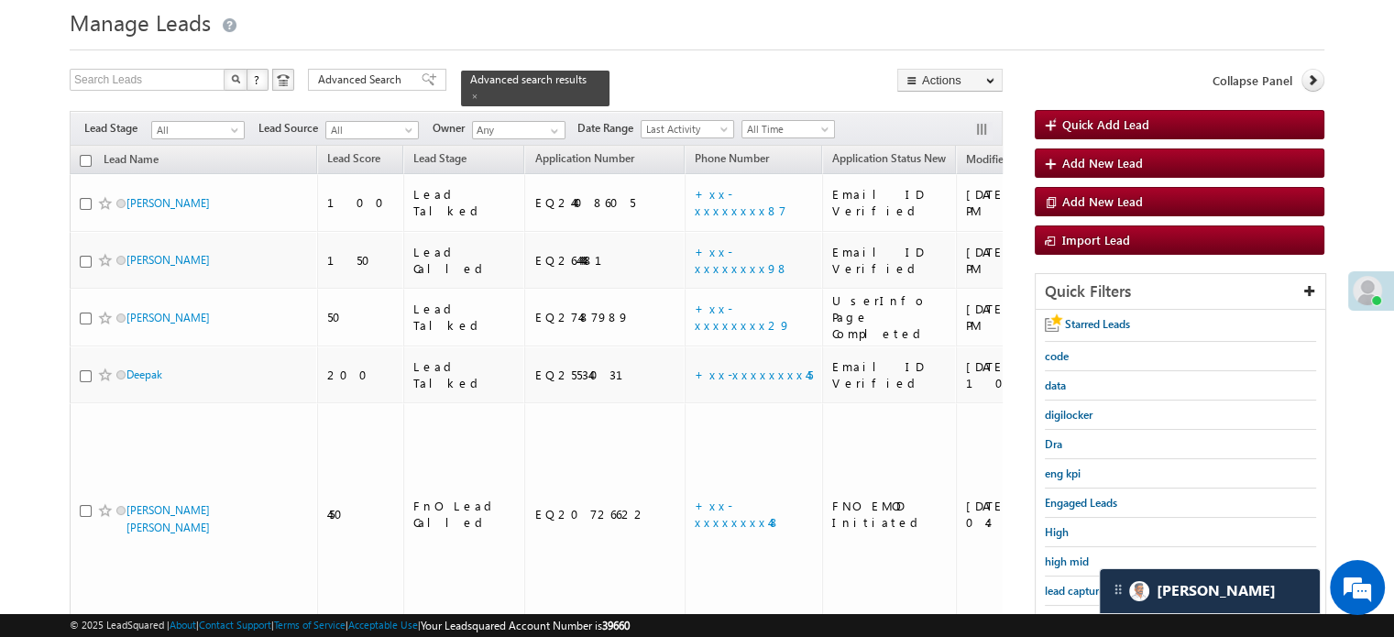
scroll to position [27, 0]
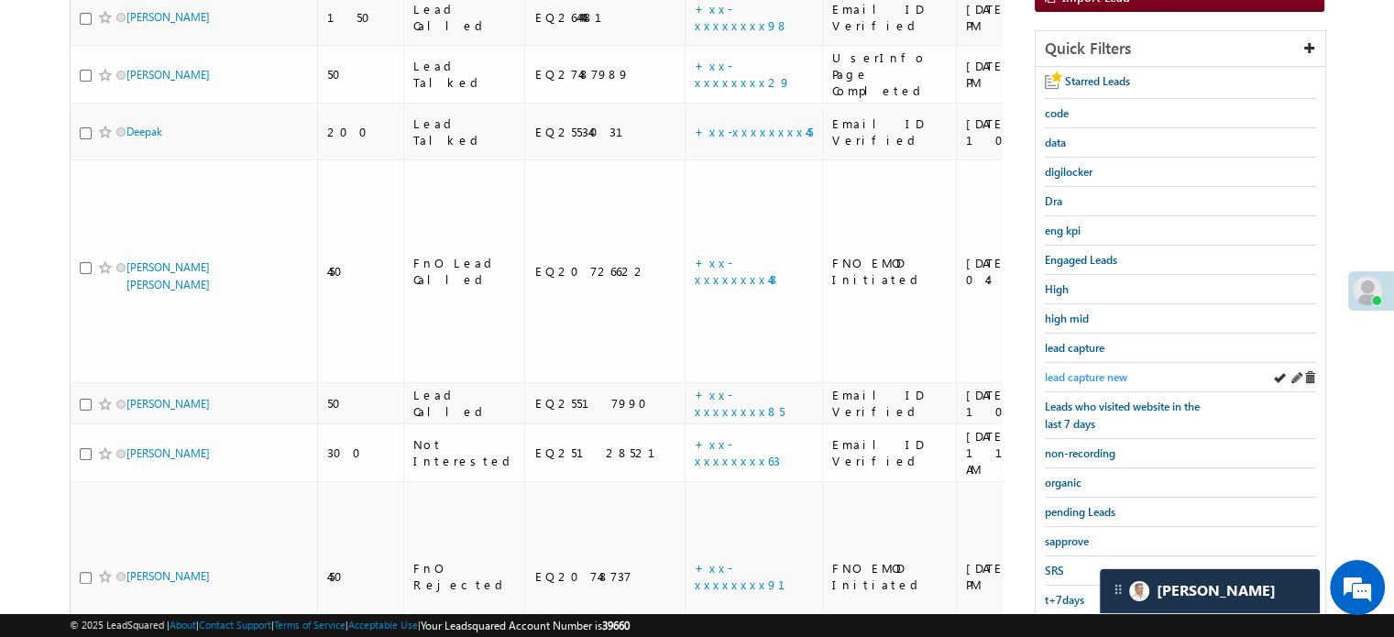
click at [1090, 371] on span "lead capture new" at bounding box center [1086, 377] width 82 height 14
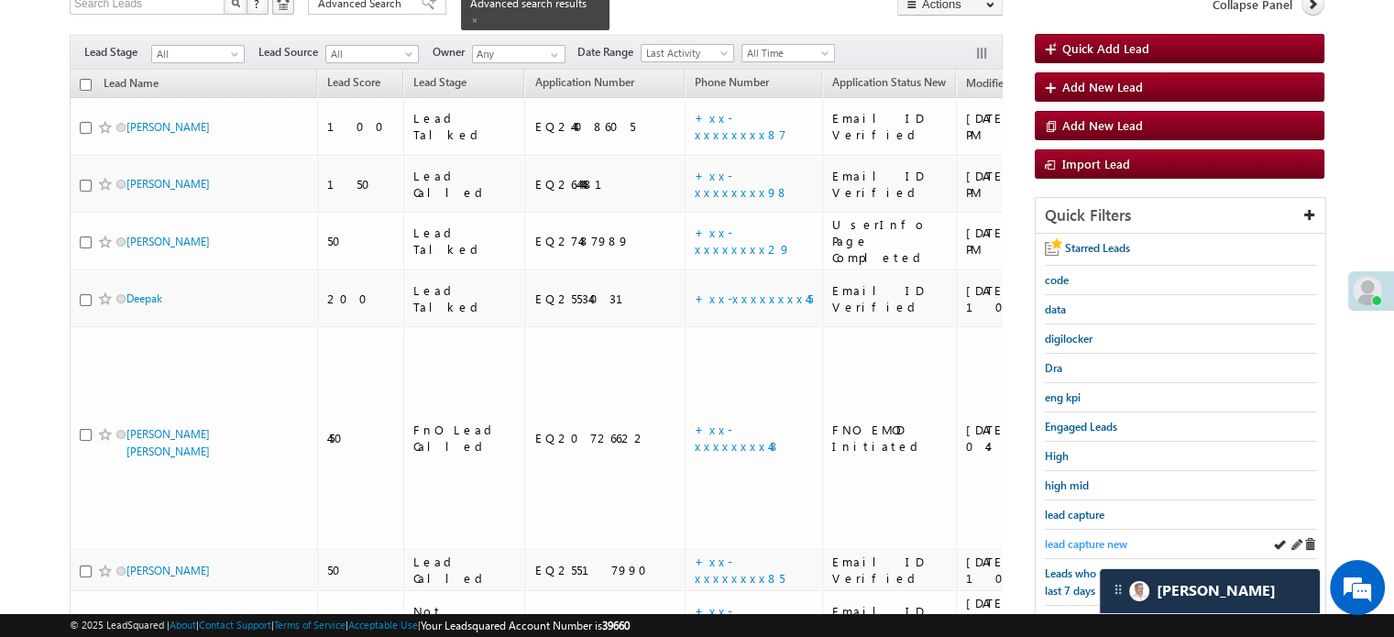
scroll to position [302, 0]
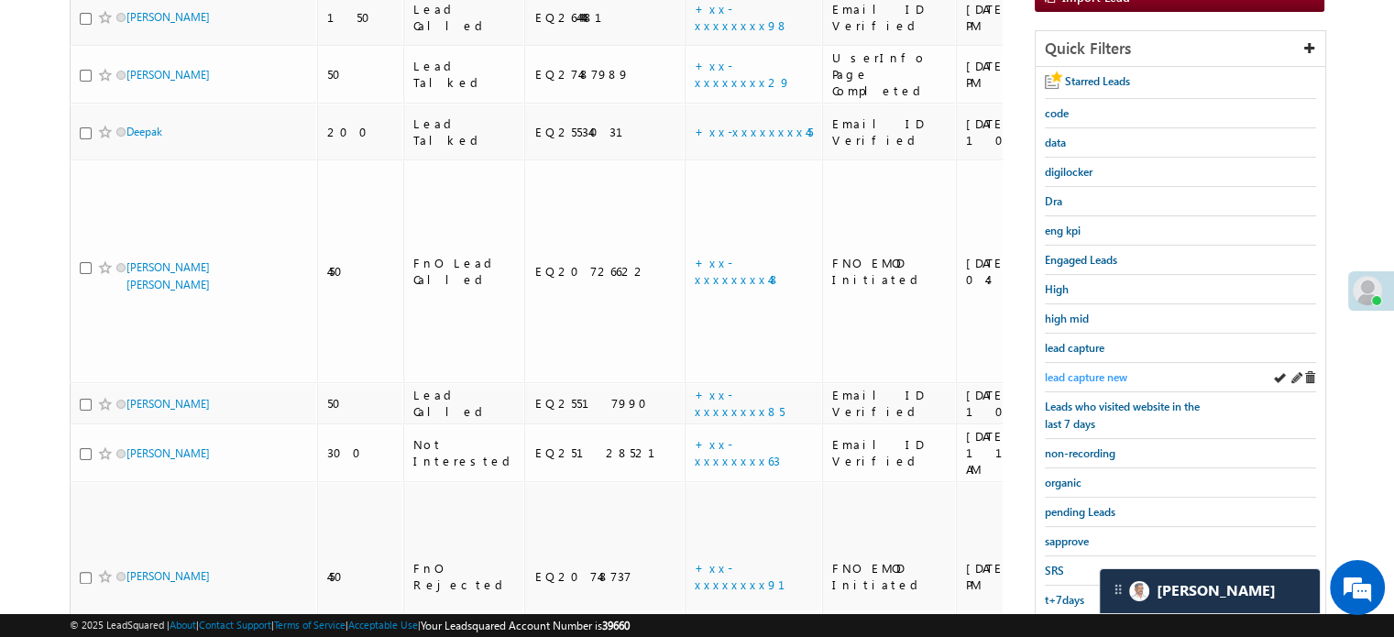
click at [1093, 379] on link "lead capture new" at bounding box center [1086, 376] width 82 height 17
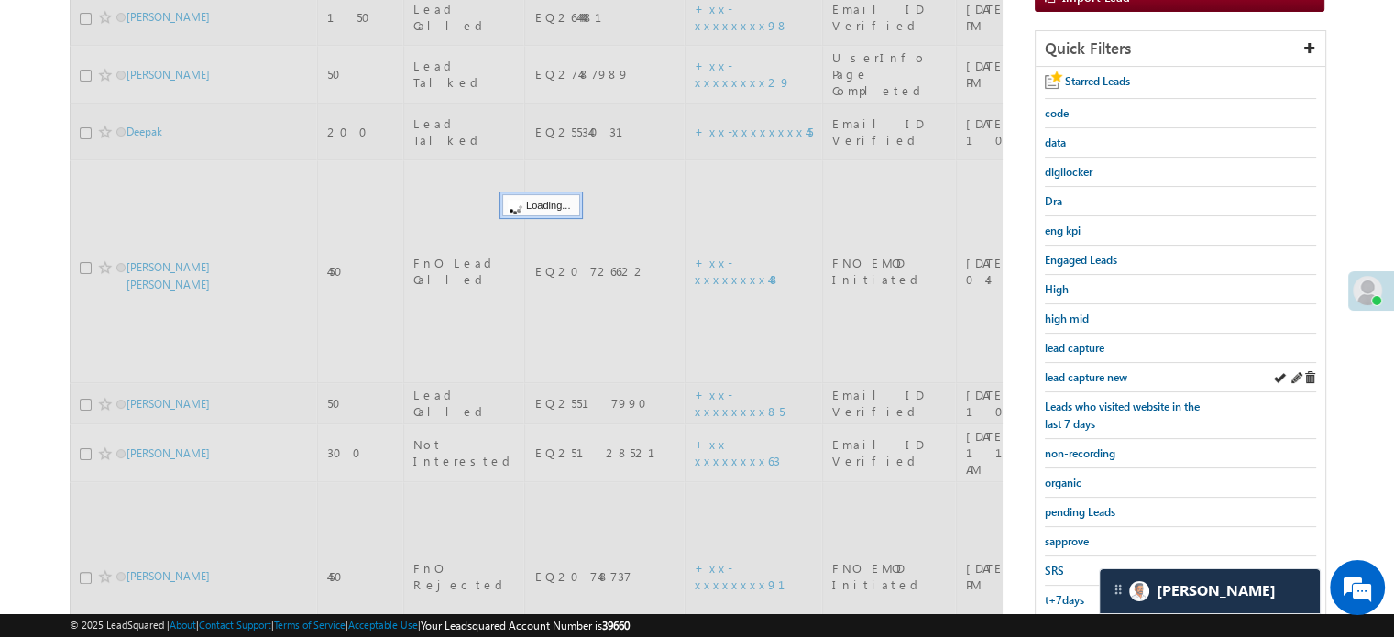
click at [1081, 363] on div "lead capture new" at bounding box center [1180, 377] width 271 height 29
click at [1084, 371] on span "lead capture new" at bounding box center [1086, 377] width 82 height 14
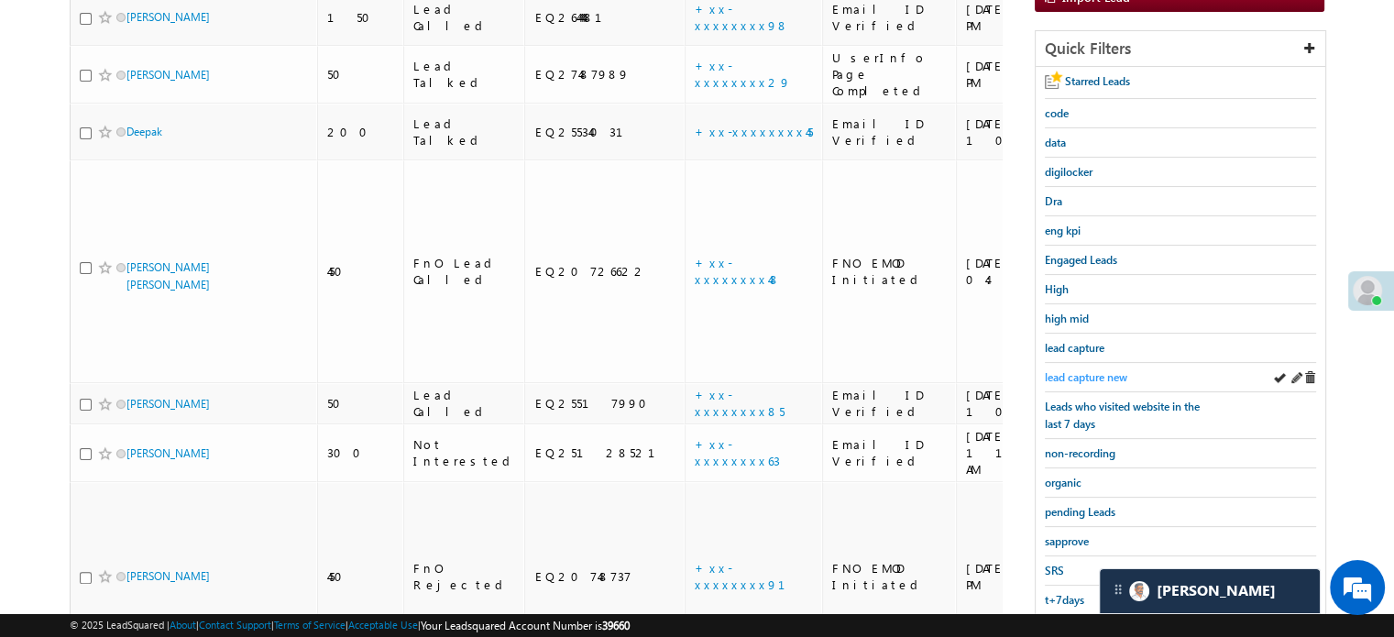
click at [1082, 370] on span "lead capture new" at bounding box center [1086, 377] width 82 height 14
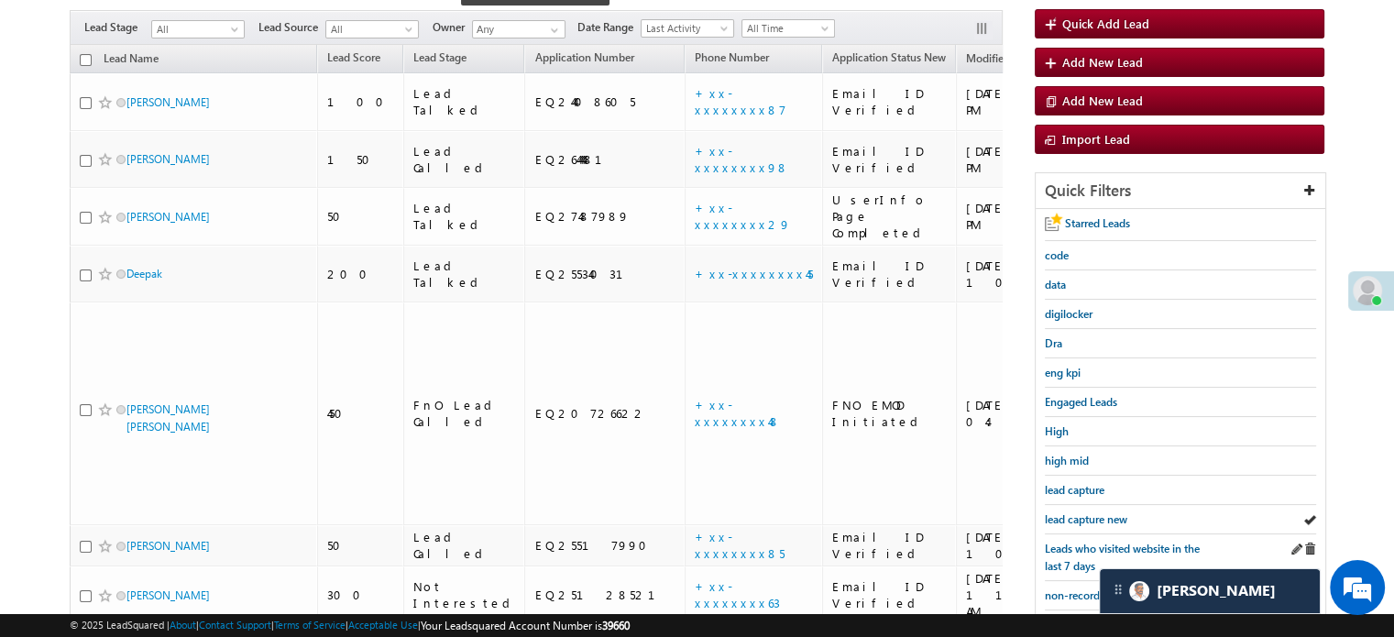
scroll to position [275, 0]
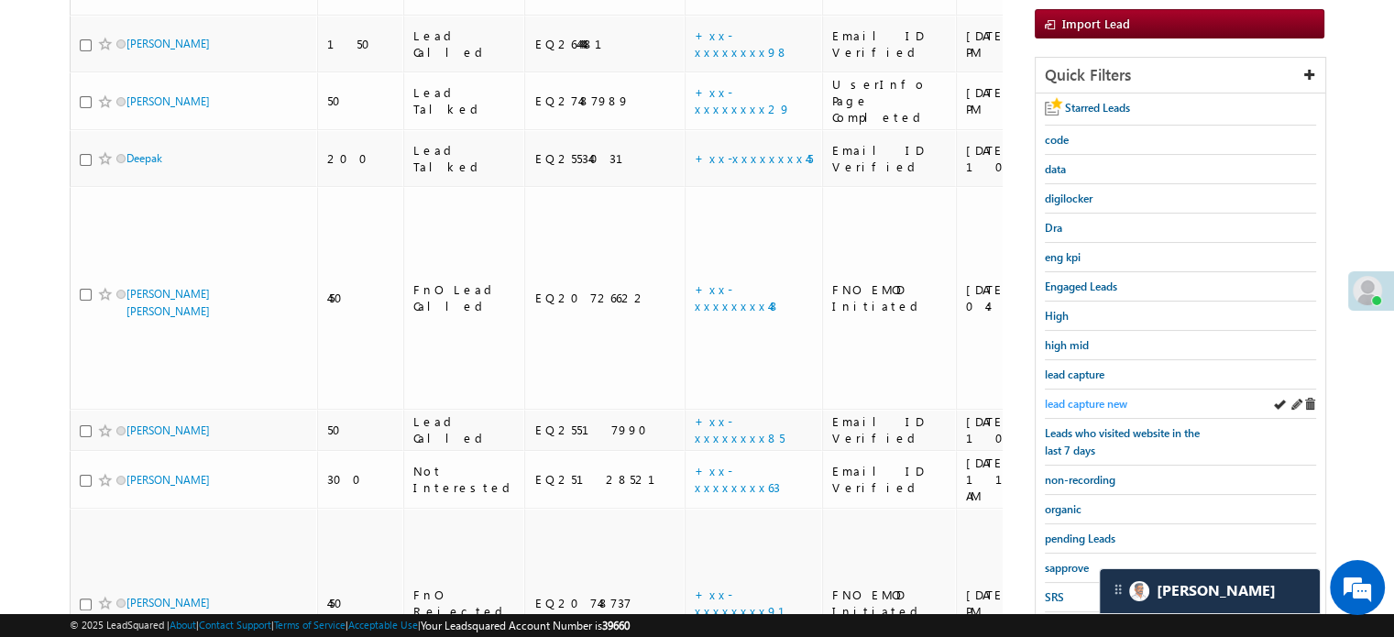
click at [1078, 399] on span "lead capture new" at bounding box center [1086, 404] width 82 height 14
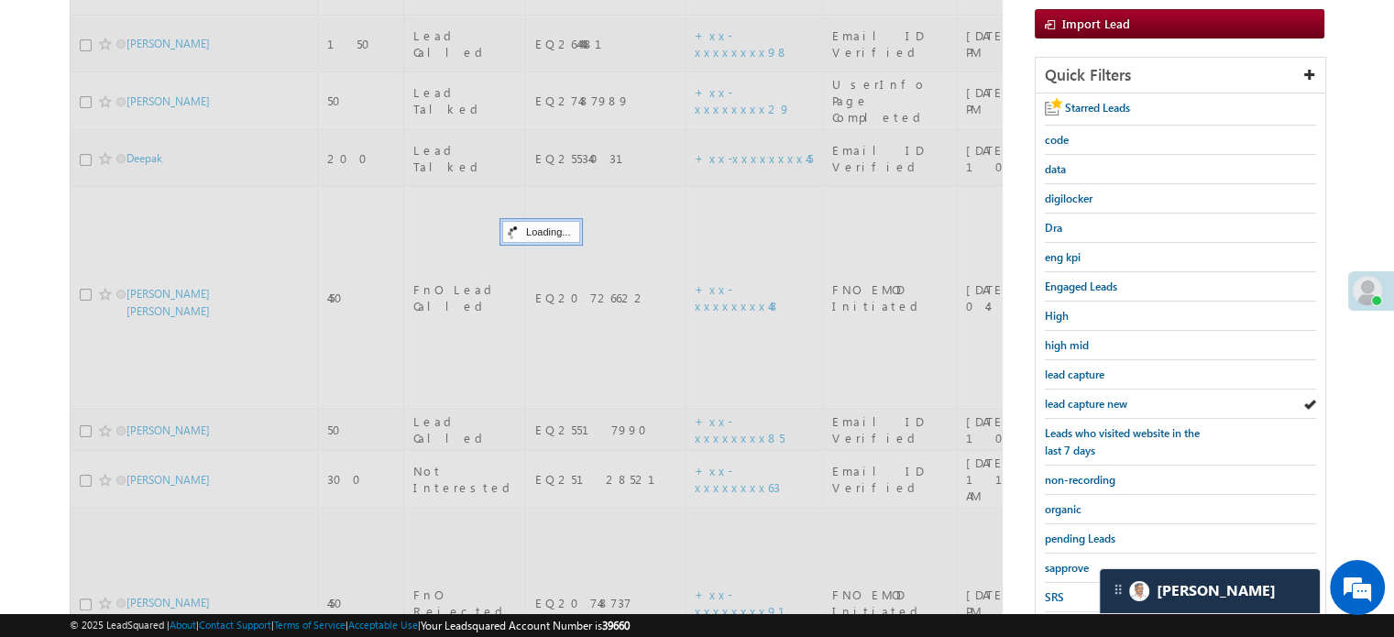
click at [1078, 399] on span "lead capture new" at bounding box center [1086, 404] width 82 height 14
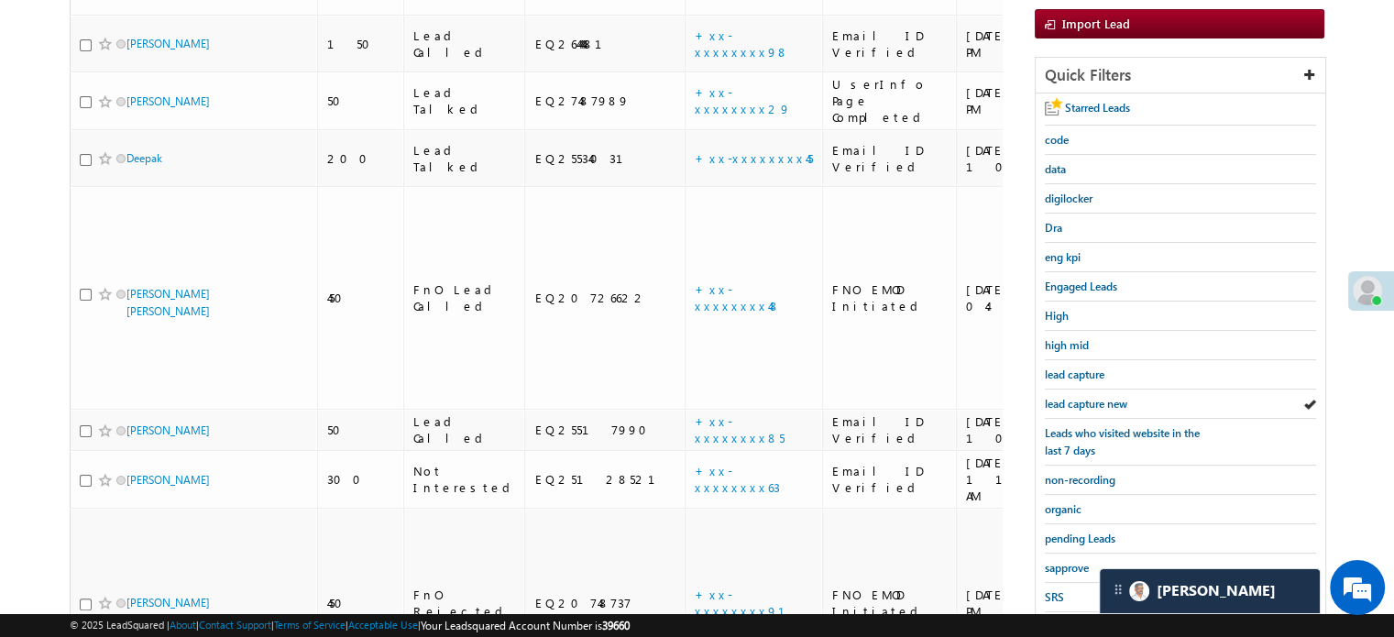
click at [1078, 399] on span "lead capture new" at bounding box center [1086, 404] width 82 height 14
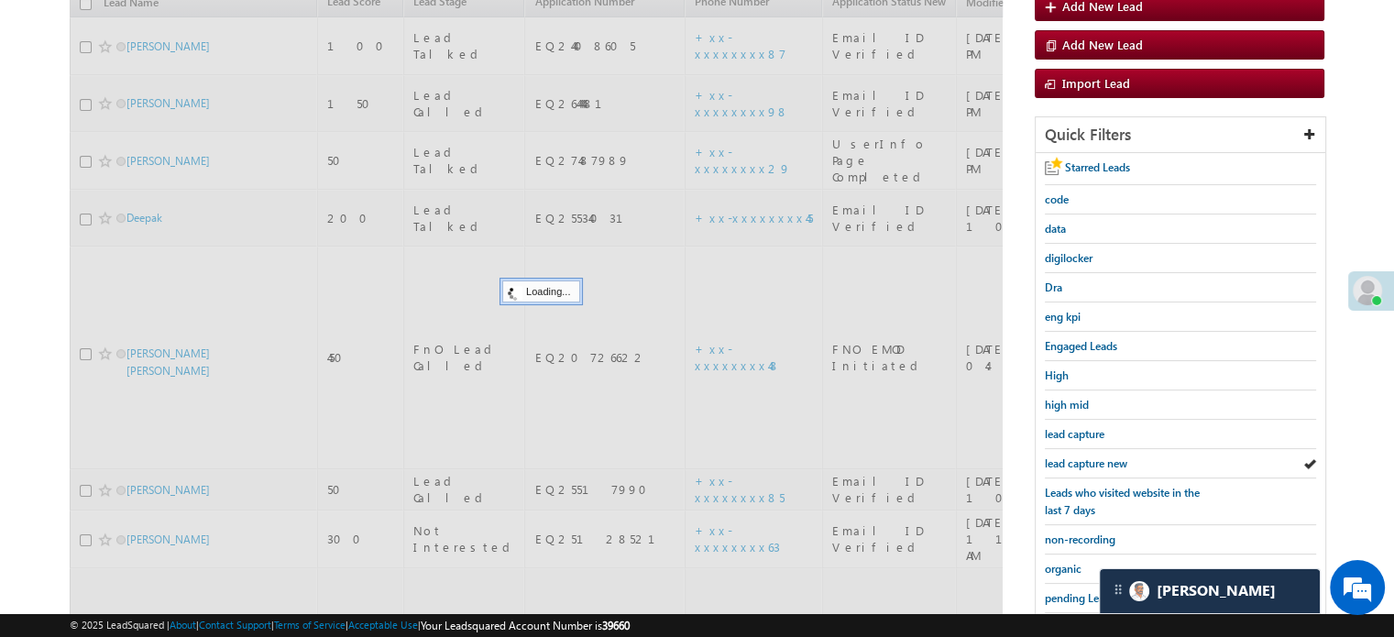
scroll to position [183, 0]
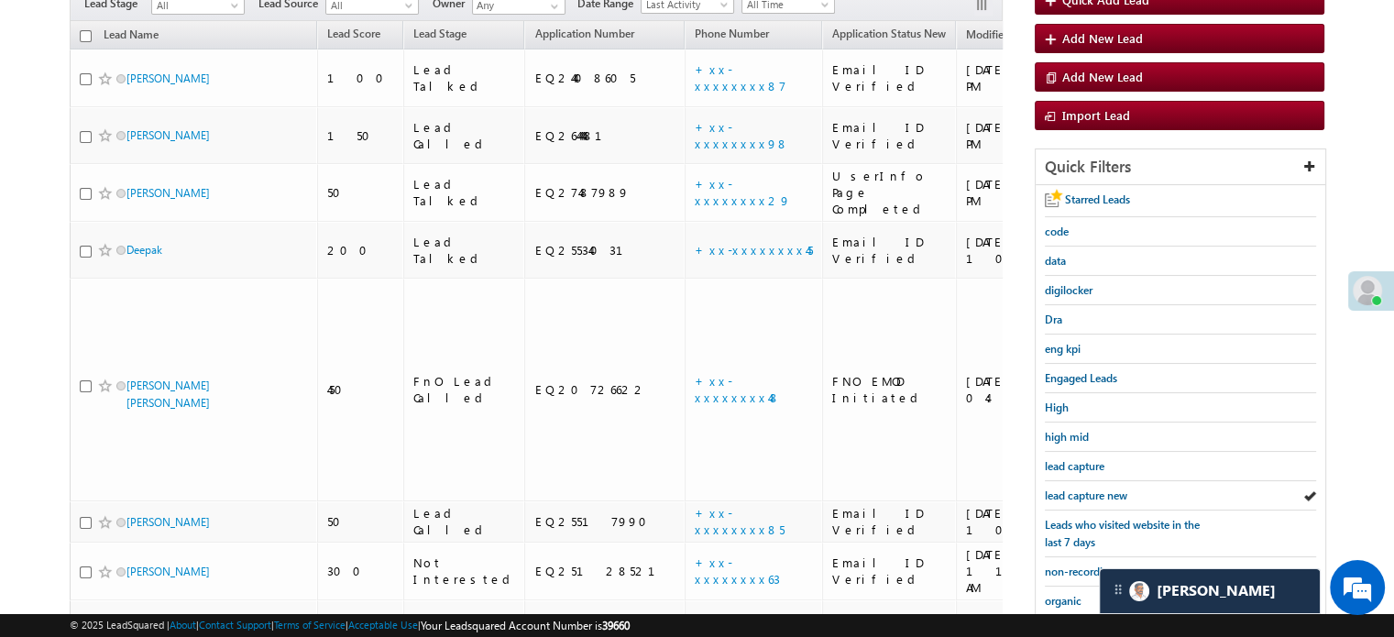
click at [1093, 489] on span "lead capture new" at bounding box center [1086, 496] width 82 height 14
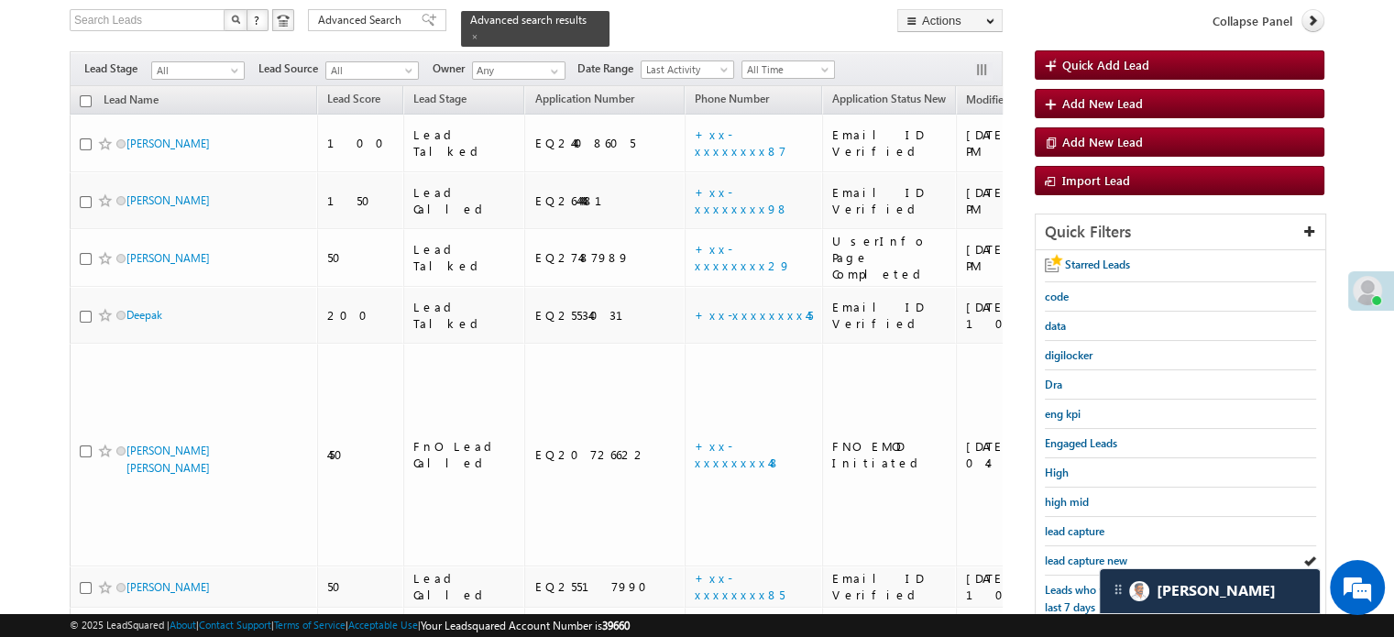
click at [822, 172] on td "Email ID Verified" at bounding box center [889, 201] width 134 height 58
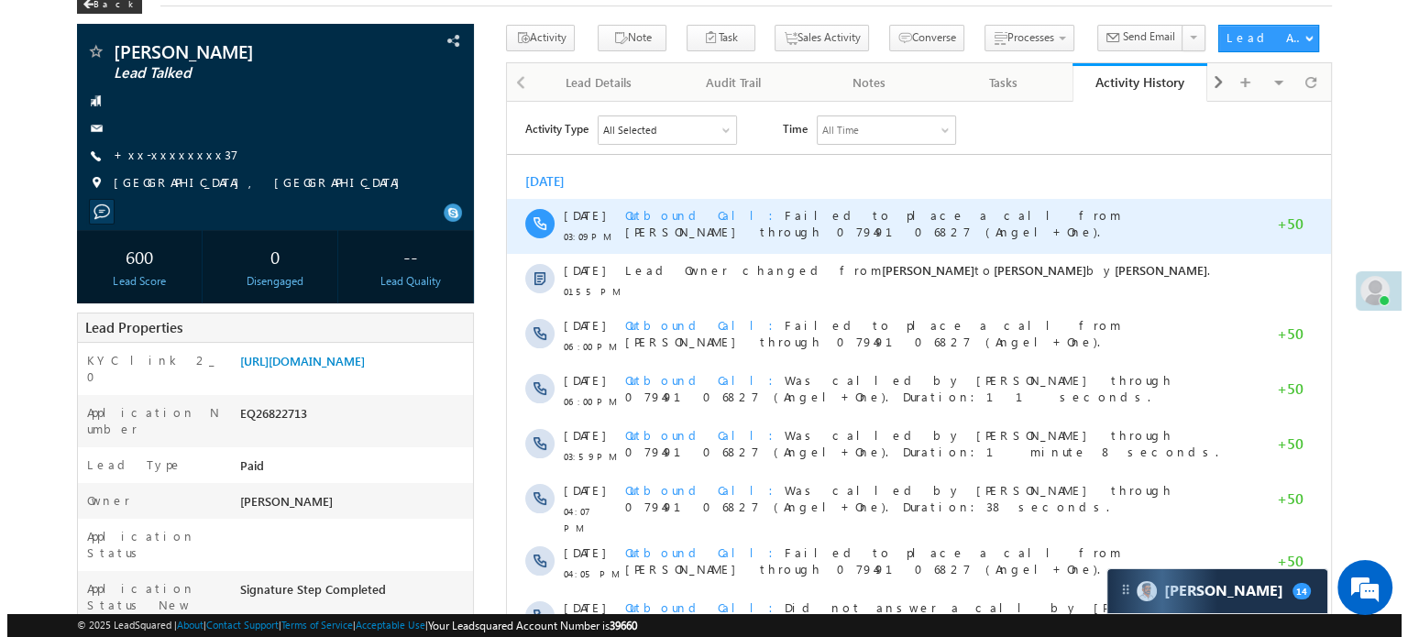
scroll to position [92, 0]
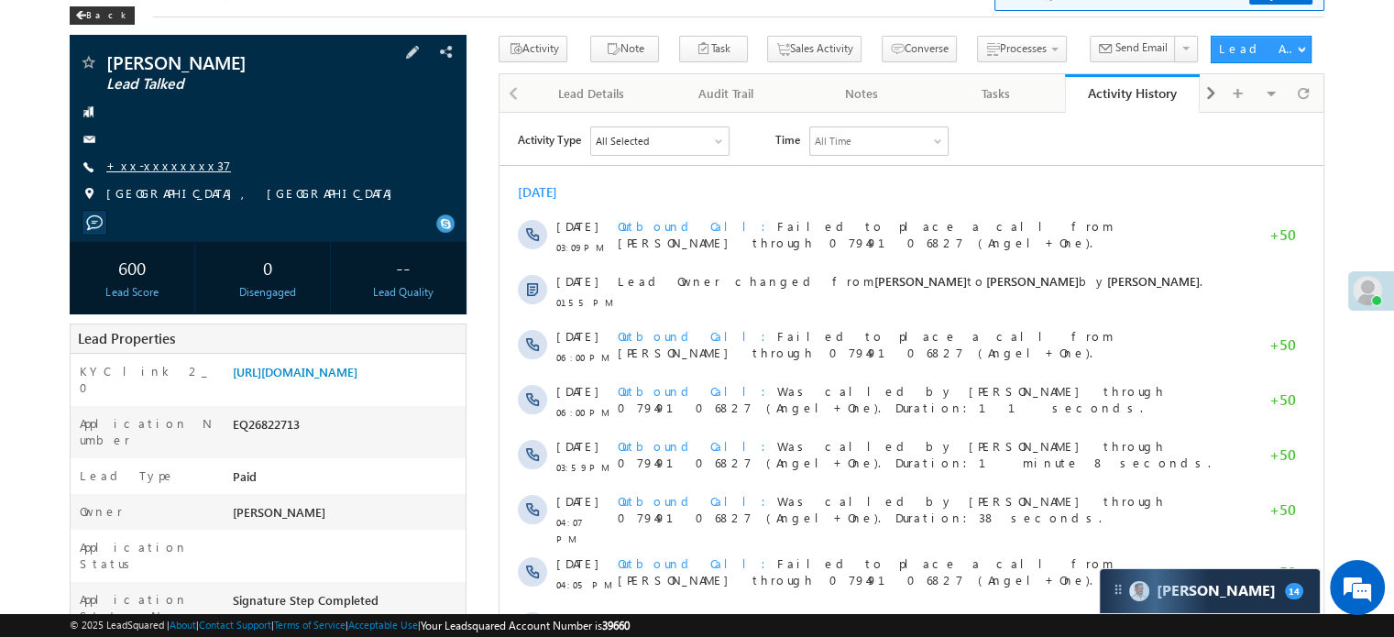
click at [170, 165] on link "+xx-xxxxxxxx37" at bounding box center [168, 166] width 125 height 16
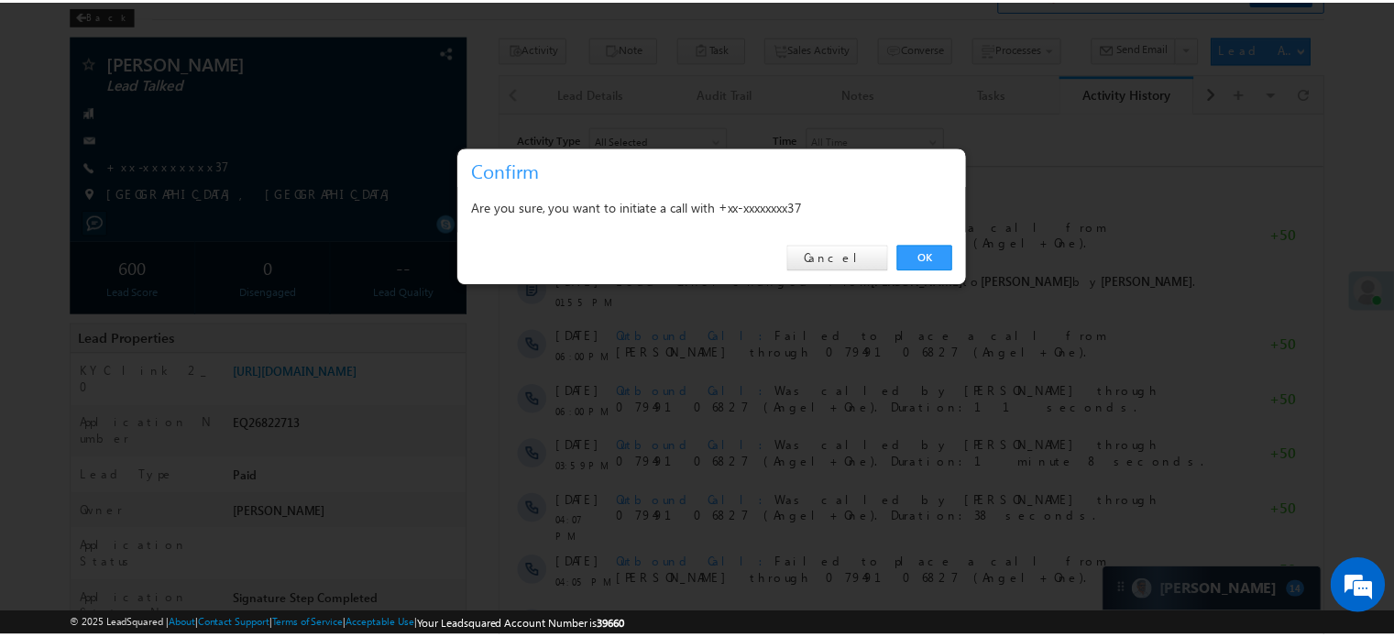
scroll to position [8675, 0]
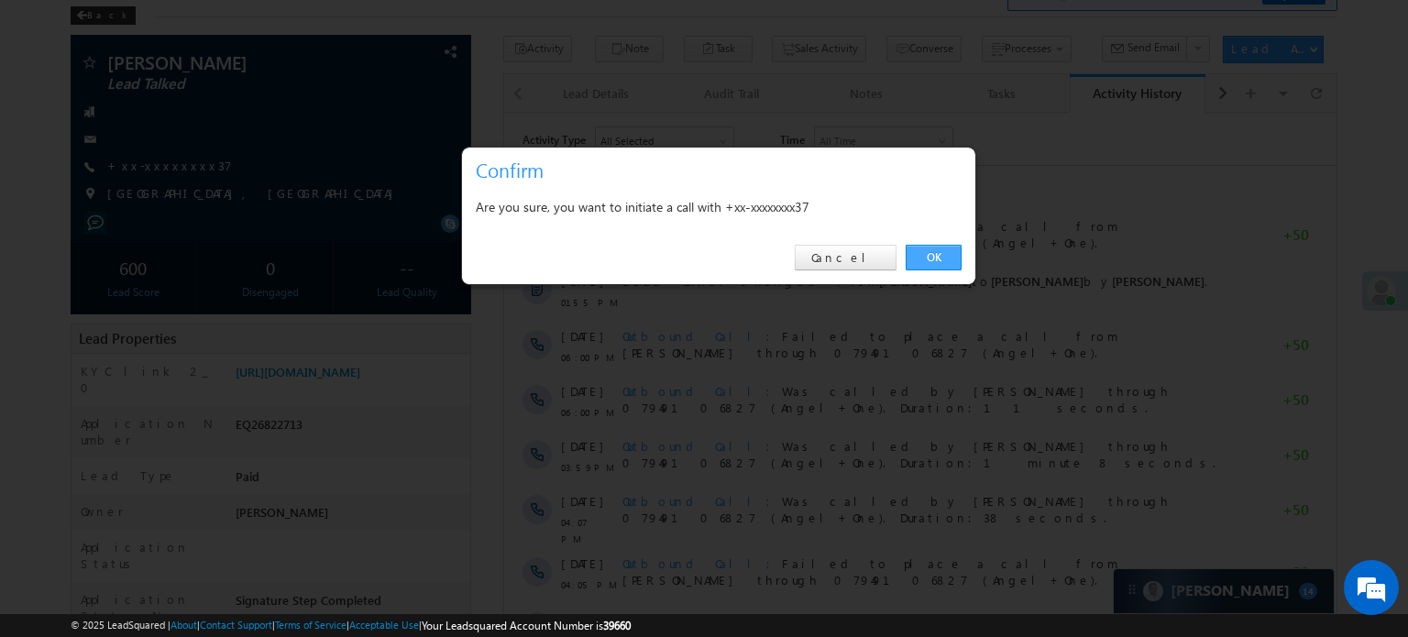
click at [930, 258] on link "OK" at bounding box center [934, 258] width 56 height 26
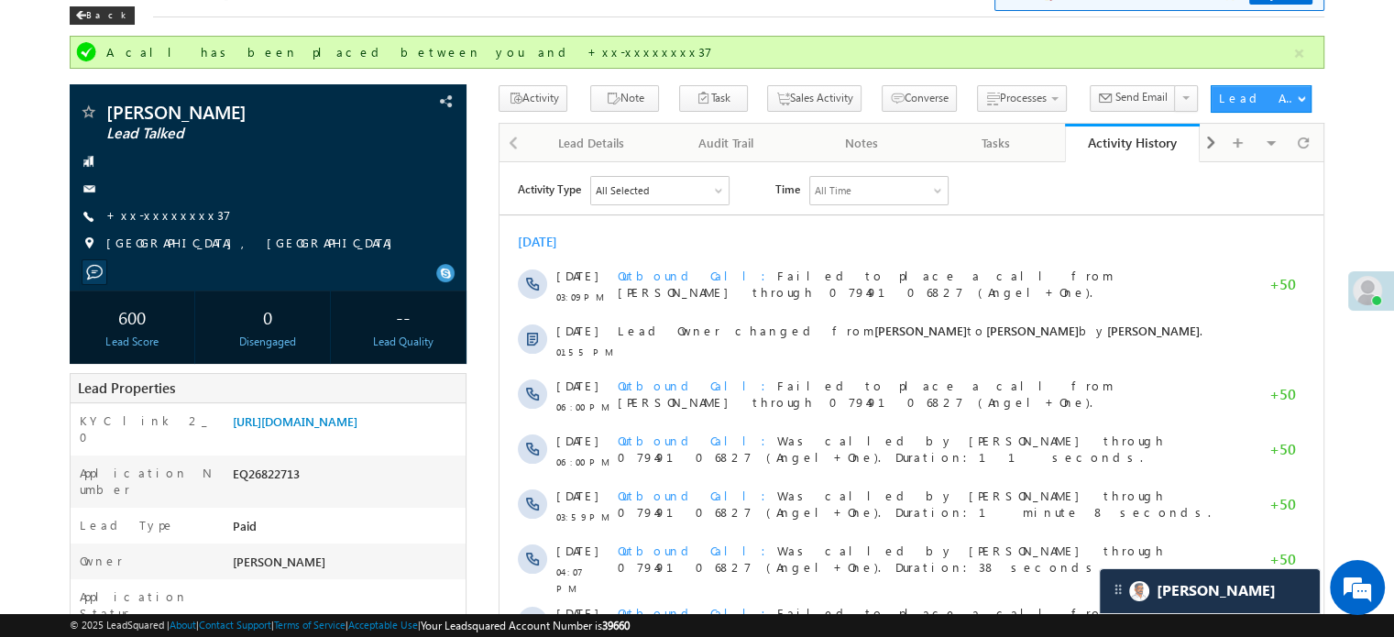
scroll to position [0, 0]
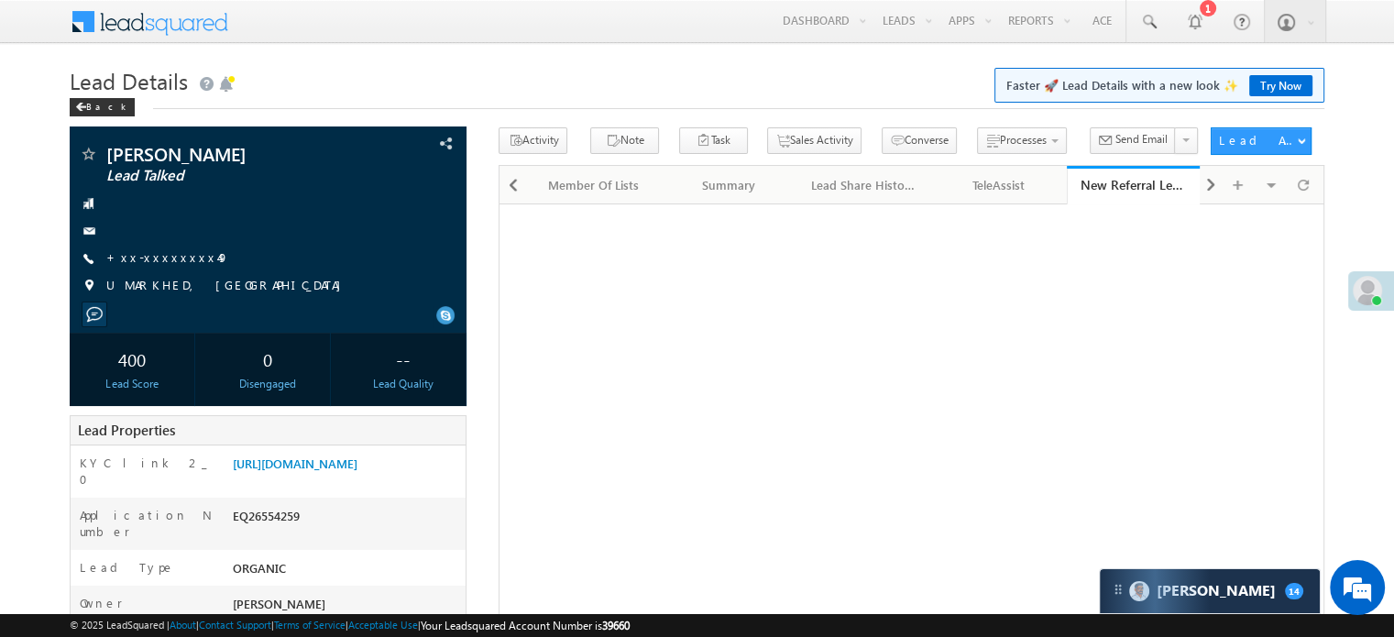
scroll to position [8675, 0]
click at [511, 190] on span at bounding box center [513, 185] width 11 height 33
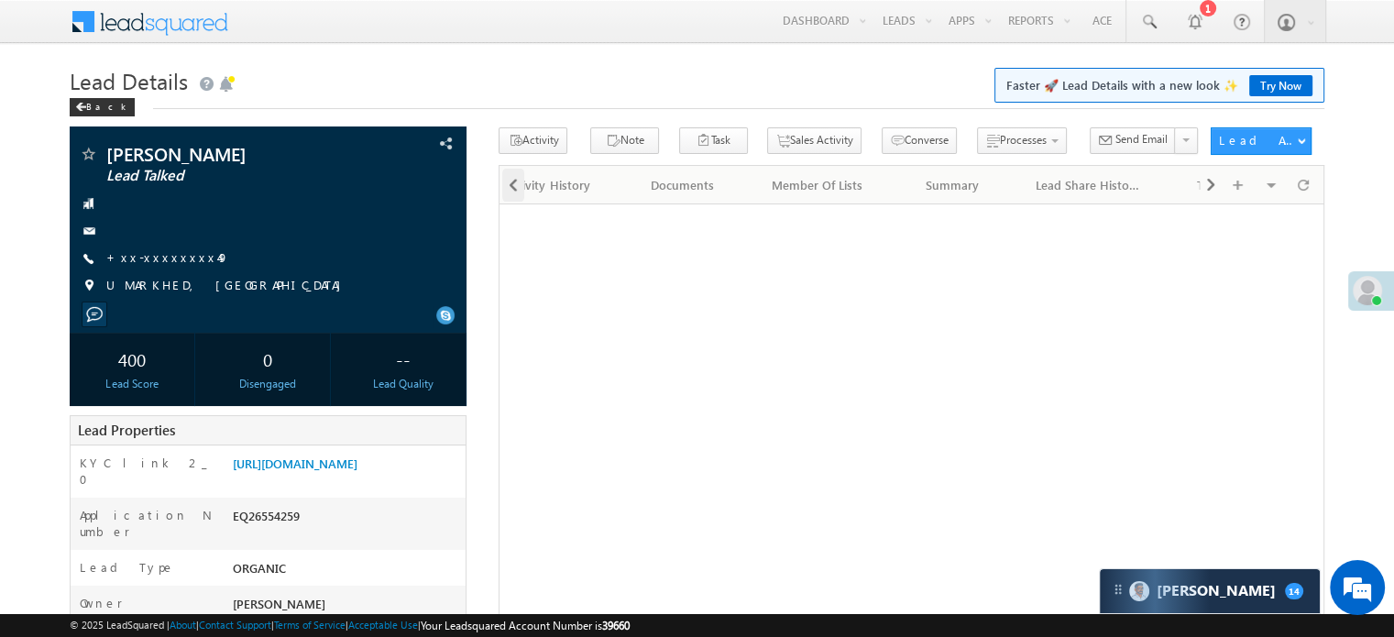
click at [511, 190] on span at bounding box center [513, 185] width 11 height 33
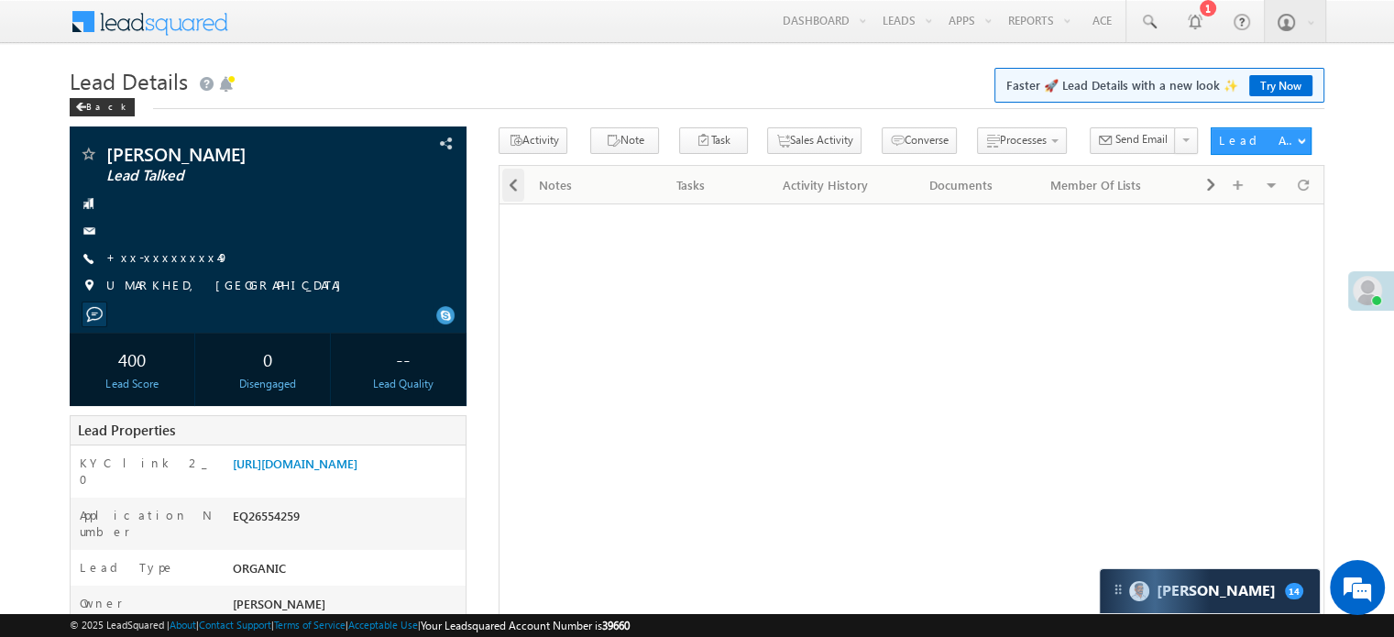
click at [511, 190] on span at bounding box center [513, 185] width 11 height 33
click at [511, 190] on div at bounding box center [512, 184] width 25 height 36
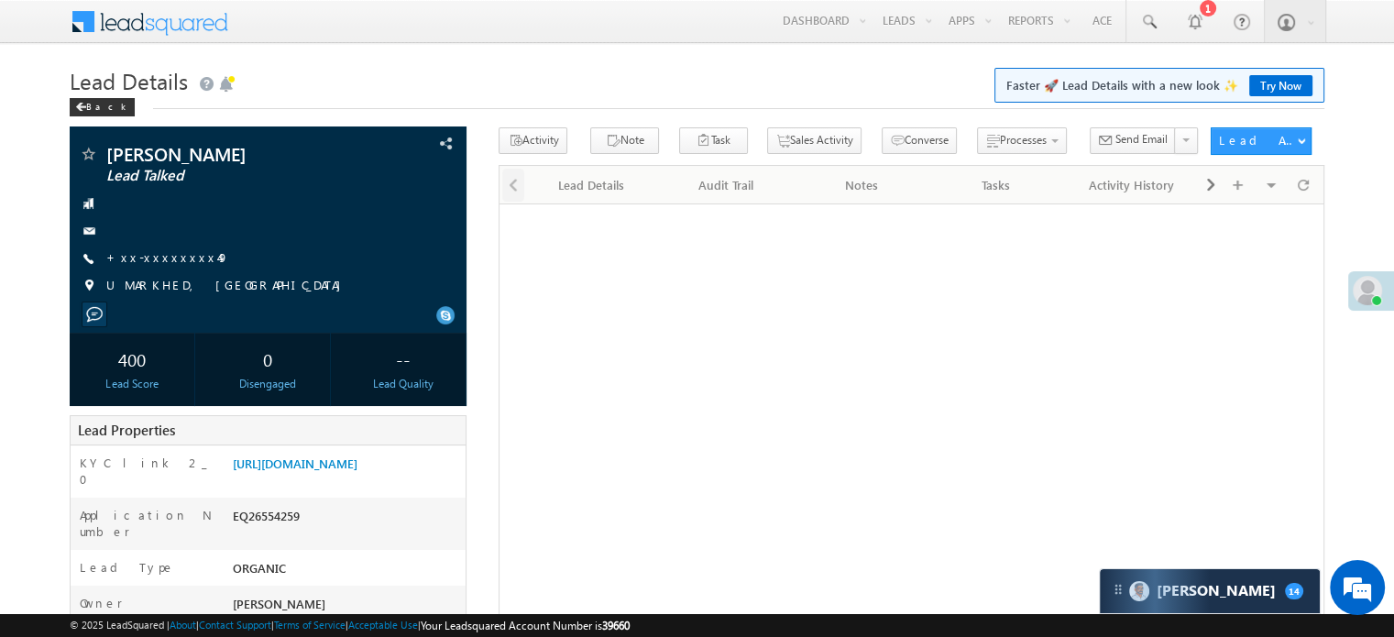
click at [511, 190] on div at bounding box center [512, 184] width 25 height 36
click at [569, 187] on div "Lead Details" at bounding box center [591, 185] width 104 height 22
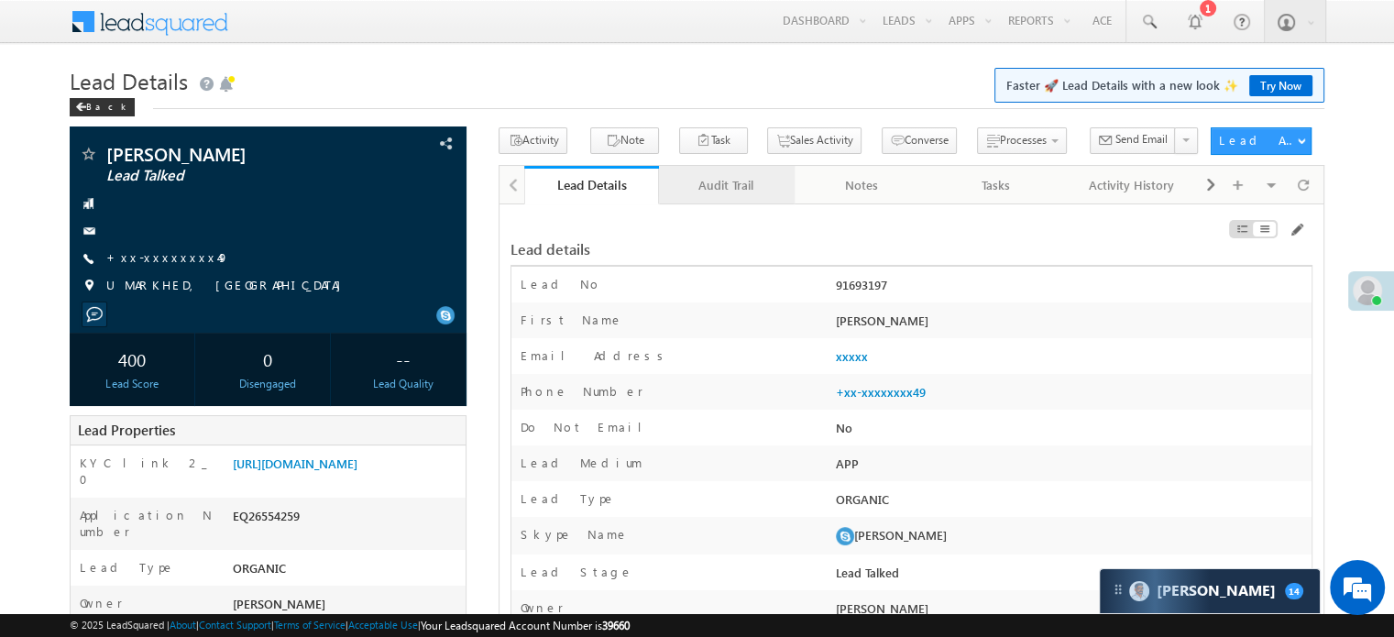
scroll to position [0, 0]
drag, startPoint x: 1093, startPoint y: 185, endPoint x: 749, endPoint y: 192, distance: 343.8
click at [740, 184] on div "Activity History" at bounding box center [726, 185] width 104 height 22
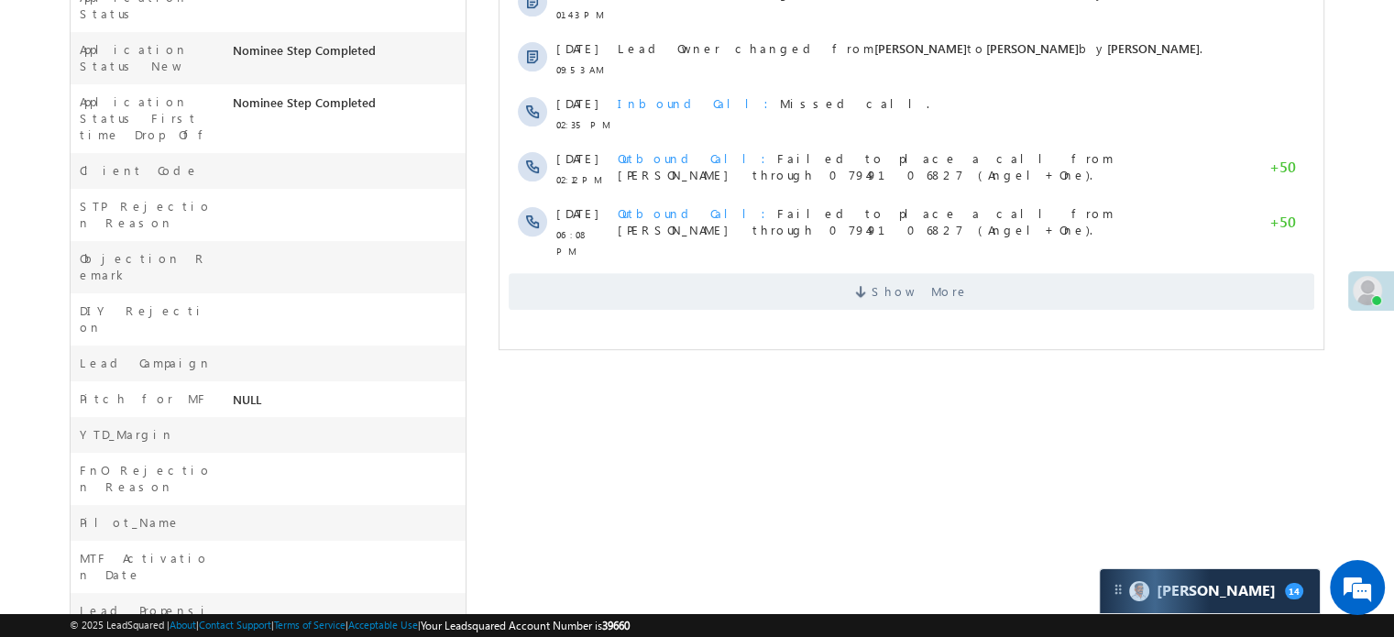
scroll to position [698, 0]
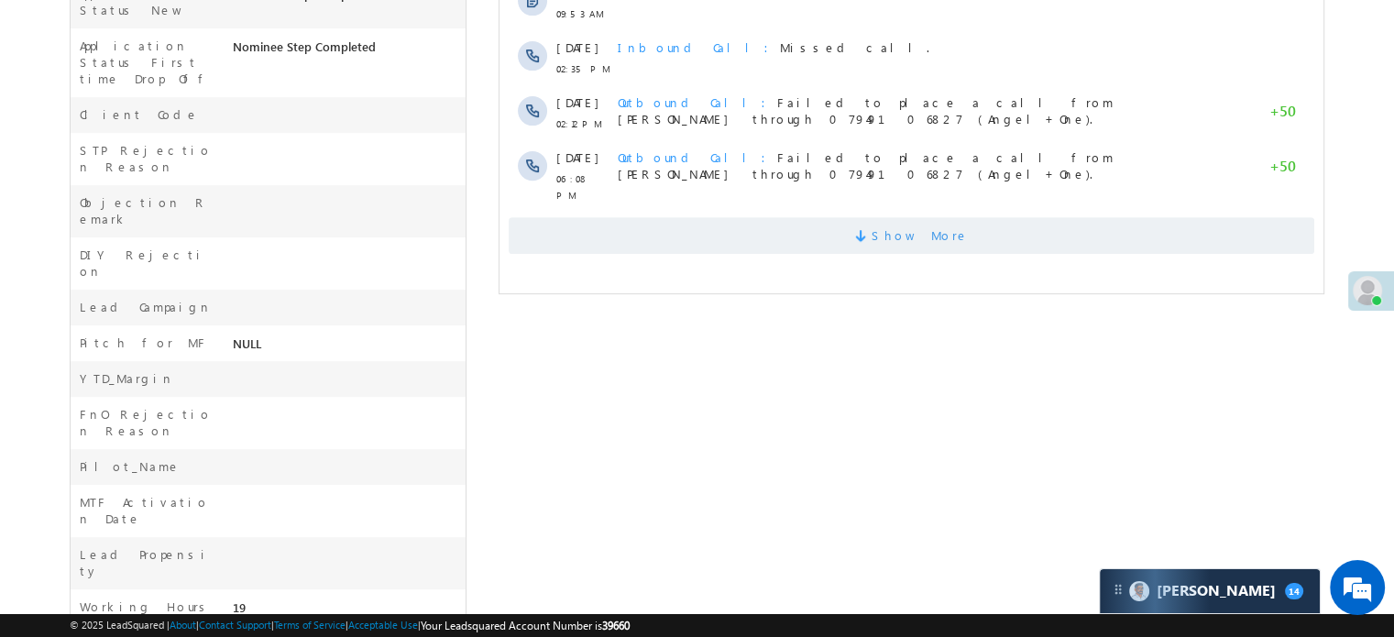
click at [745, 224] on span "Show More" at bounding box center [912, 235] width 806 height 37
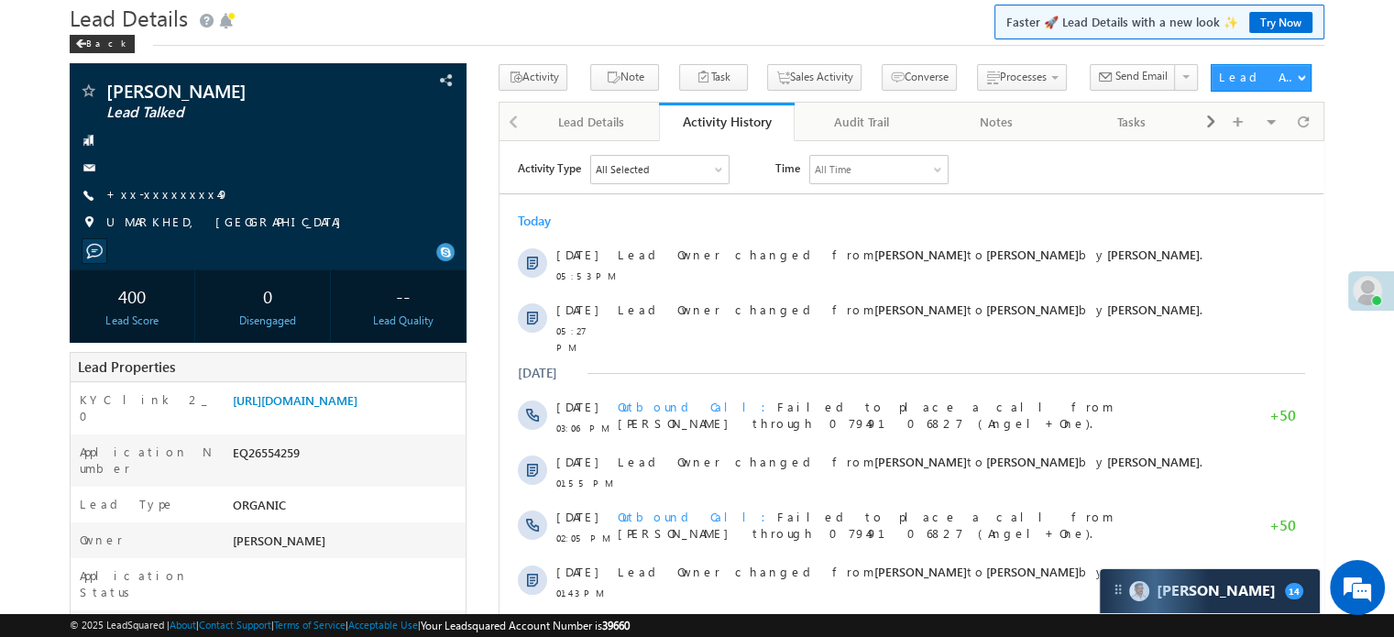
scroll to position [56, 0]
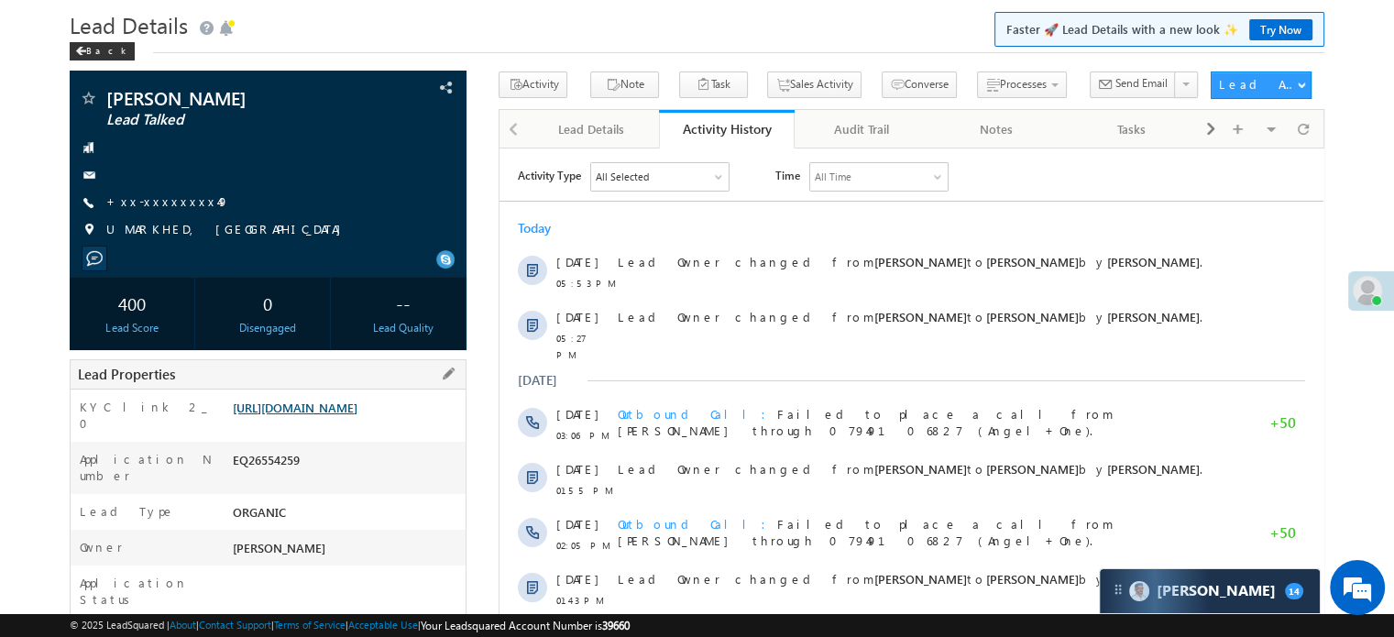
click at [357, 402] on link "https://angelbroking1-pk3em7sa.customui-test.leadsquared.com?leadId=7ac9ee68-c3…" at bounding box center [295, 408] width 125 height 16
